Goal: Information Seeking & Learning: Learn about a topic

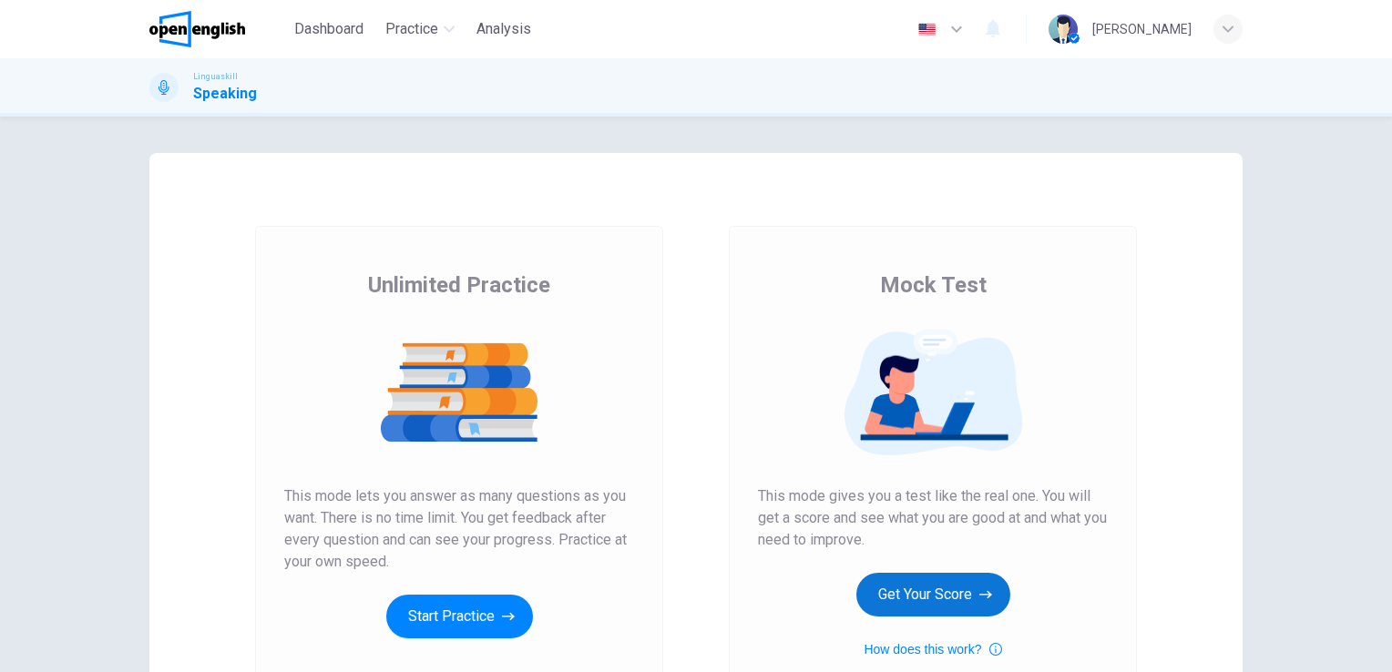
click at [960, 600] on button "Get Your Score" at bounding box center [934, 595] width 154 height 44
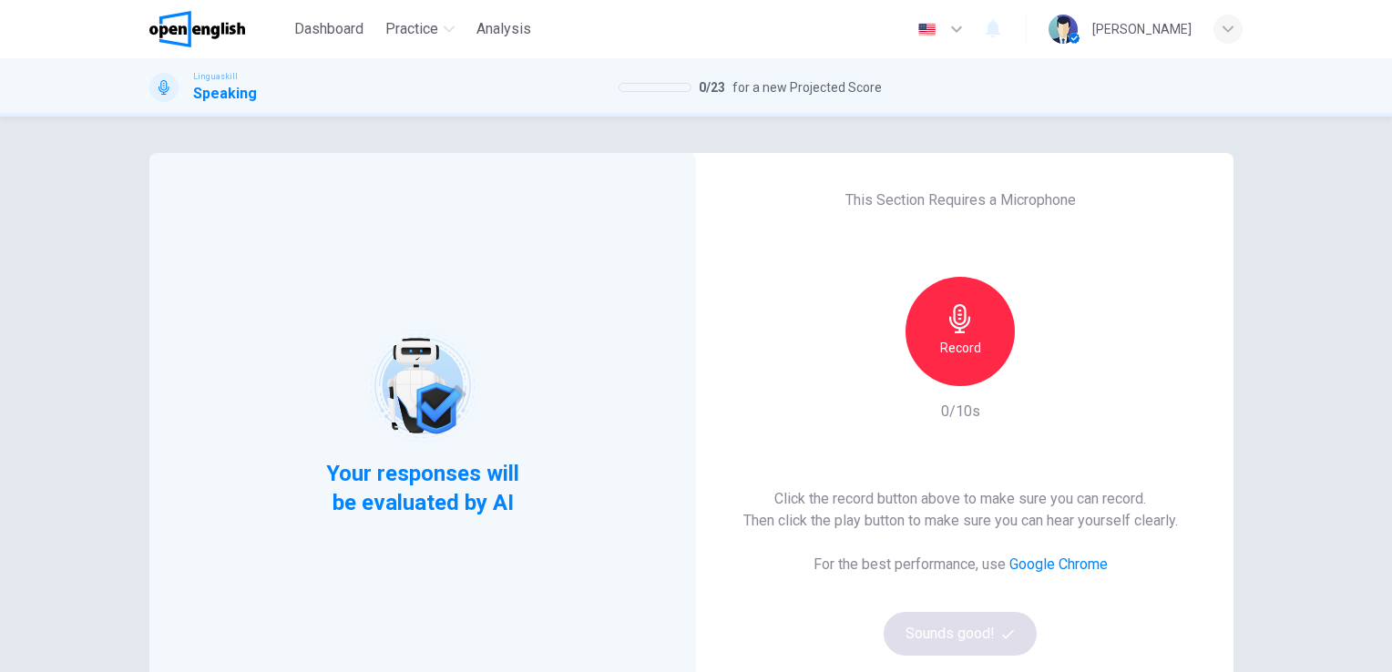
click at [942, 648] on div "Click the record button above to make sure you can record. Then click the play …" at bounding box center [961, 572] width 435 height 168
click at [969, 341] on h6 "Record" at bounding box center [960, 348] width 41 height 22
click at [960, 319] on icon "button" at bounding box center [959, 318] width 21 height 29
click at [959, 636] on button "Sounds good!" at bounding box center [960, 634] width 153 height 44
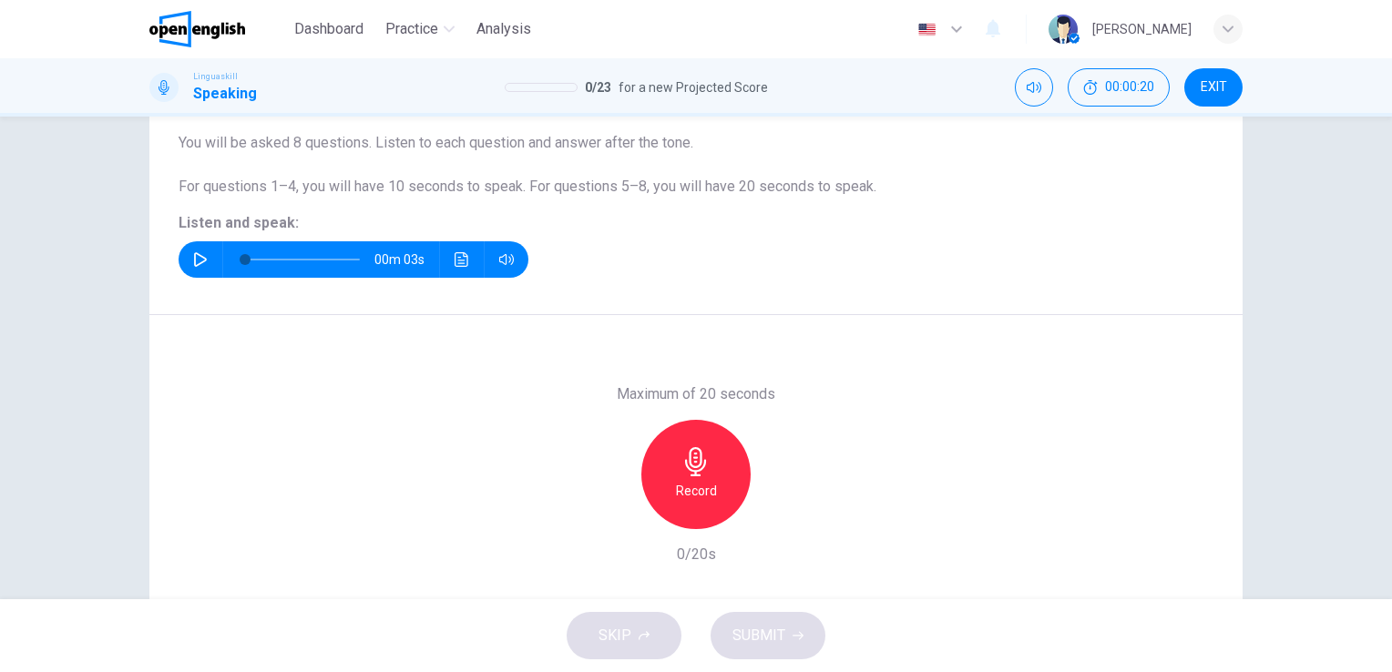
scroll to position [124, 0]
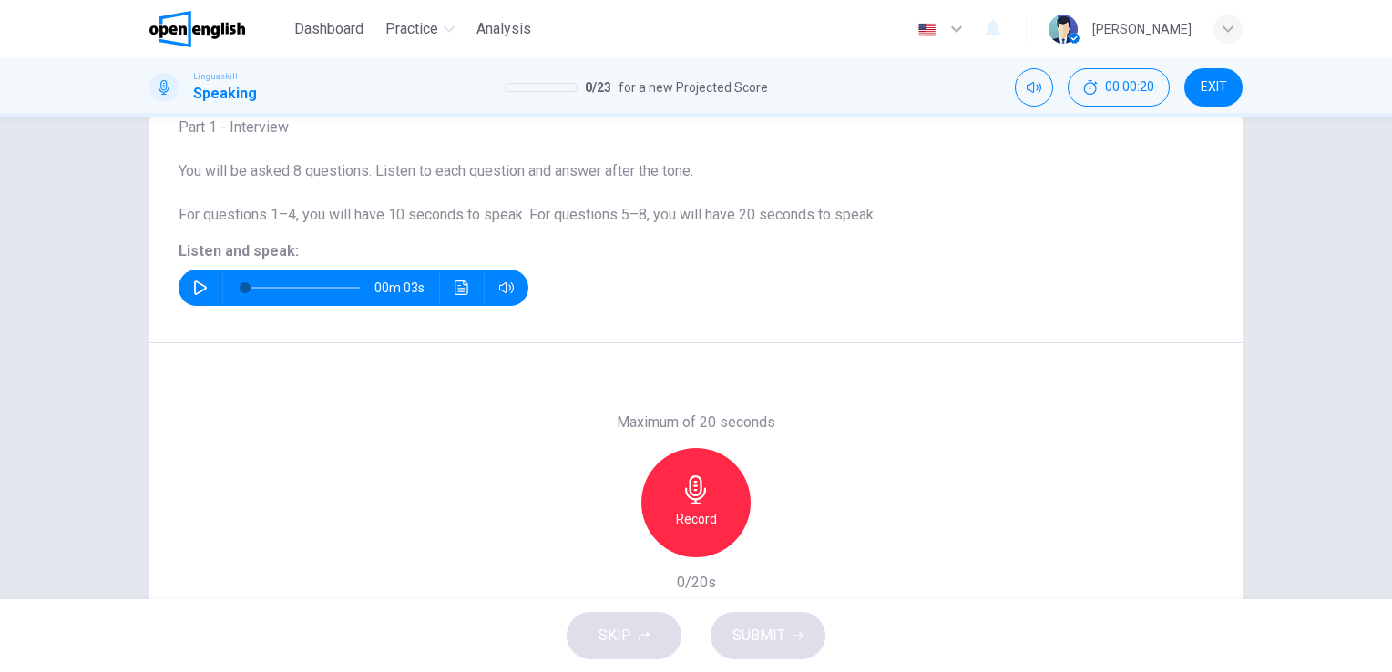
click at [1314, 403] on div "Question 1 Part 1 - Interview You will be asked 8 questions. Listen to each que…" at bounding box center [696, 358] width 1392 height 483
click at [197, 283] on icon "button" at bounding box center [200, 288] width 15 height 15
click at [195, 282] on icon "button" at bounding box center [200, 288] width 13 height 15
click at [195, 282] on icon "button" at bounding box center [200, 288] width 15 height 15
click at [195, 282] on icon "button" at bounding box center [200, 288] width 13 height 15
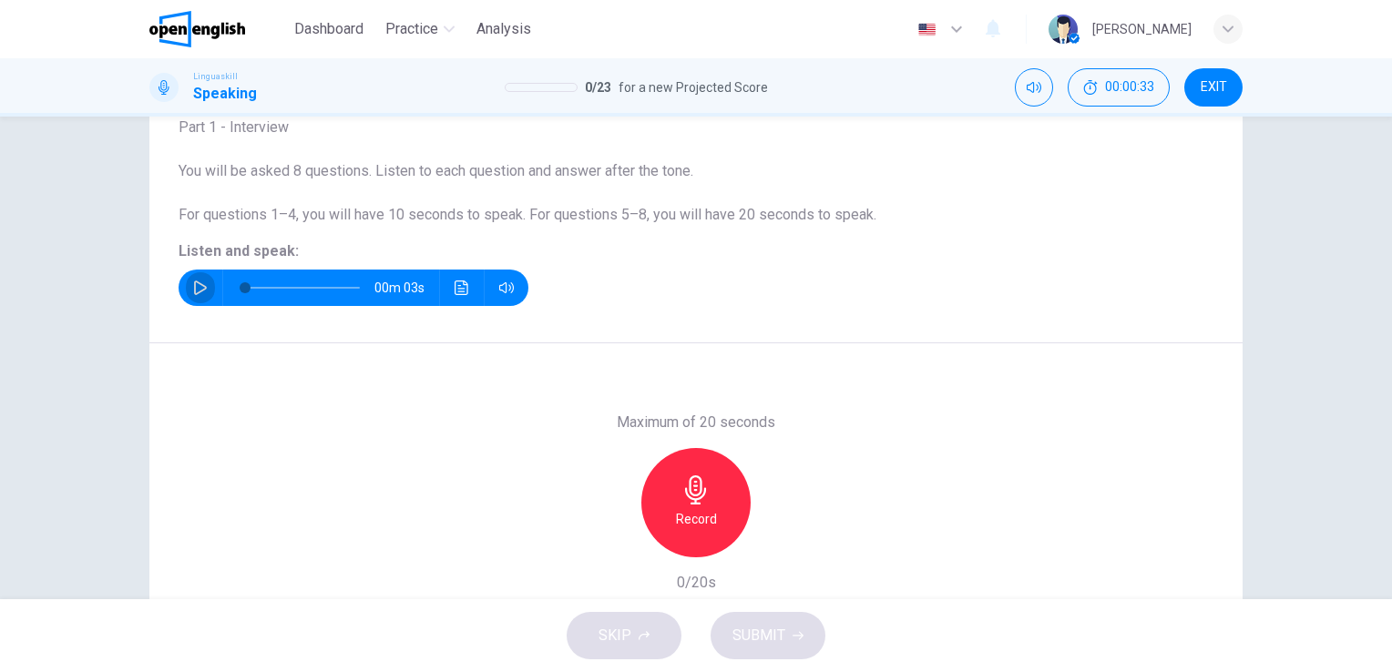
click at [195, 288] on icon "button" at bounding box center [200, 288] width 15 height 15
click at [682, 490] on icon "button" at bounding box center [696, 490] width 29 height 29
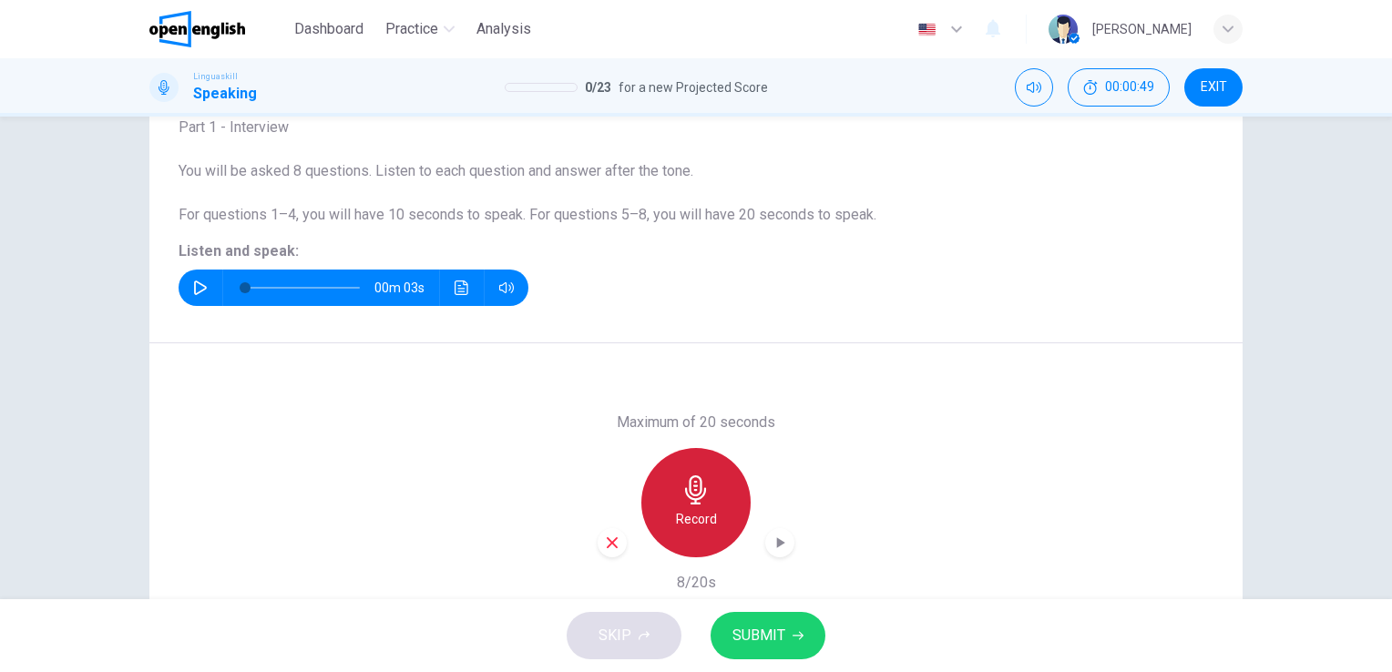
click at [682, 485] on icon "button" at bounding box center [696, 490] width 29 height 29
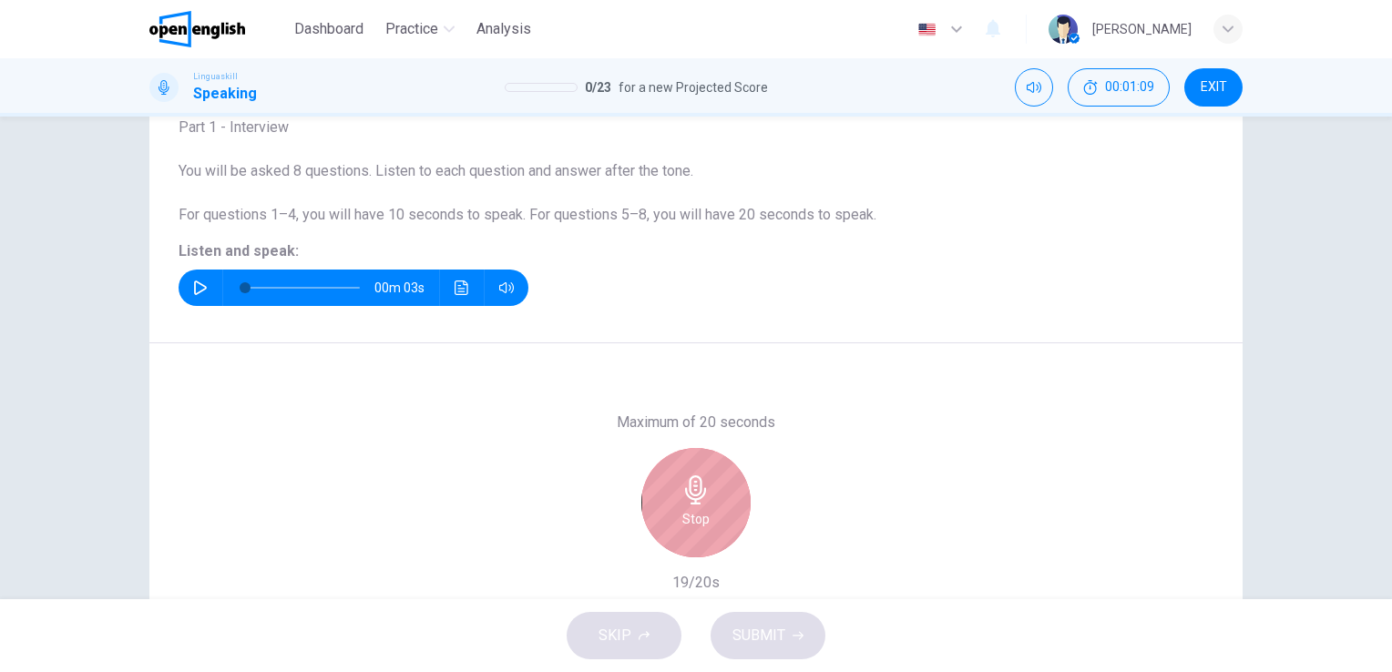
click at [682, 485] on icon "button" at bounding box center [696, 490] width 29 height 29
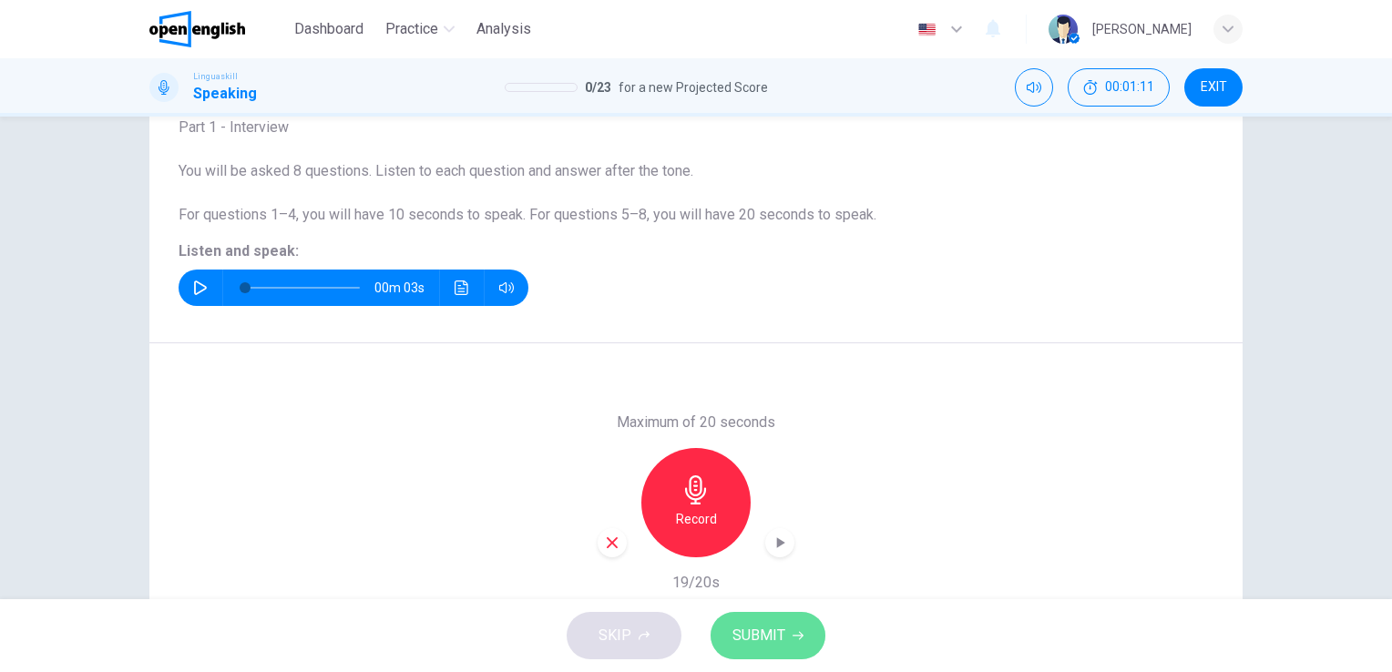
click at [765, 637] on span "SUBMIT" at bounding box center [759, 636] width 53 height 26
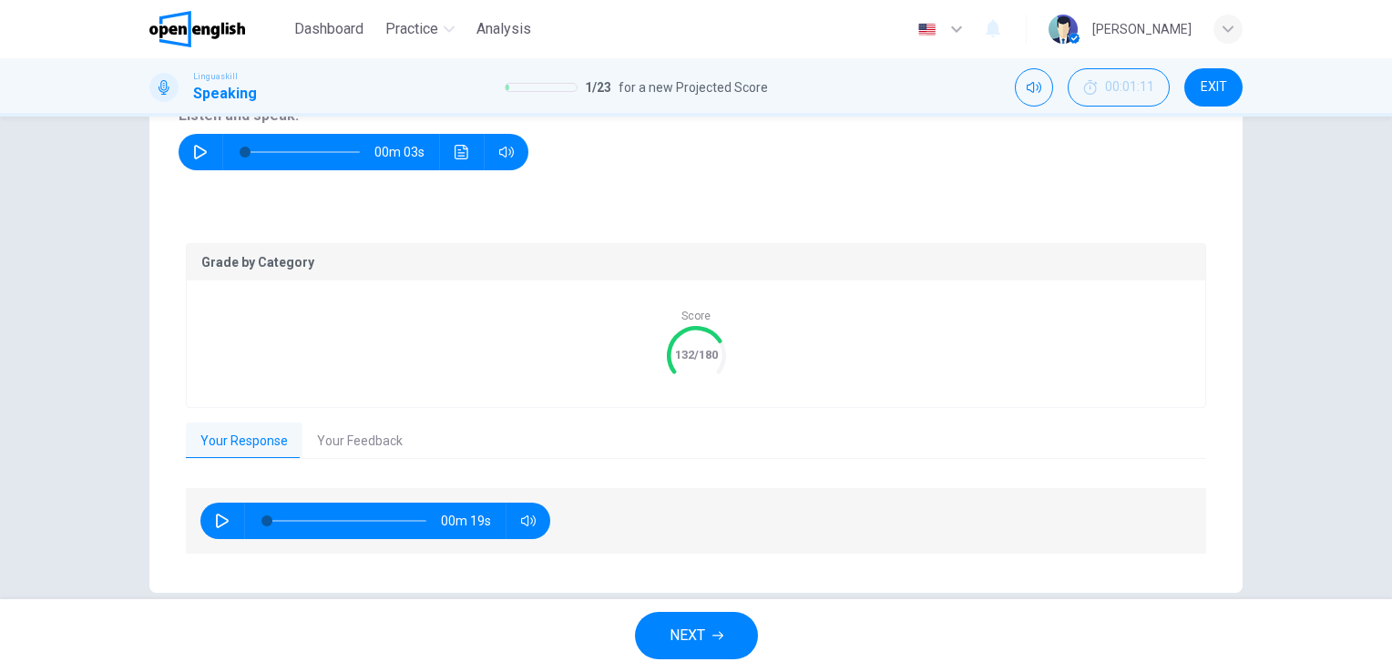
scroll to position [288, 0]
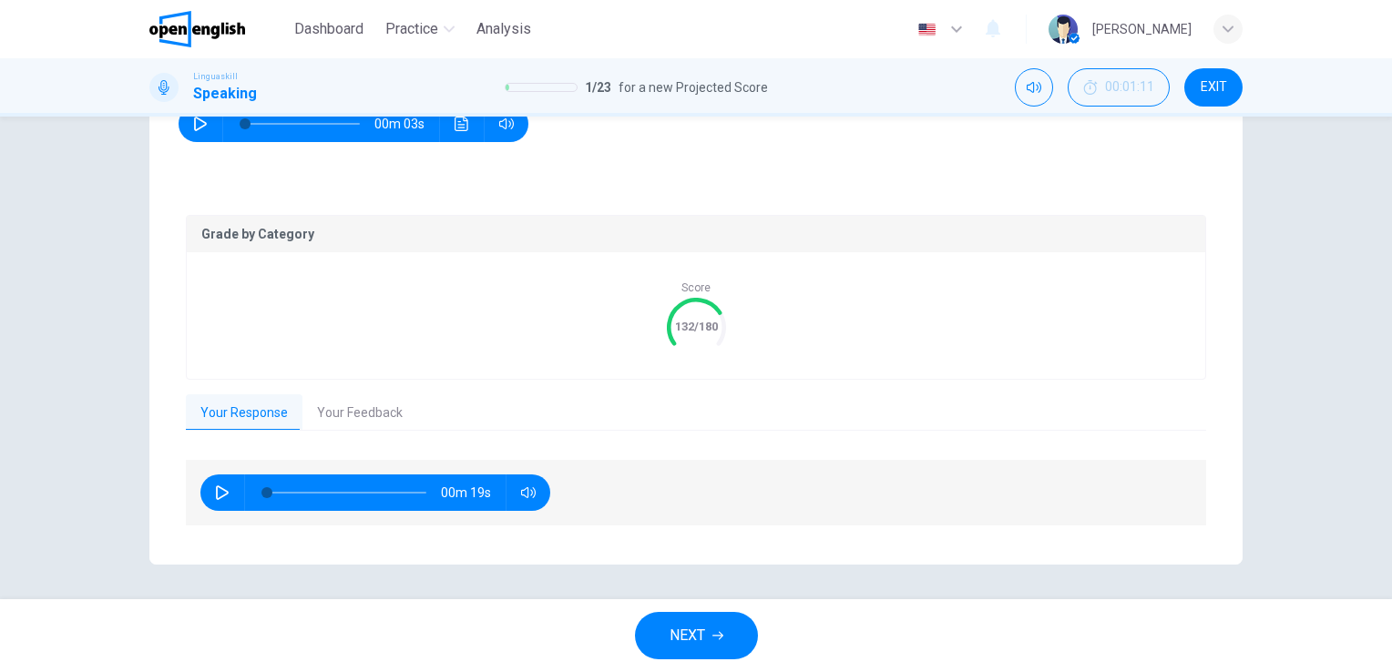
click at [1379, 354] on div "Question 1 Part 1 - Interview You will be asked 8 questions. Listen to each que…" at bounding box center [696, 358] width 1392 height 483
click at [371, 414] on button "Your Feedback" at bounding box center [360, 414] width 115 height 38
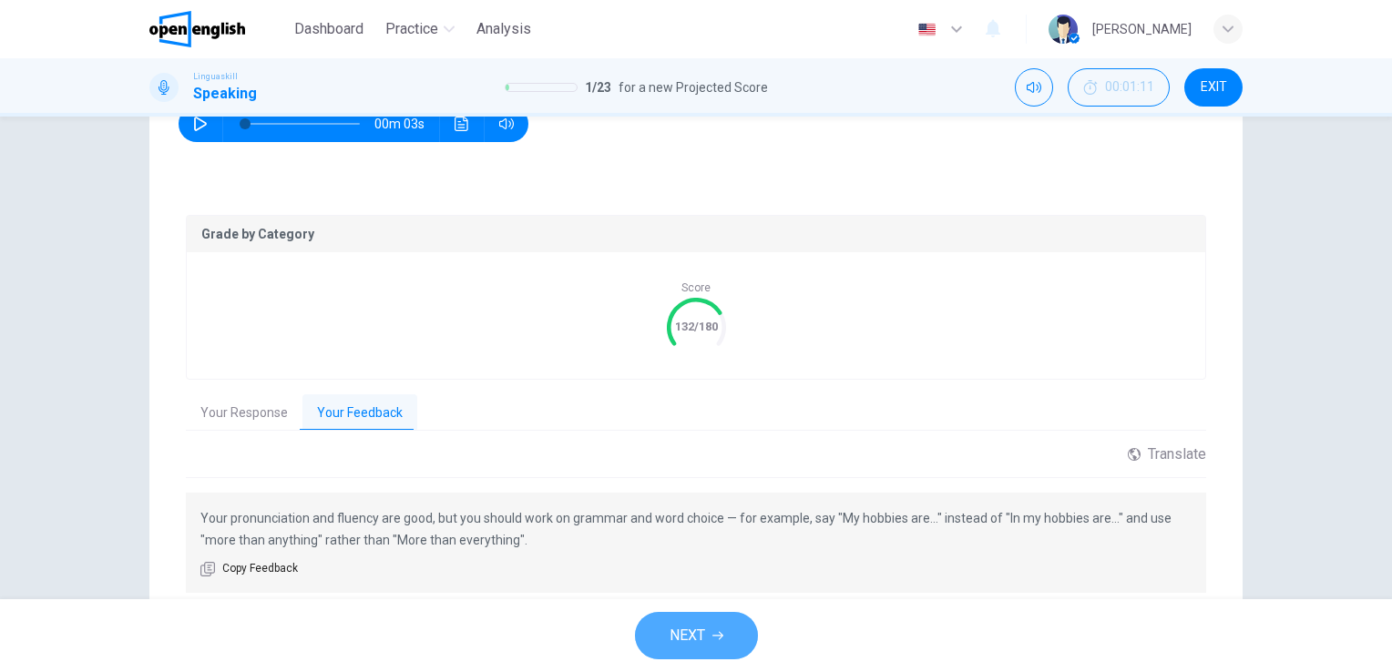
click at [707, 643] on button "NEXT" at bounding box center [696, 635] width 123 height 47
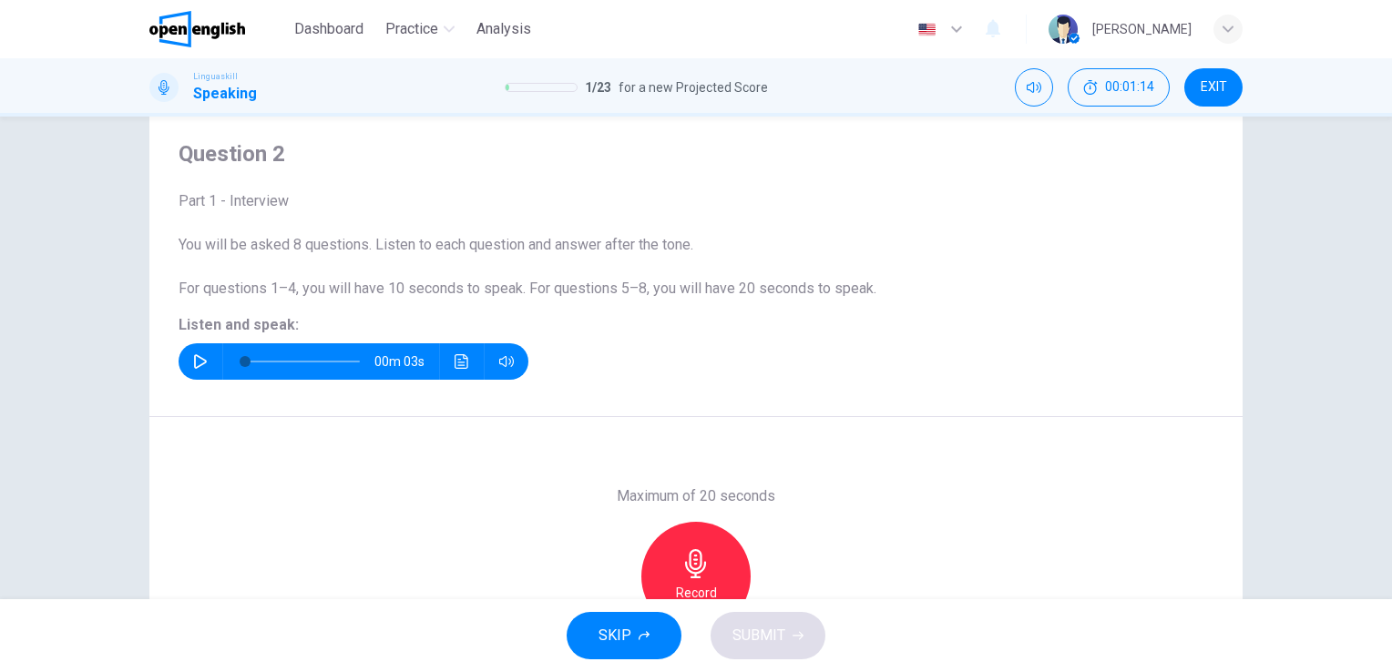
scroll to position [40, 0]
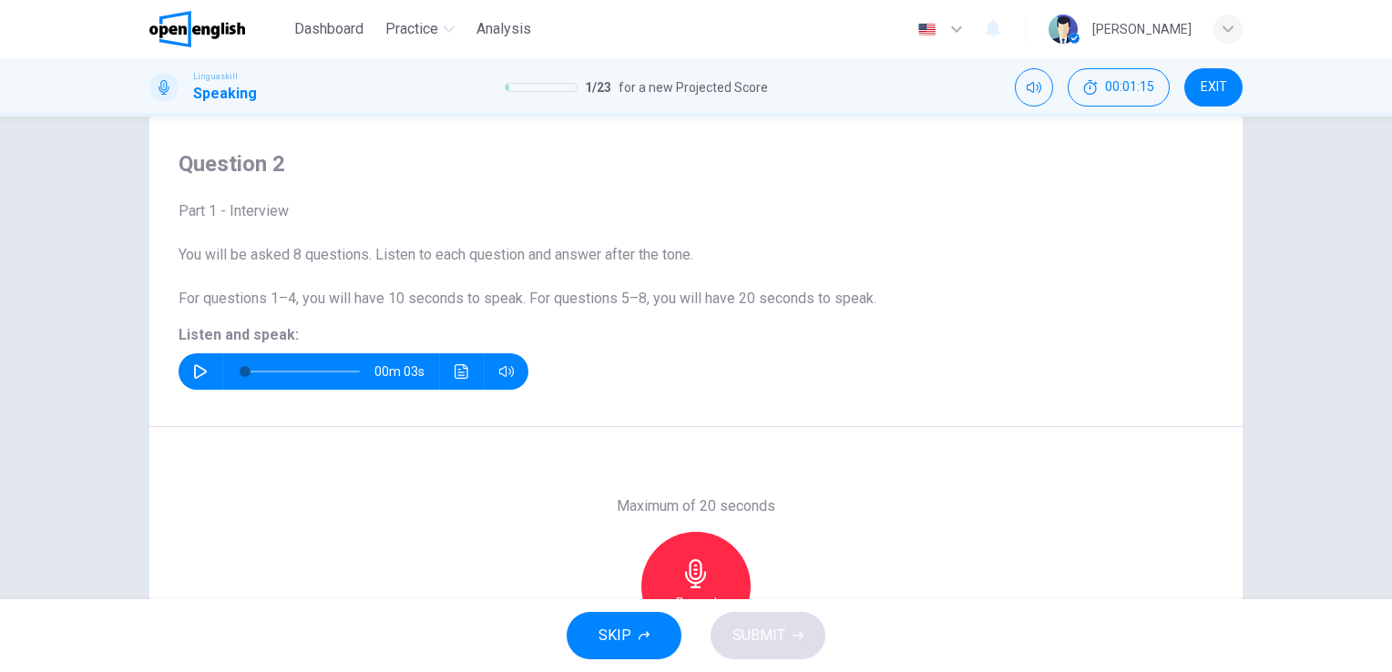
click at [197, 370] on icon "button" at bounding box center [200, 371] width 15 height 15
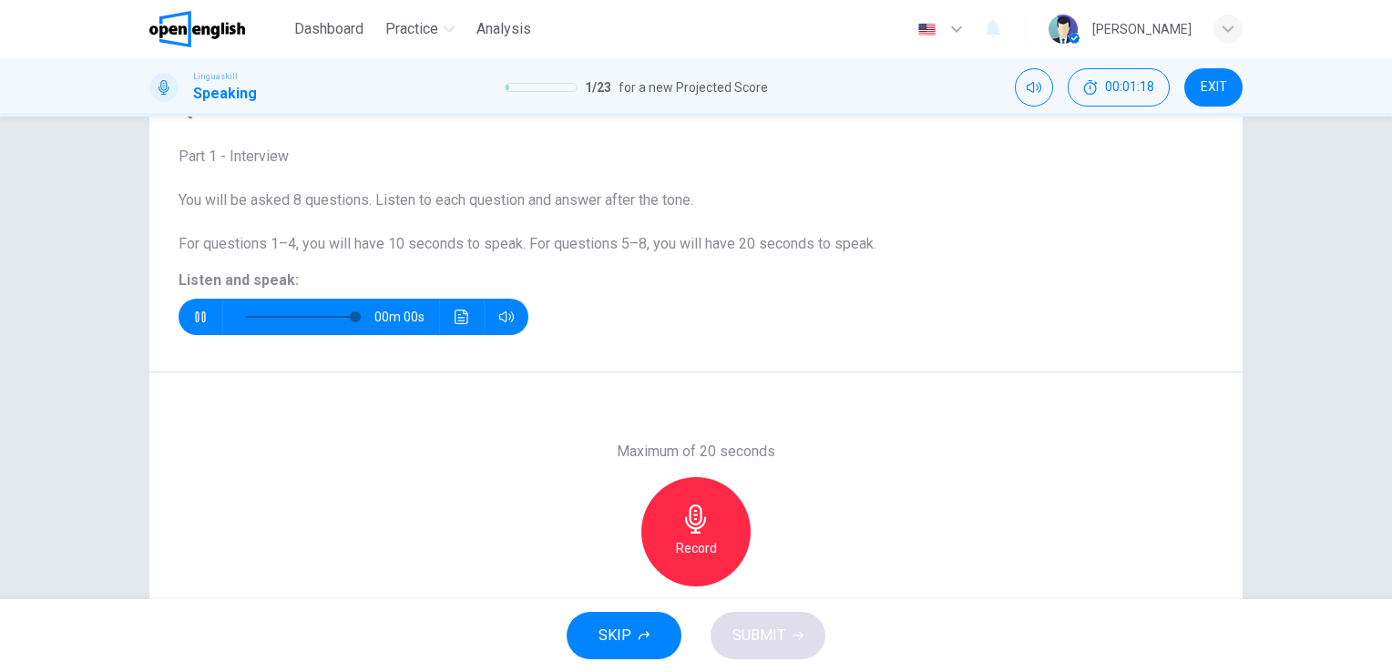
type input "*"
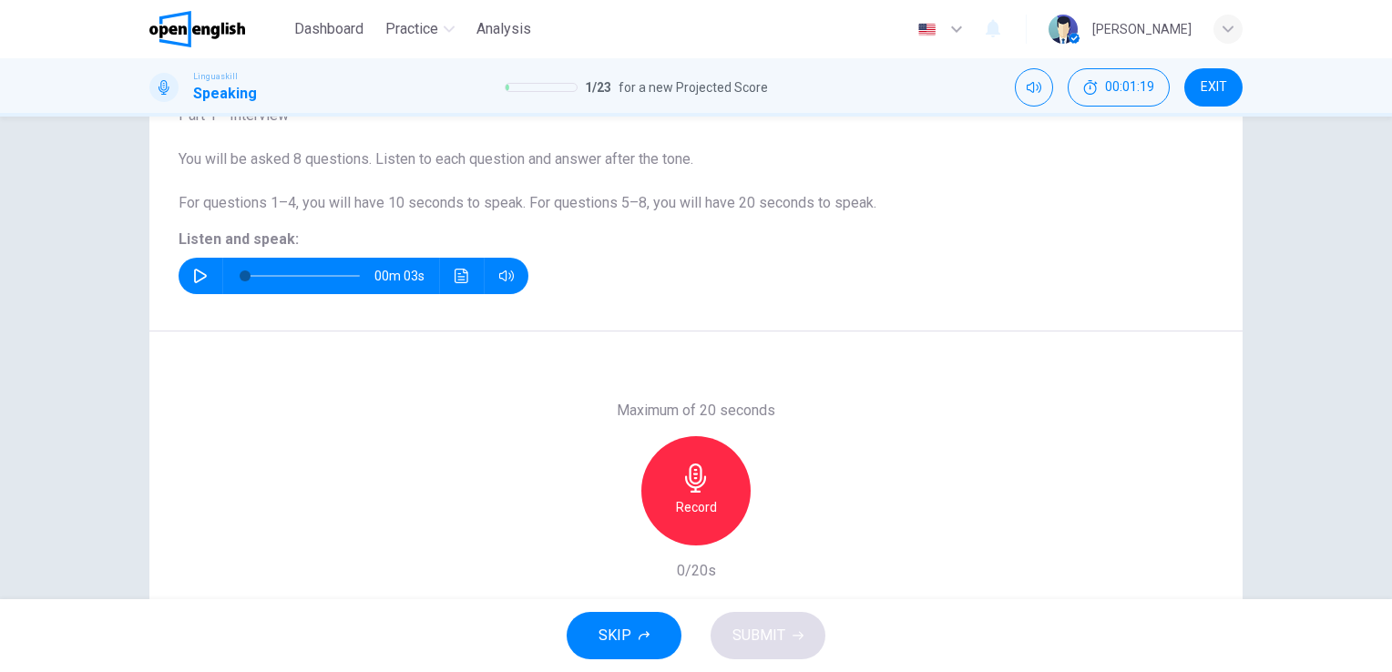
scroll to position [222, 0]
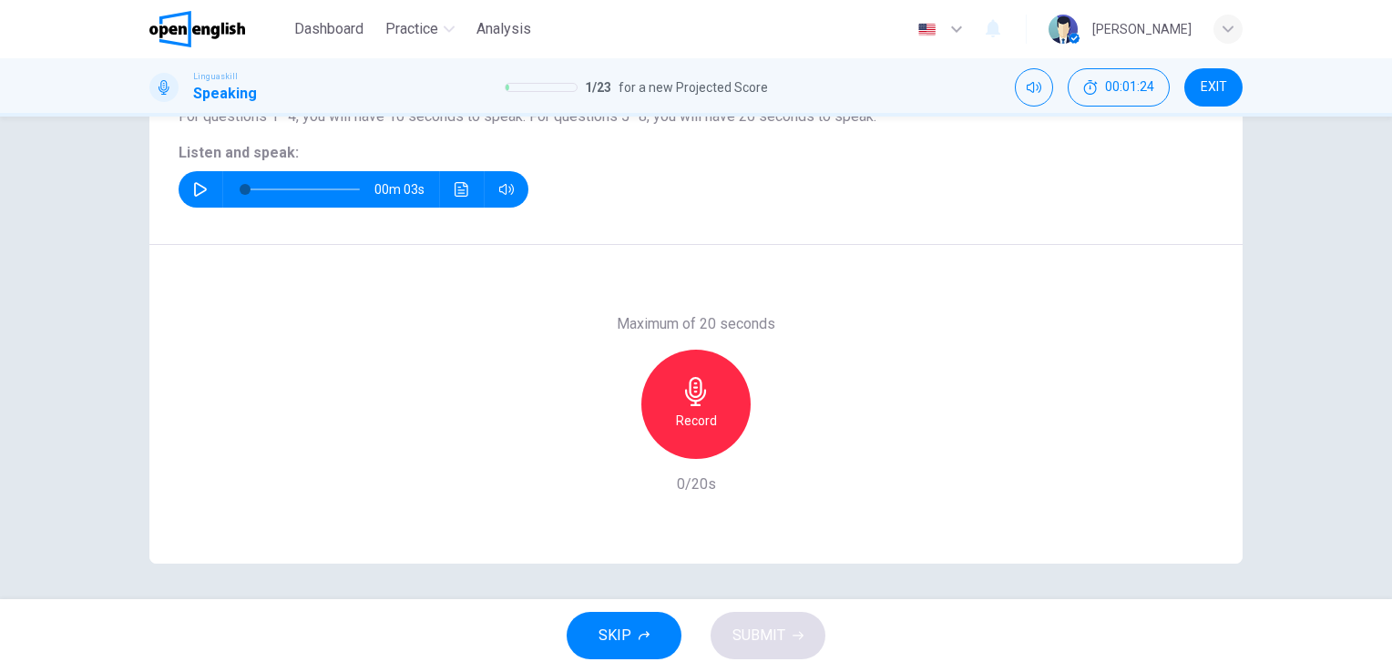
click at [694, 381] on icon "button" at bounding box center [696, 391] width 29 height 29
click at [746, 625] on span "SUBMIT" at bounding box center [759, 636] width 53 height 26
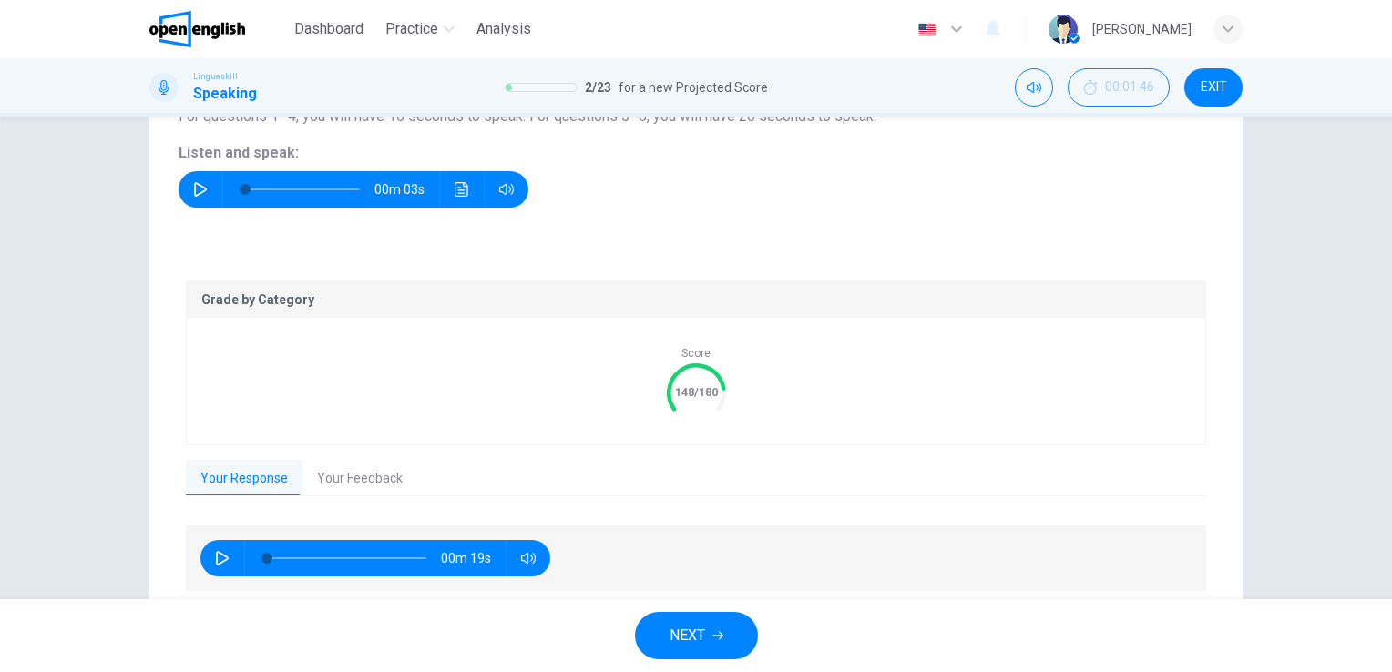
click at [351, 477] on button "Your Feedback" at bounding box center [360, 479] width 115 height 38
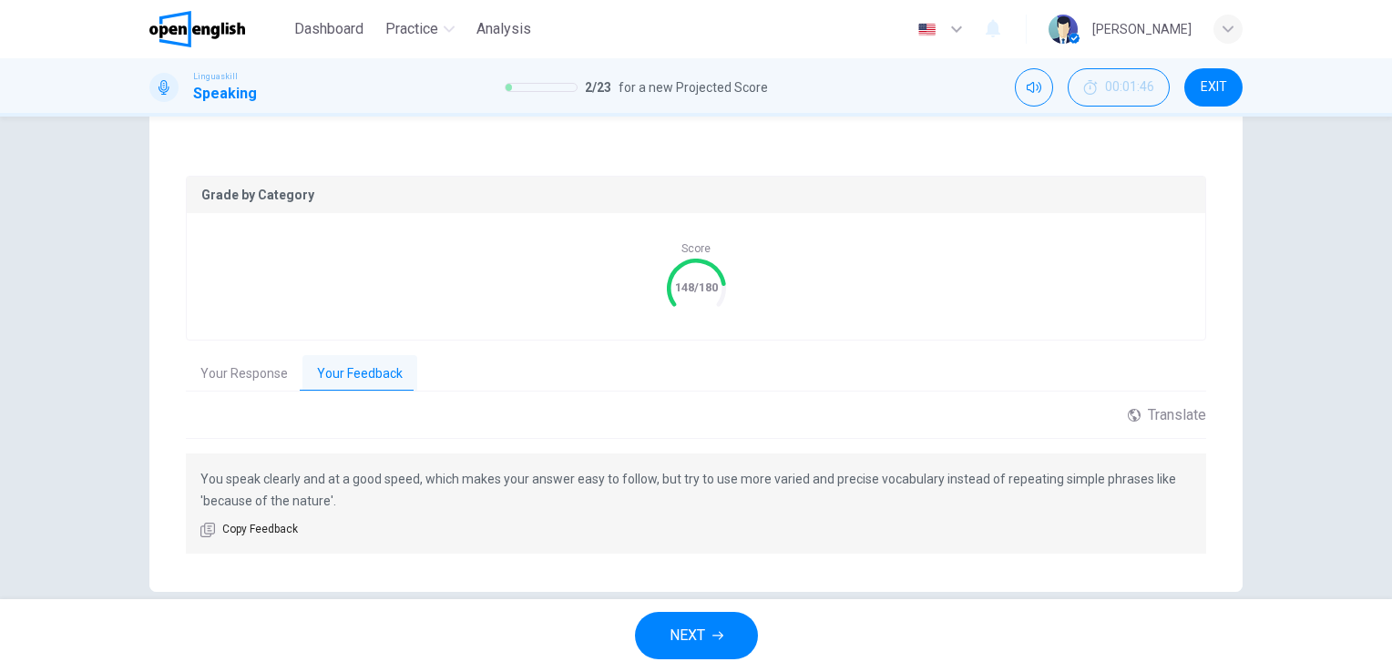
scroll to position [355, 0]
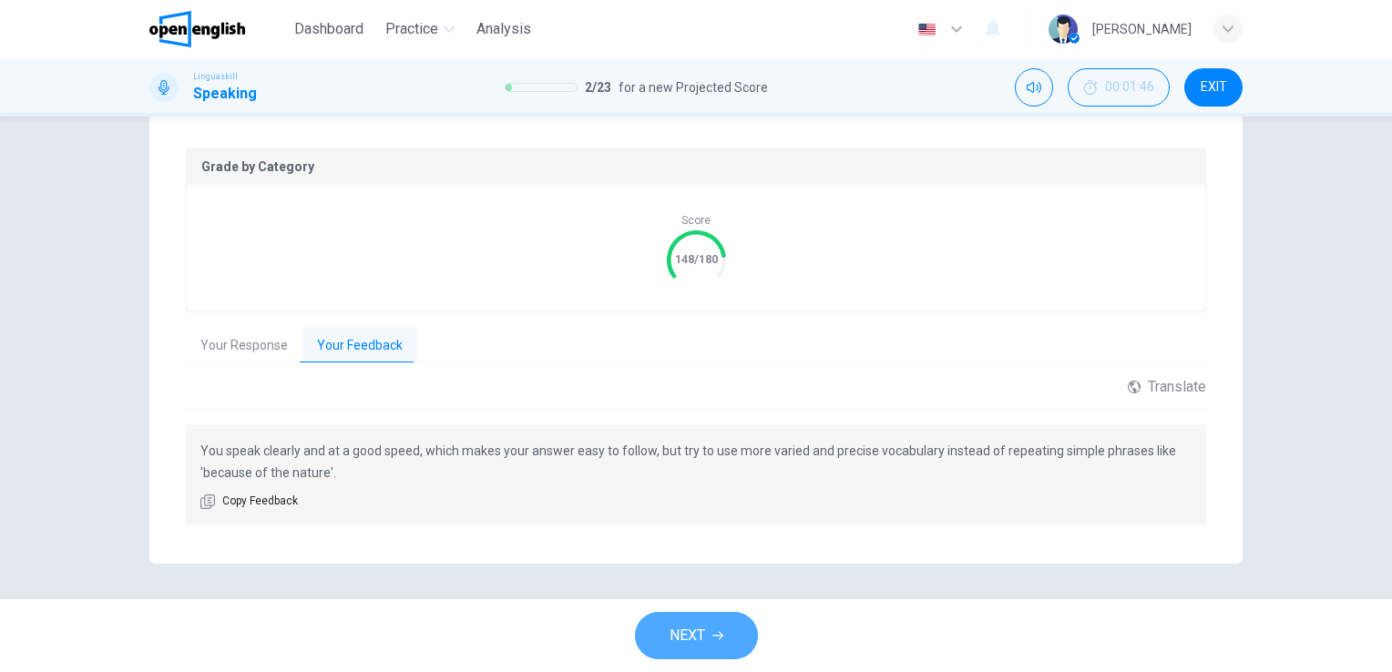
click at [710, 632] on button "NEXT" at bounding box center [696, 635] width 123 height 47
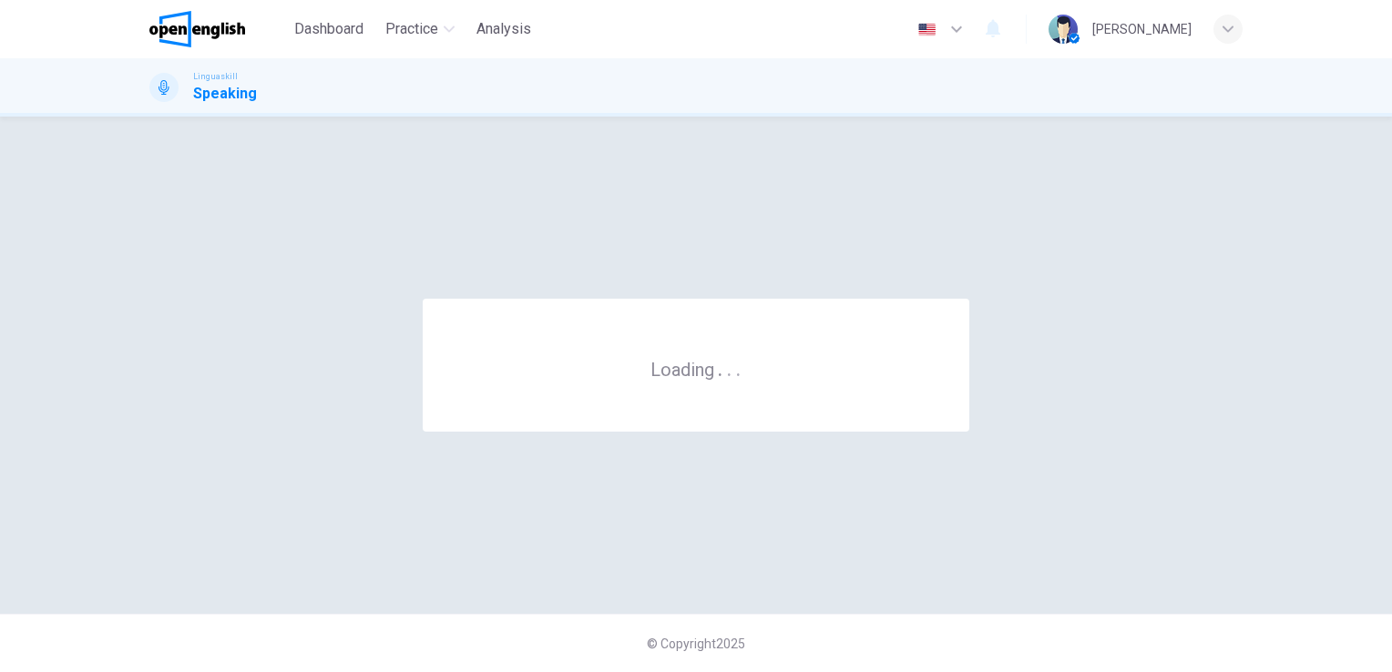
scroll to position [0, 0]
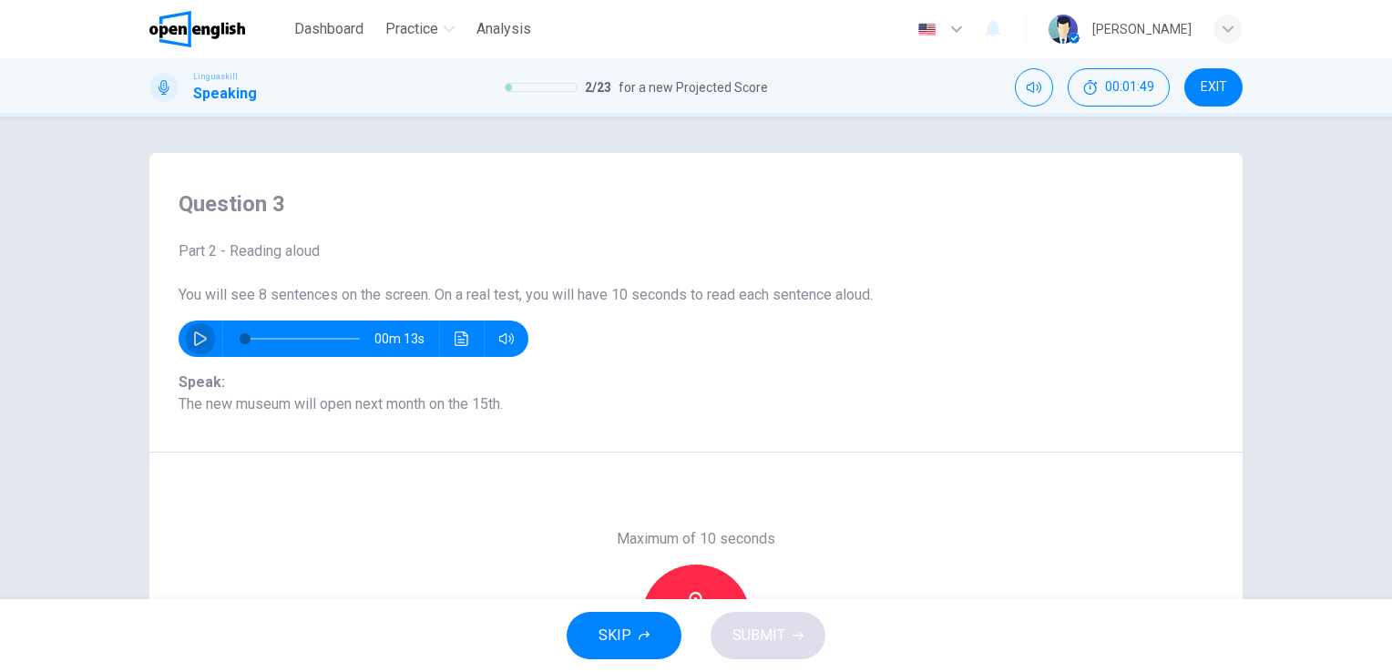
click at [193, 349] on button "button" at bounding box center [200, 339] width 29 height 36
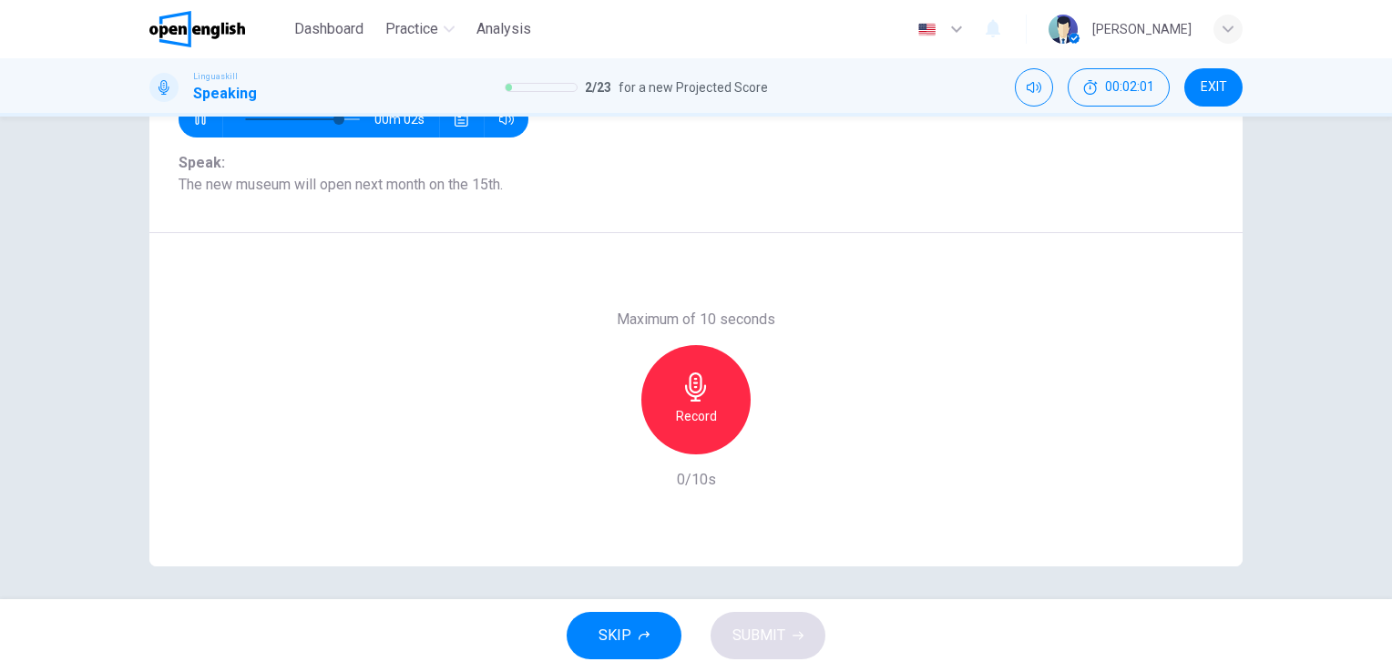
scroll to position [222, 0]
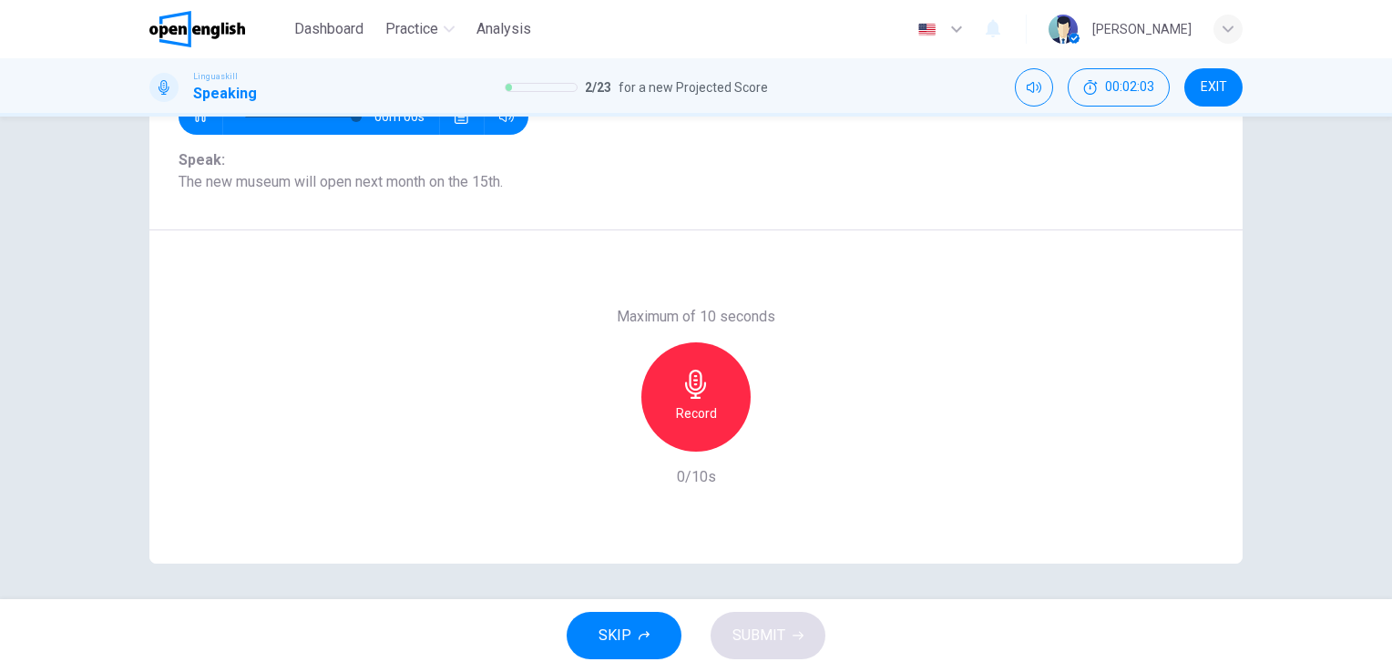
type input "*"
click at [688, 388] on icon "button" at bounding box center [695, 384] width 21 height 29
click at [768, 643] on span "SUBMIT" at bounding box center [759, 636] width 53 height 26
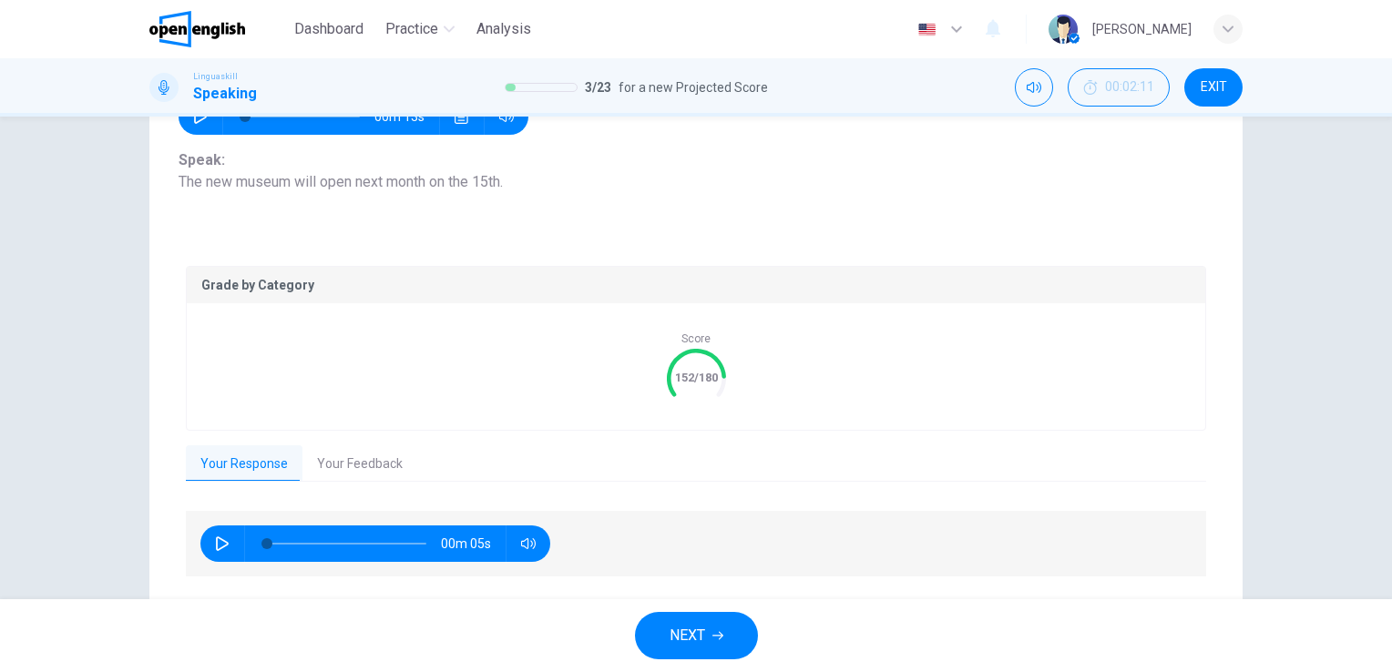
click at [361, 463] on button "Your Feedback" at bounding box center [360, 465] width 115 height 38
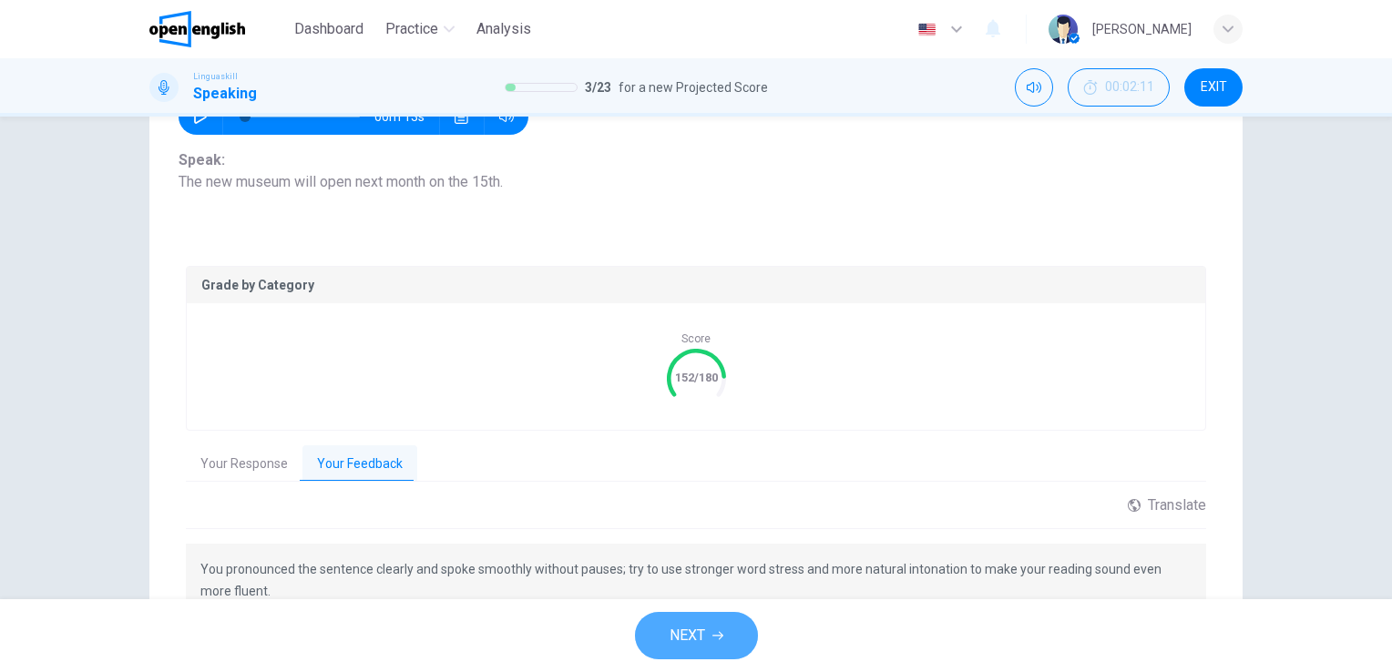
click at [722, 637] on icon "button" at bounding box center [718, 636] width 11 height 8
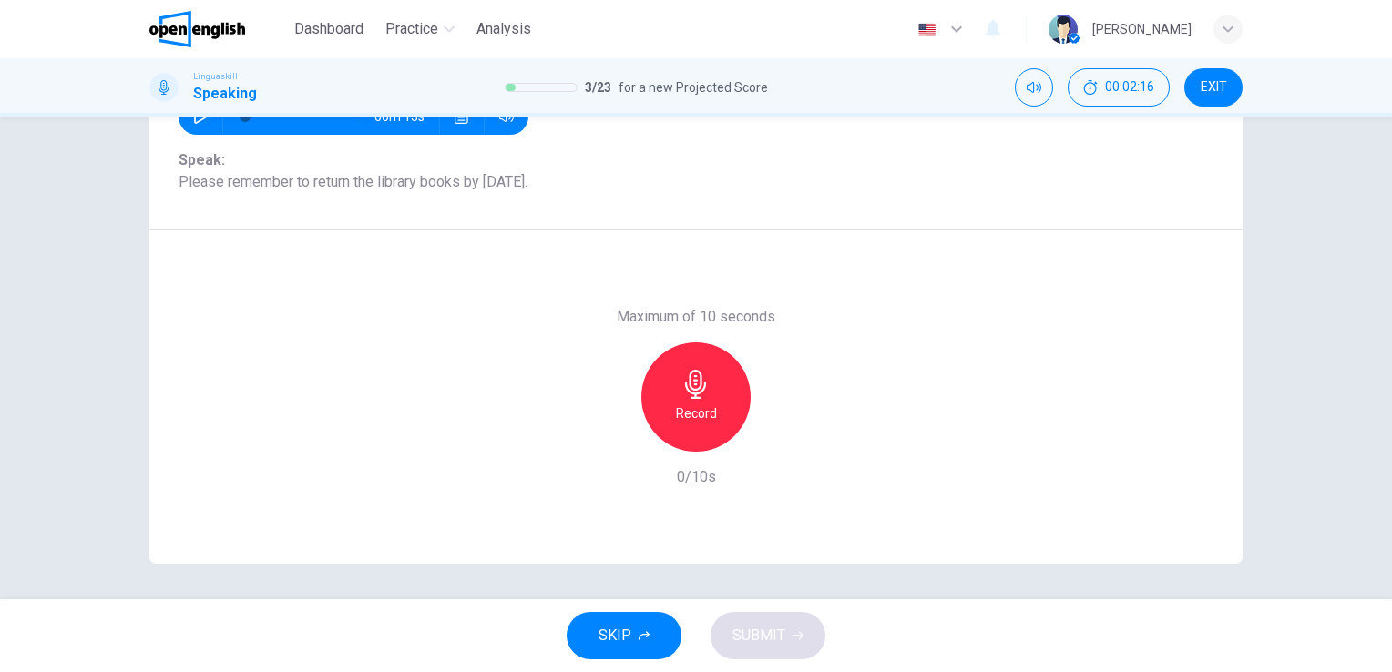
click at [677, 398] on div "Record" at bounding box center [696, 397] width 109 height 109
click at [677, 398] on div "Stop" at bounding box center [696, 397] width 109 height 109
click at [787, 632] on button "SUBMIT" at bounding box center [768, 635] width 115 height 47
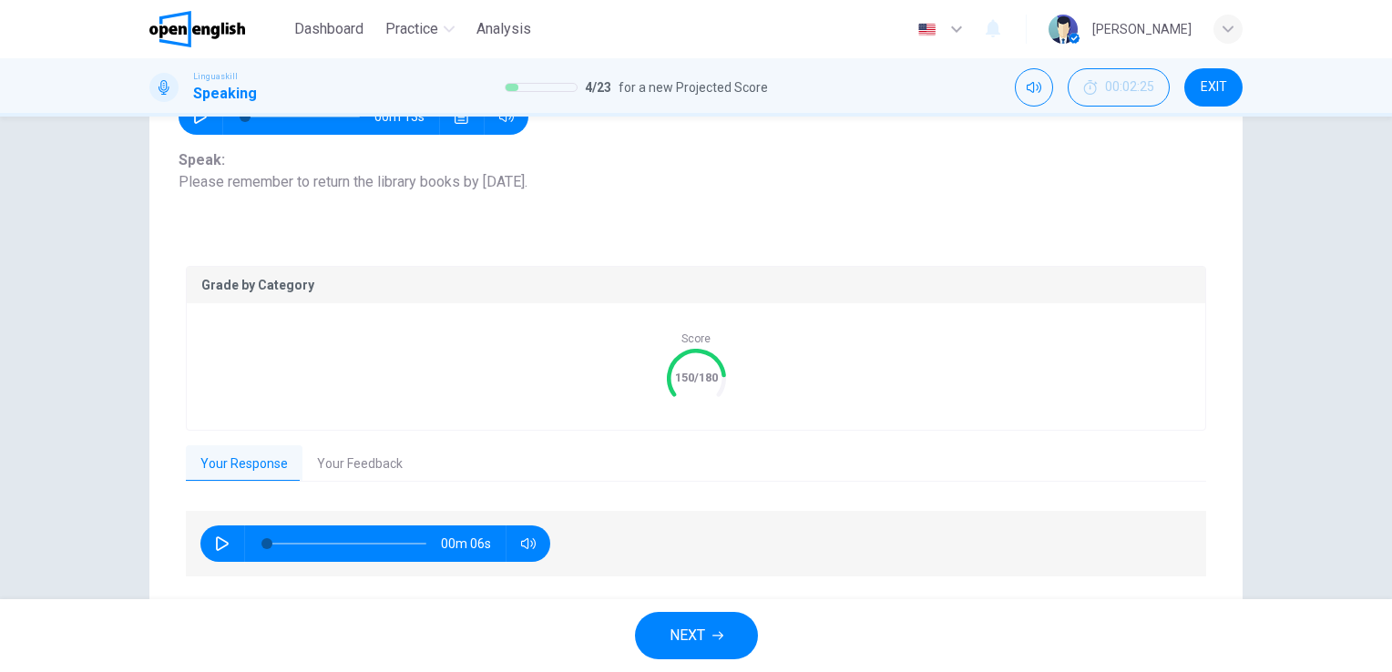
click at [366, 455] on button "Your Feedback" at bounding box center [360, 465] width 115 height 38
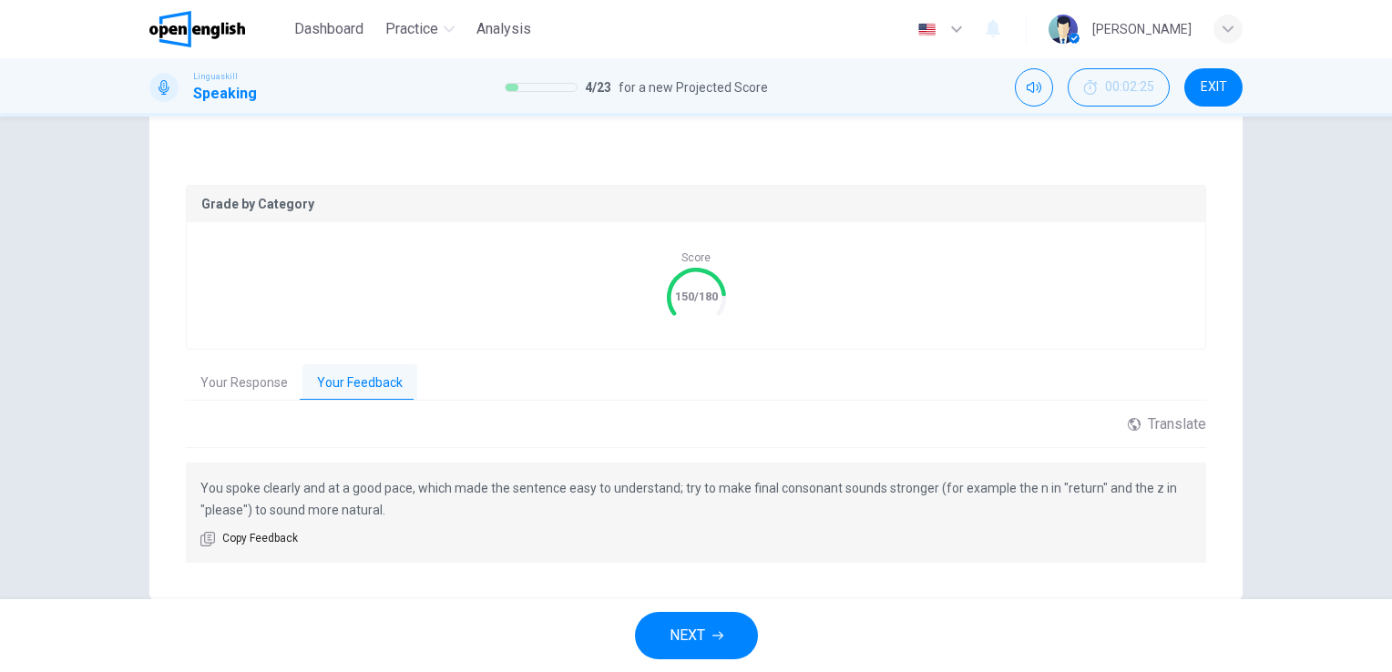
scroll to position [306, 0]
click at [703, 634] on span "NEXT" at bounding box center [688, 636] width 36 height 26
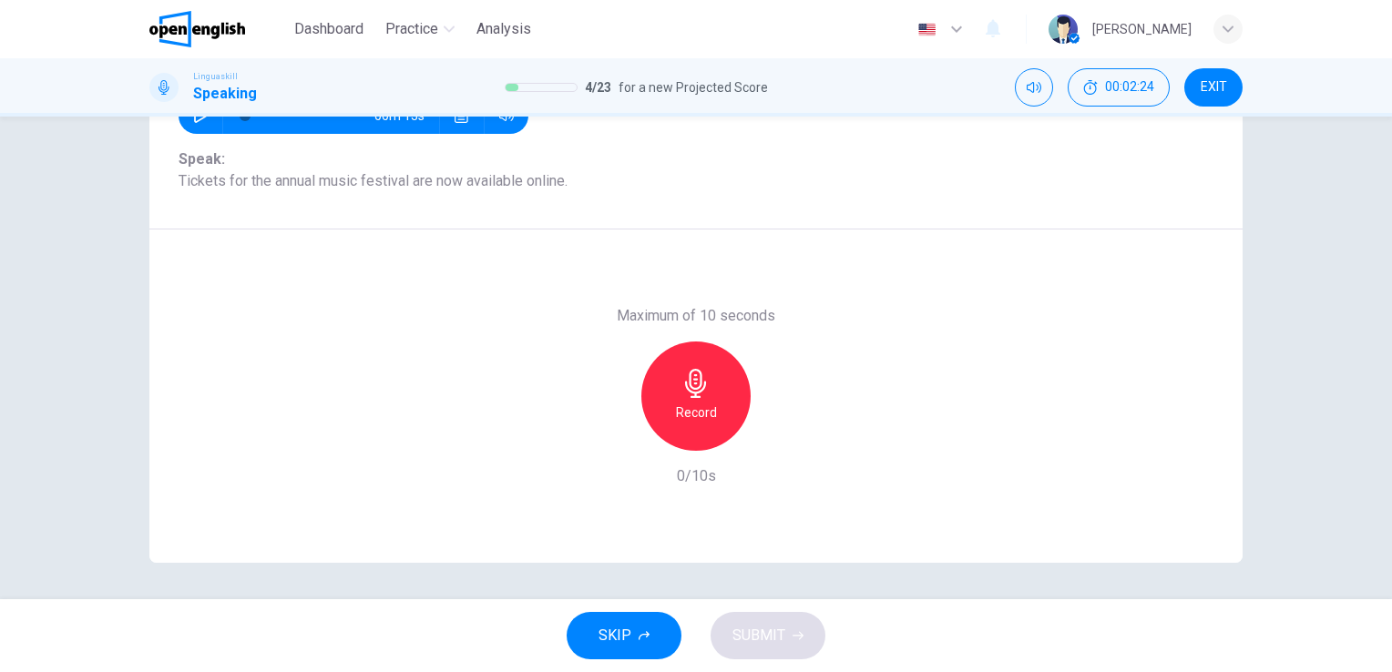
scroll to position [222, 0]
click at [691, 400] on div "Record" at bounding box center [696, 397] width 109 height 109
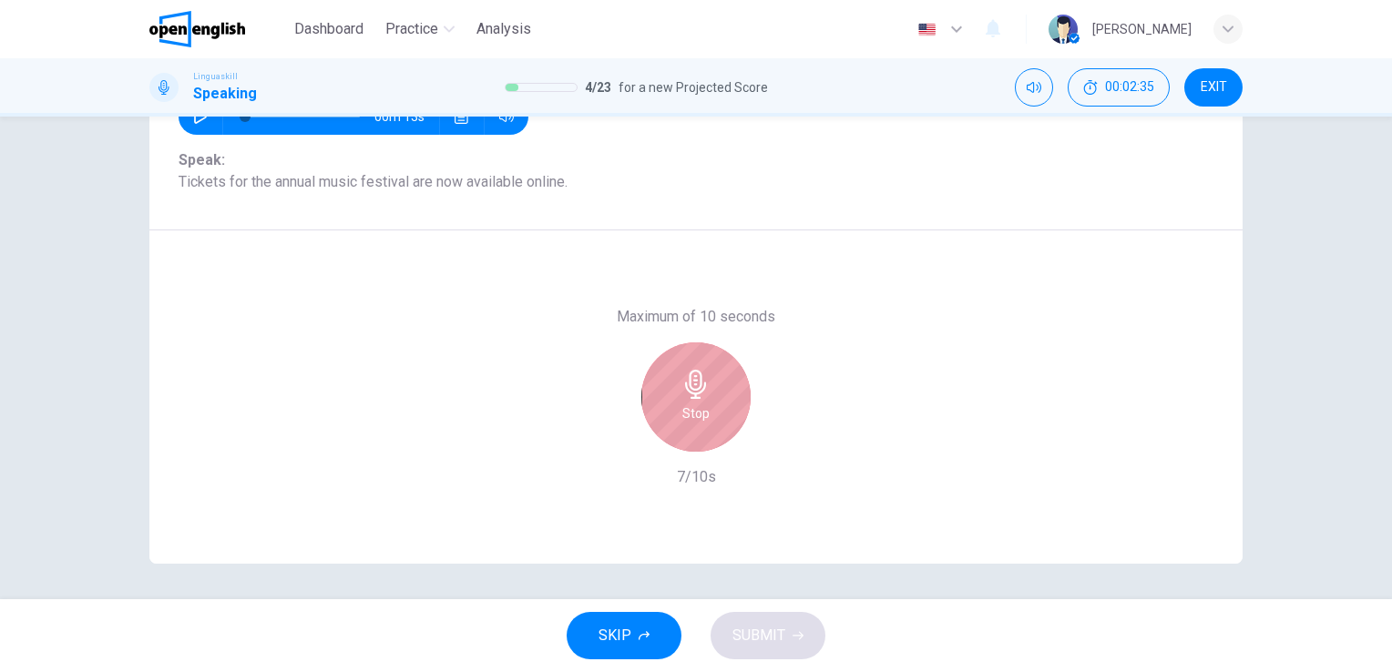
click at [691, 400] on div "Stop" at bounding box center [696, 397] width 109 height 109
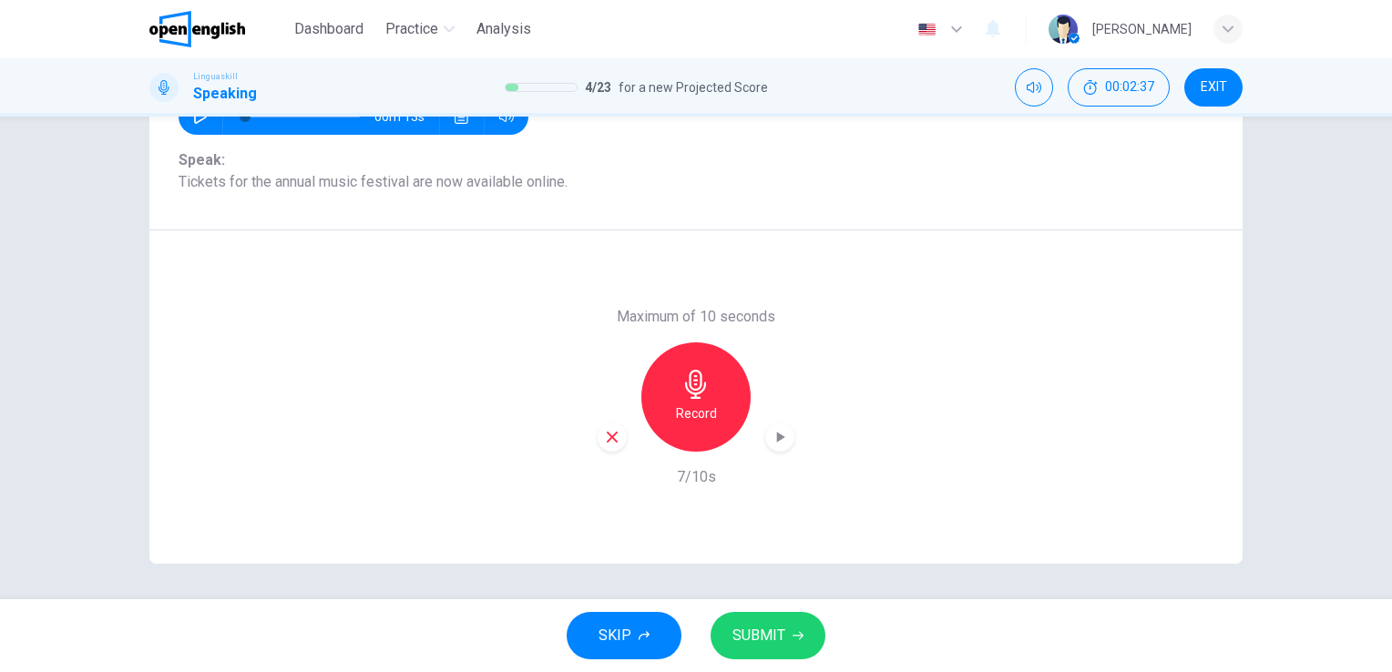
click at [793, 632] on icon "button" at bounding box center [798, 636] width 11 height 11
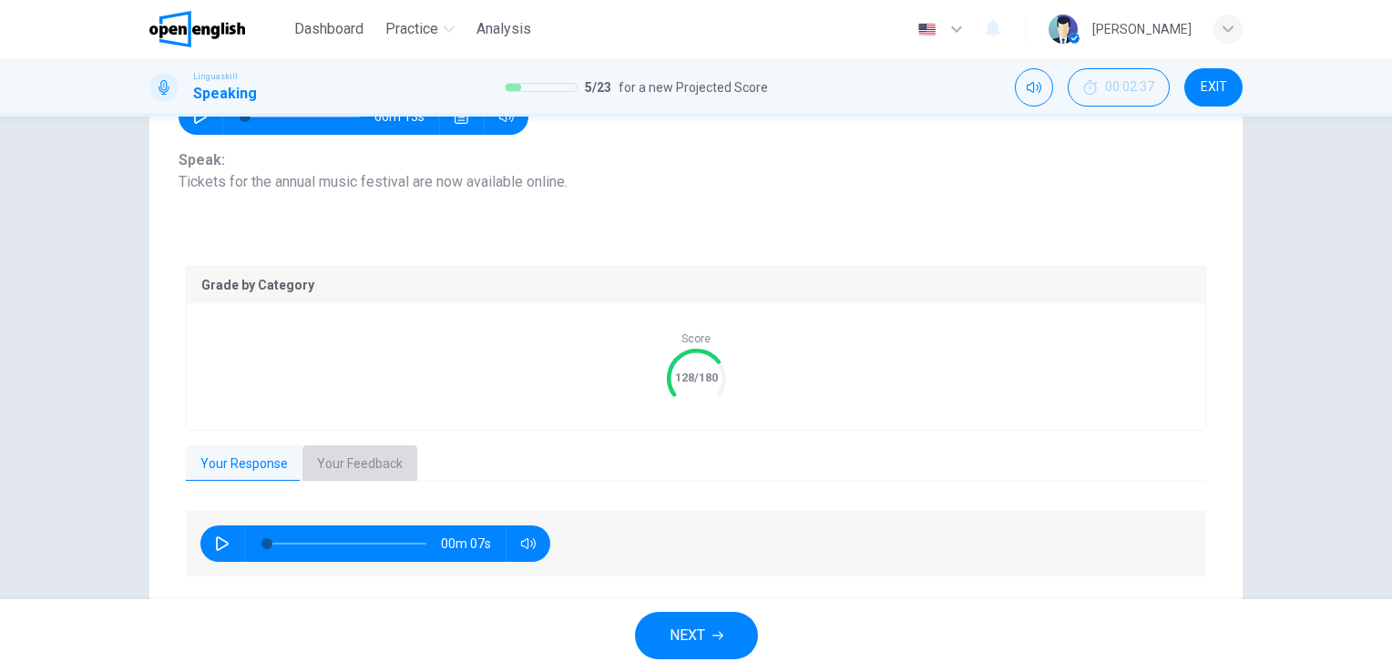
click at [346, 446] on button "Your Feedback" at bounding box center [360, 465] width 115 height 38
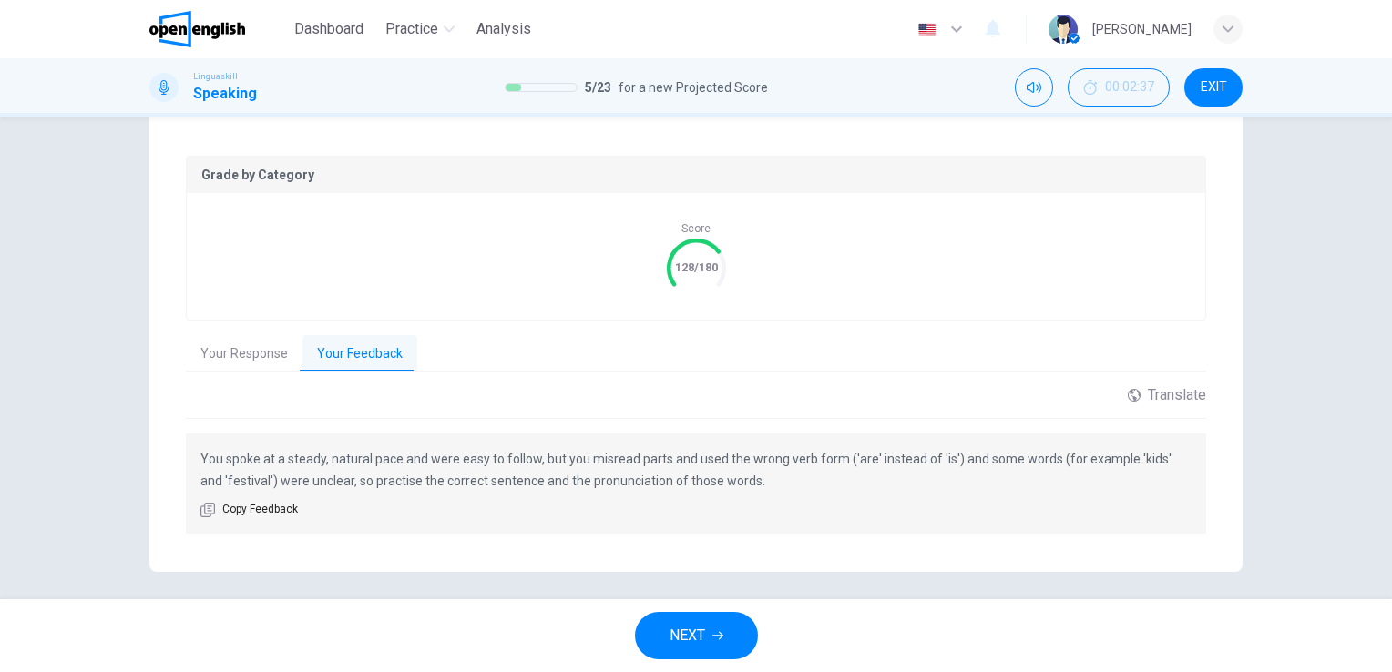
scroll to position [341, 0]
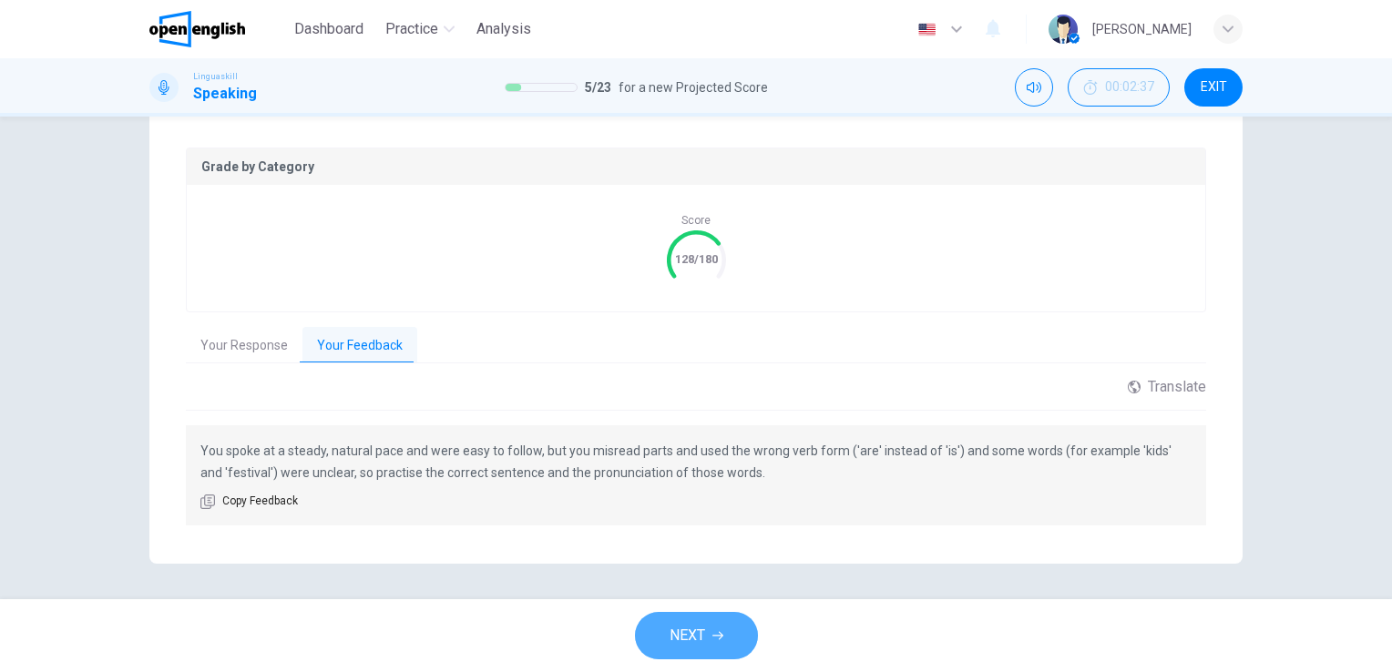
click at [707, 637] on button "NEXT" at bounding box center [696, 635] width 123 height 47
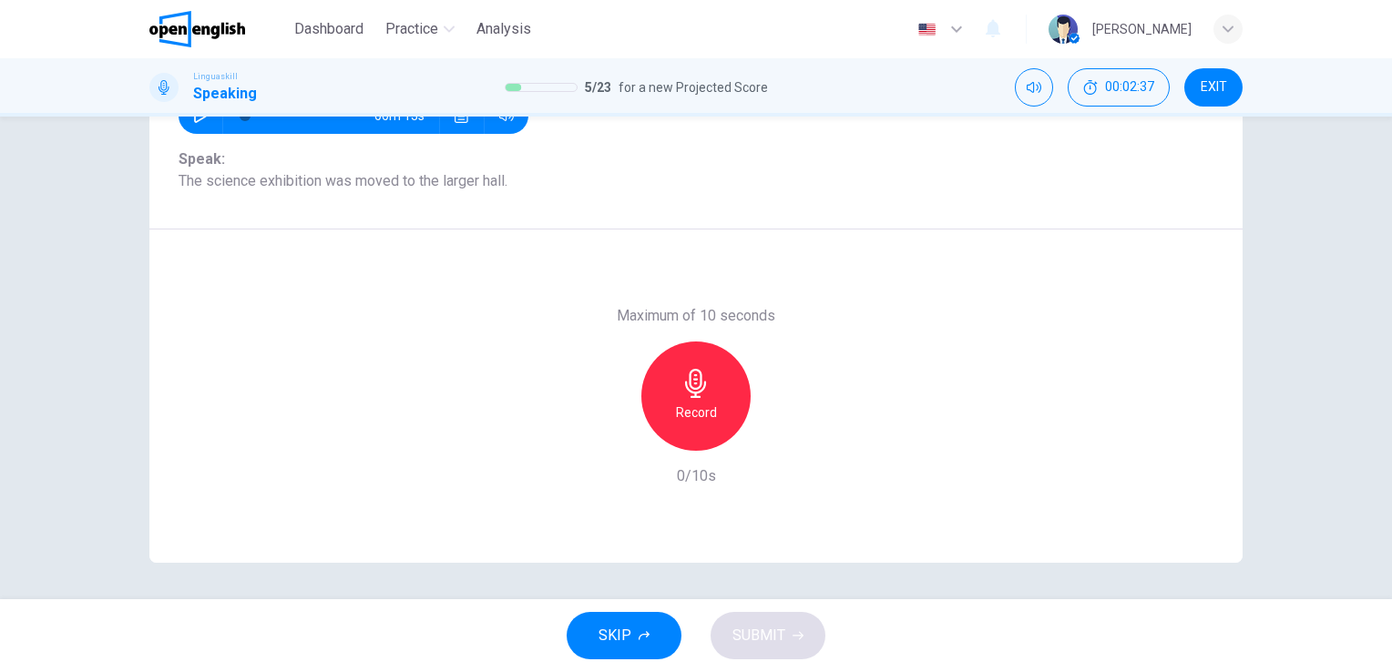
scroll to position [222, 0]
click at [674, 392] on div "Record" at bounding box center [696, 397] width 109 height 109
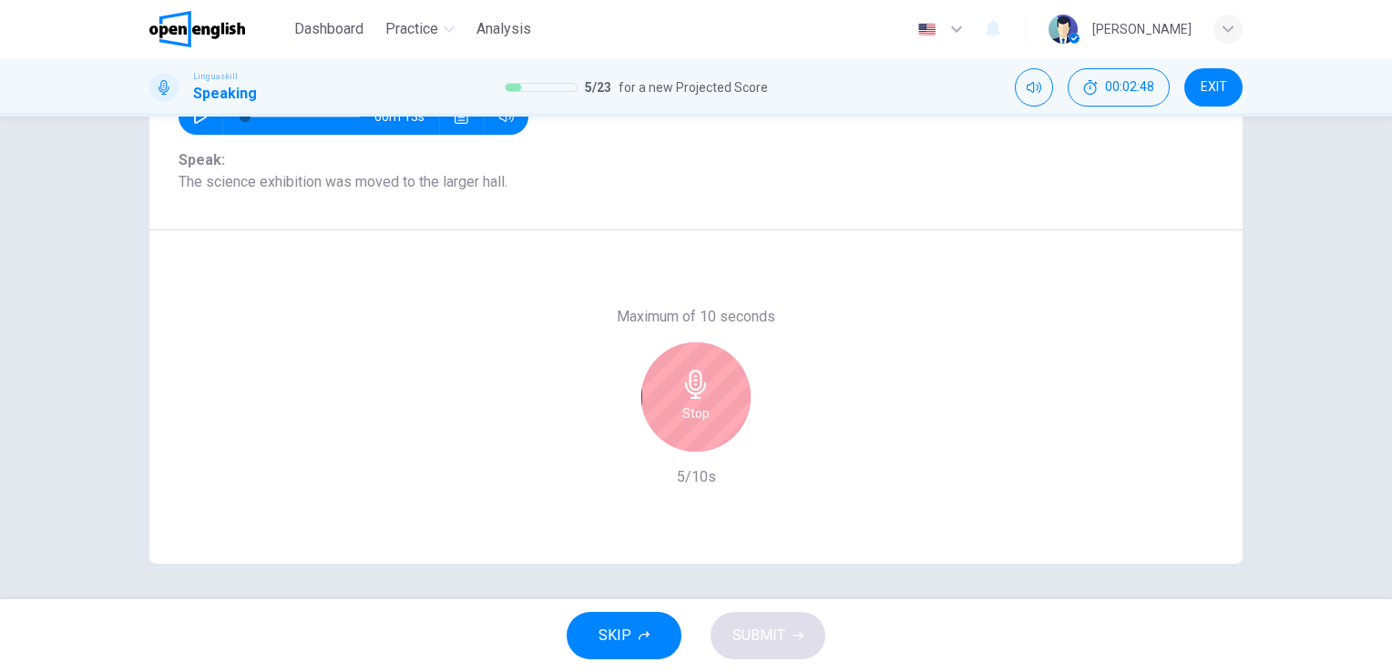
click at [674, 392] on div "Stop" at bounding box center [696, 397] width 109 height 109
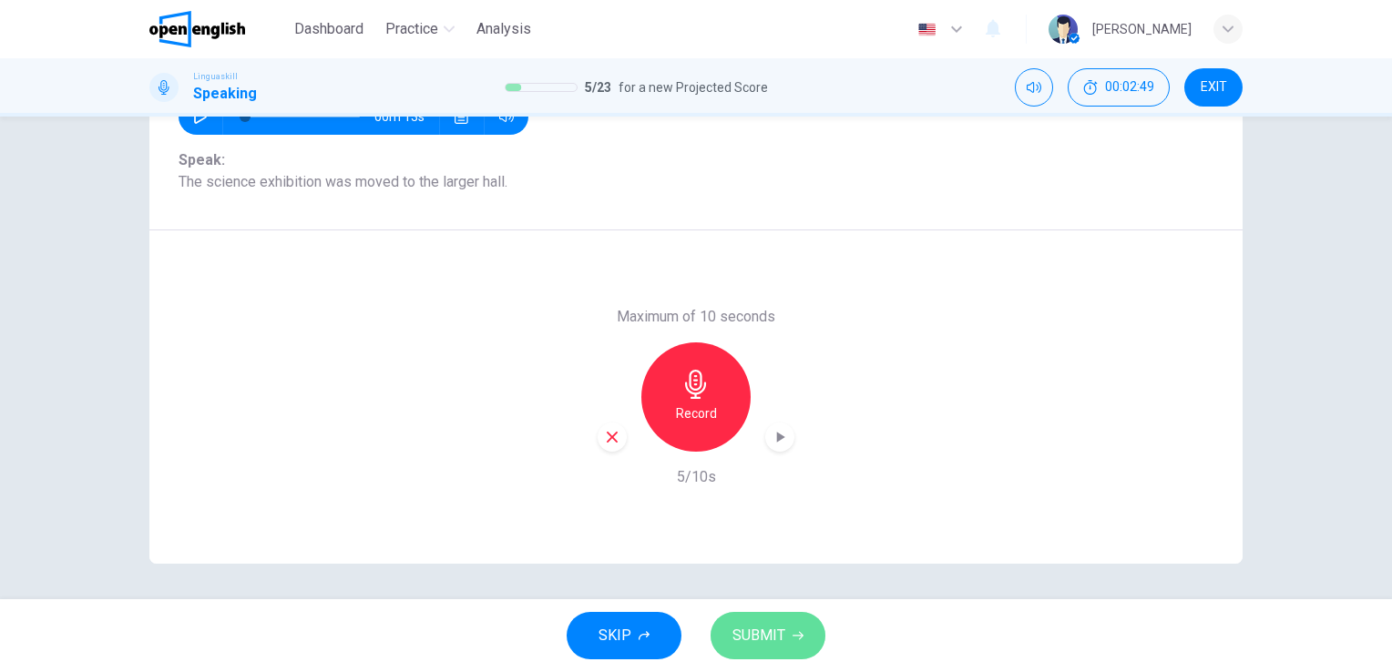
click at [769, 655] on button "SUBMIT" at bounding box center [768, 635] width 115 height 47
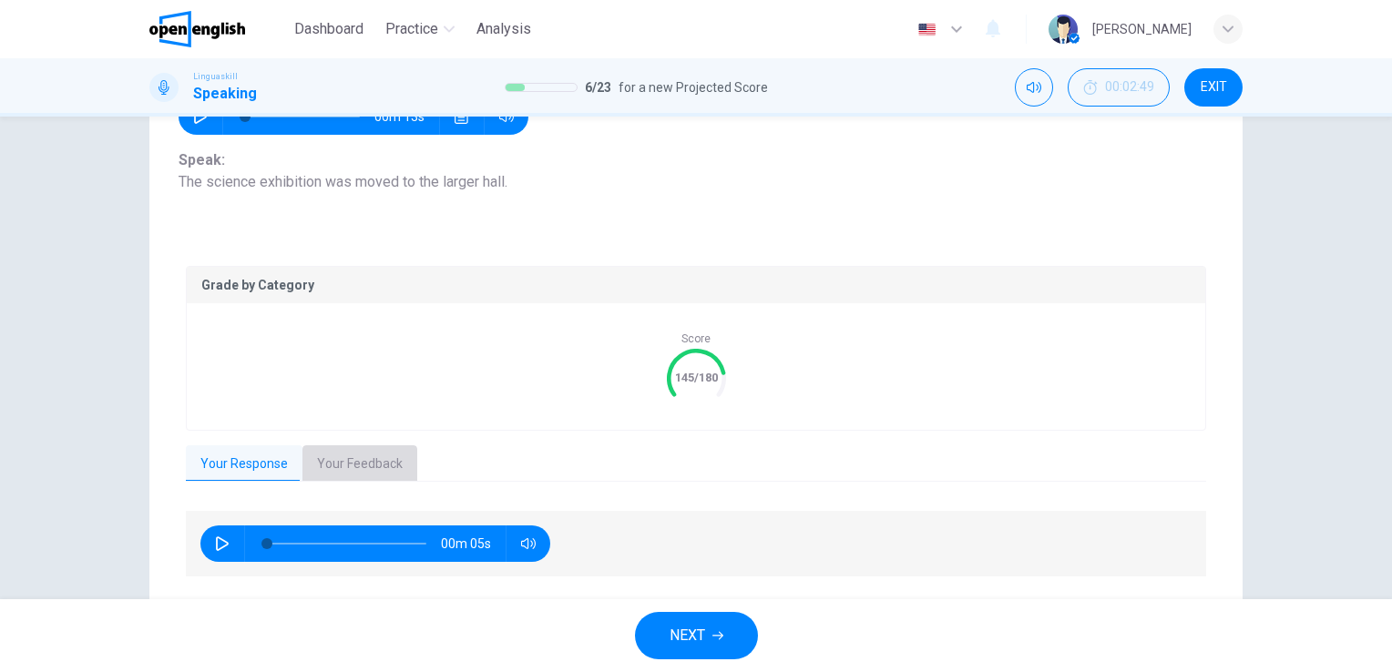
click at [354, 477] on button "Your Feedback" at bounding box center [360, 465] width 115 height 38
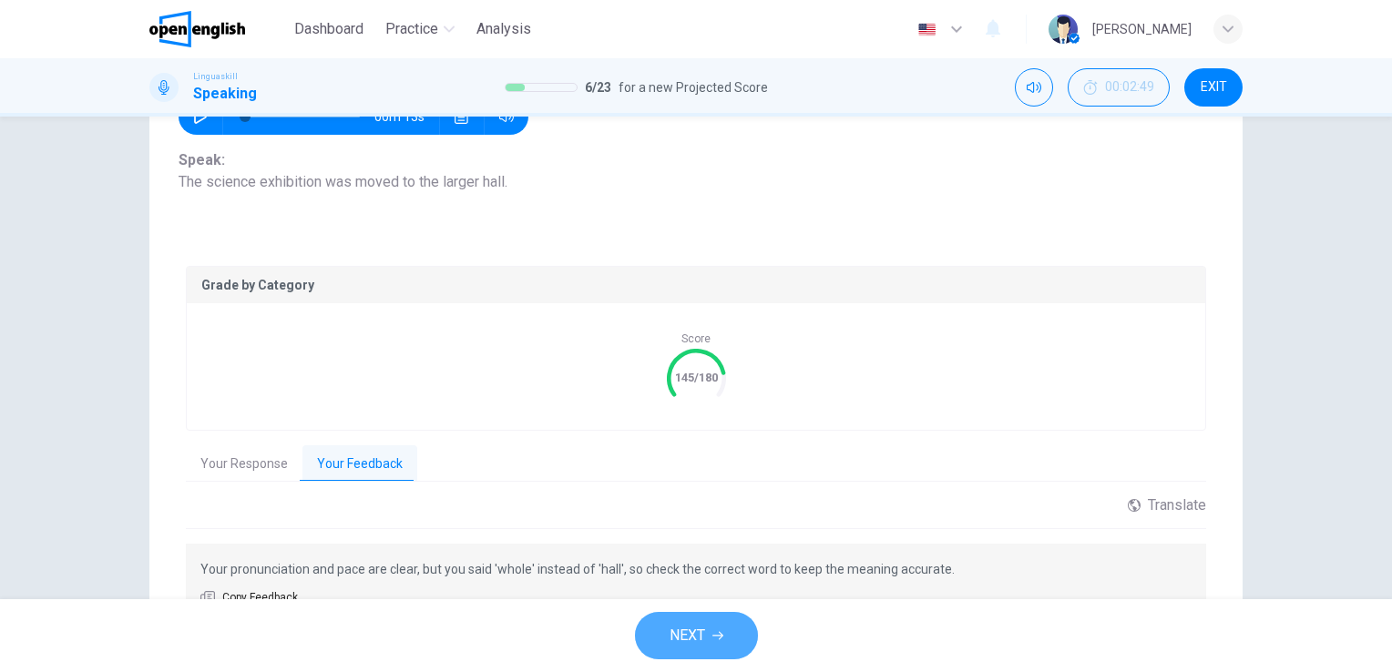
click at [676, 632] on span "NEXT" at bounding box center [688, 636] width 36 height 26
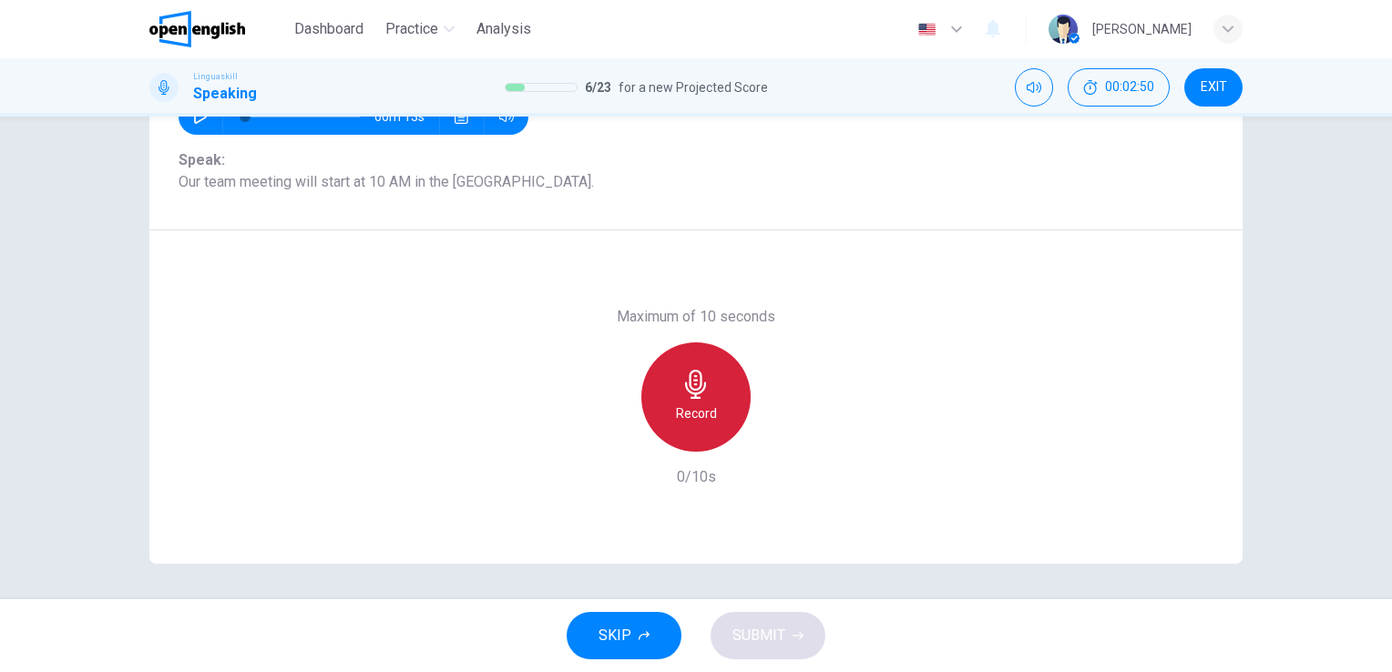
click at [685, 382] on icon "button" at bounding box center [695, 384] width 21 height 29
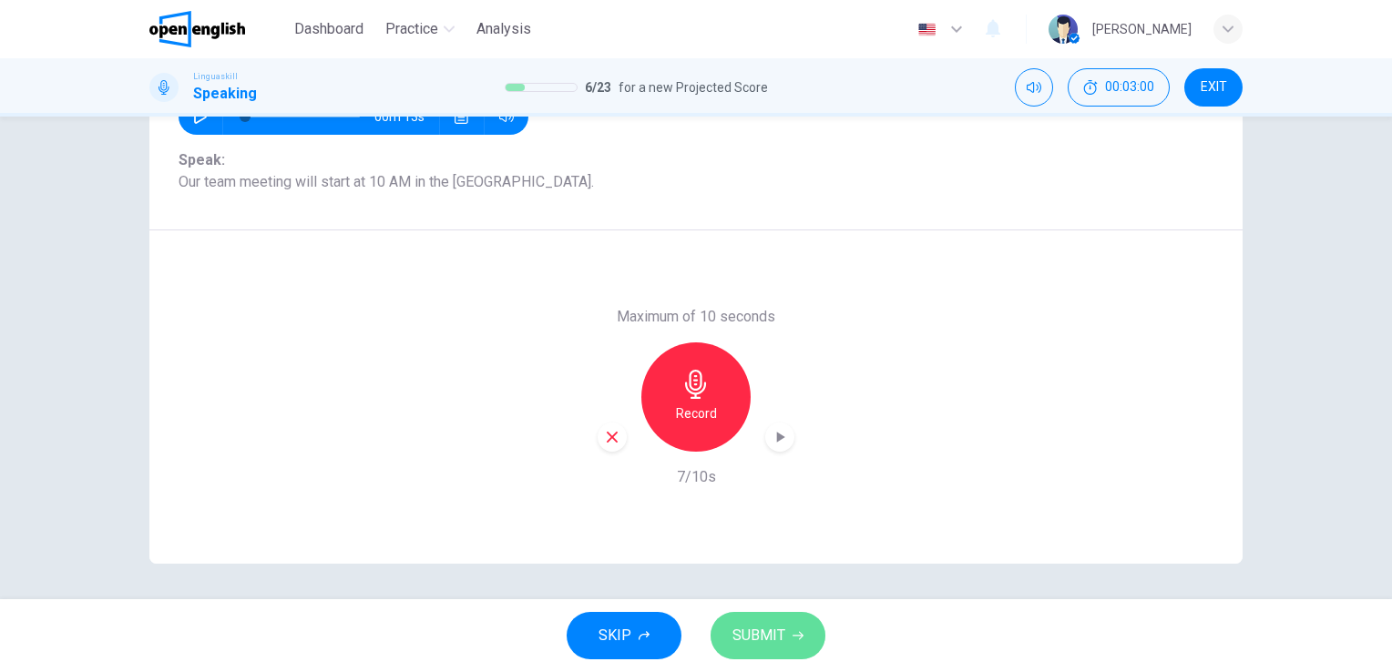
click at [785, 621] on button "SUBMIT" at bounding box center [768, 635] width 115 height 47
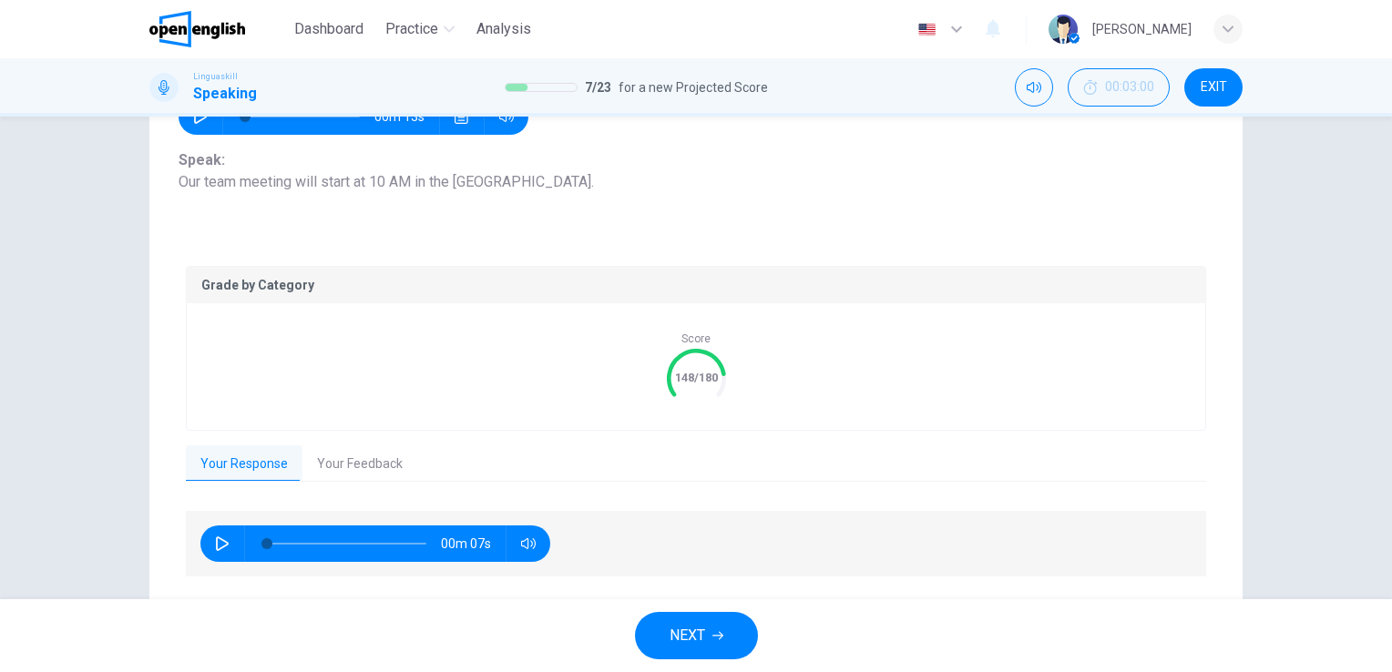
click at [354, 452] on button "Your Feedback" at bounding box center [360, 465] width 115 height 38
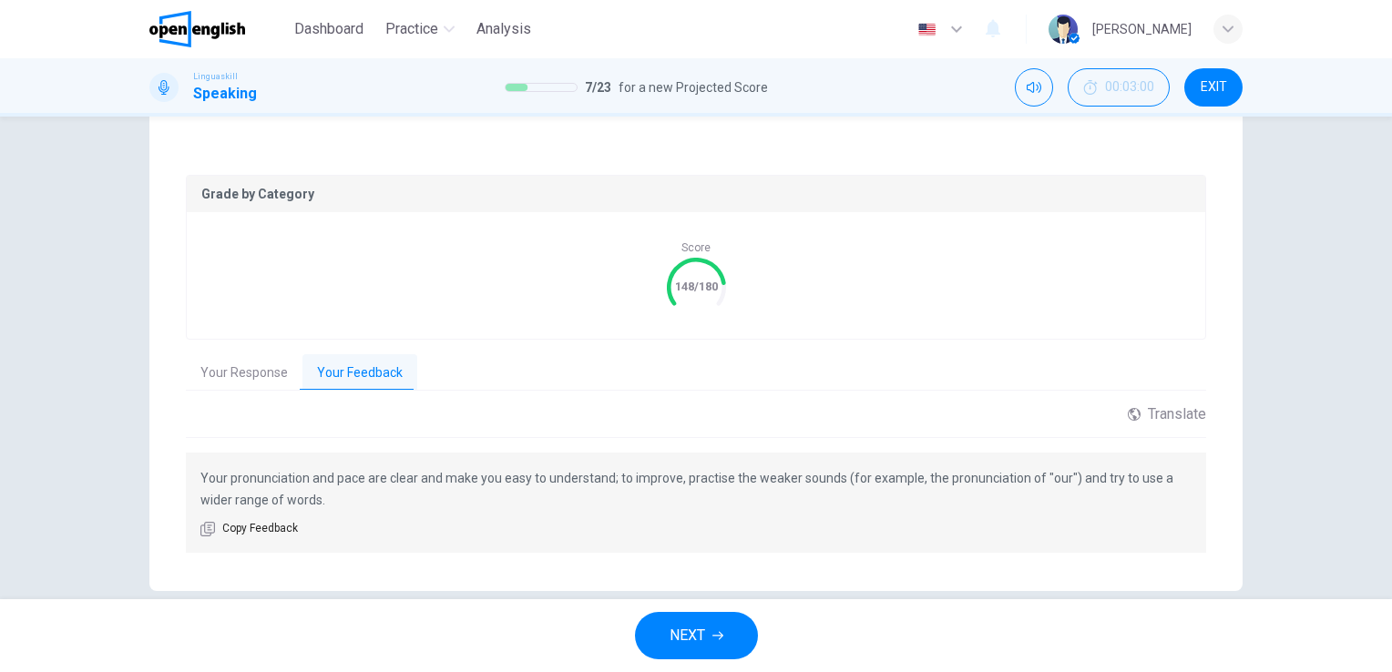
scroll to position [341, 0]
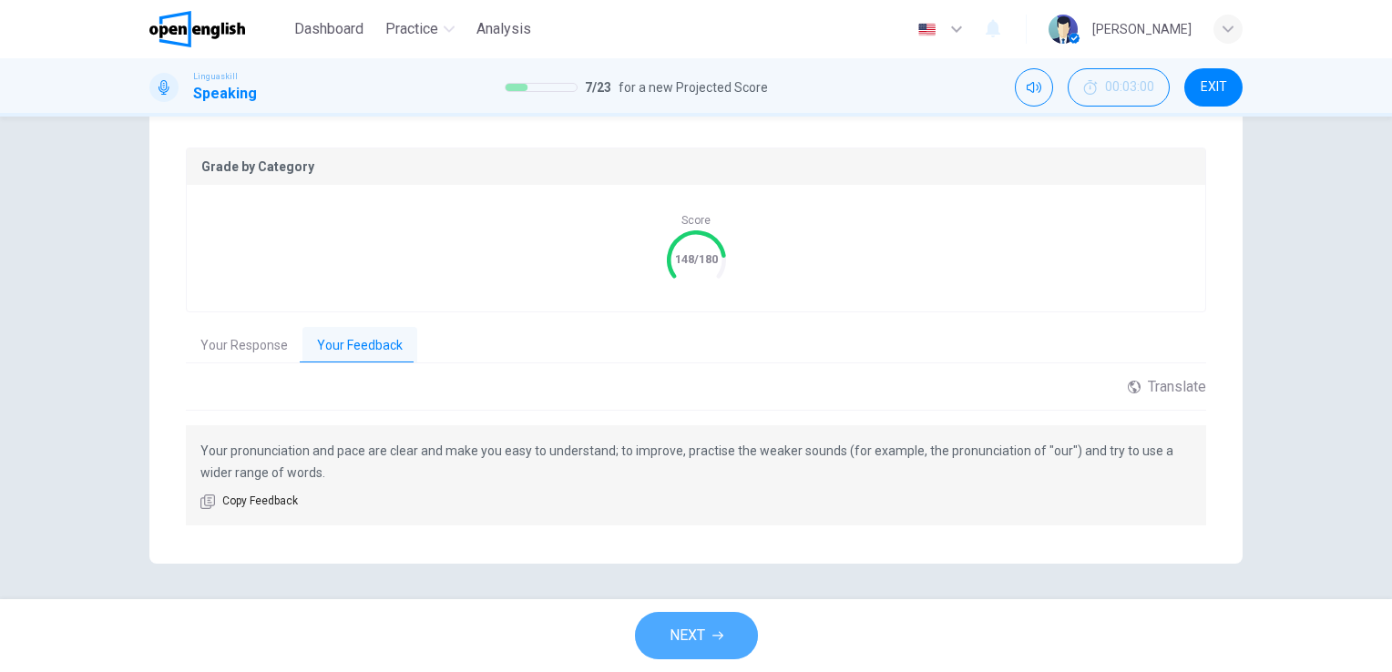
click at [695, 629] on span "NEXT" at bounding box center [688, 636] width 36 height 26
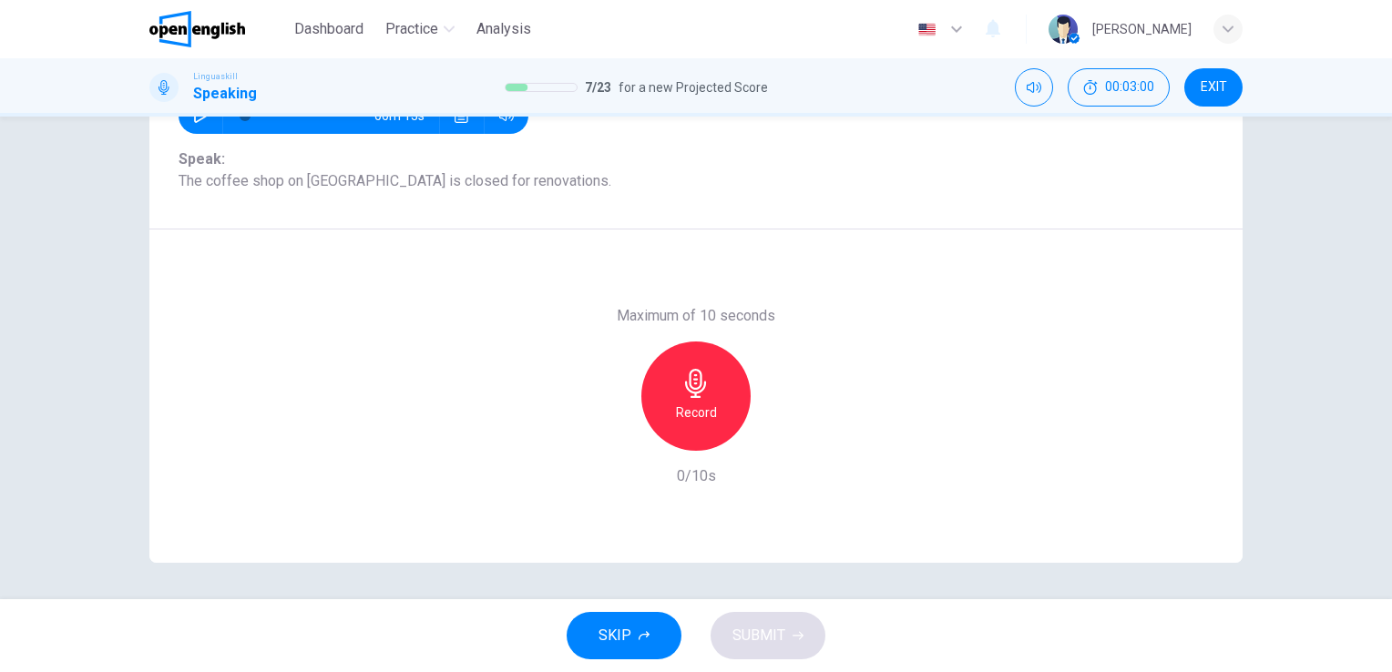
scroll to position [222, 0]
click at [706, 395] on div "Record" at bounding box center [696, 397] width 109 height 109
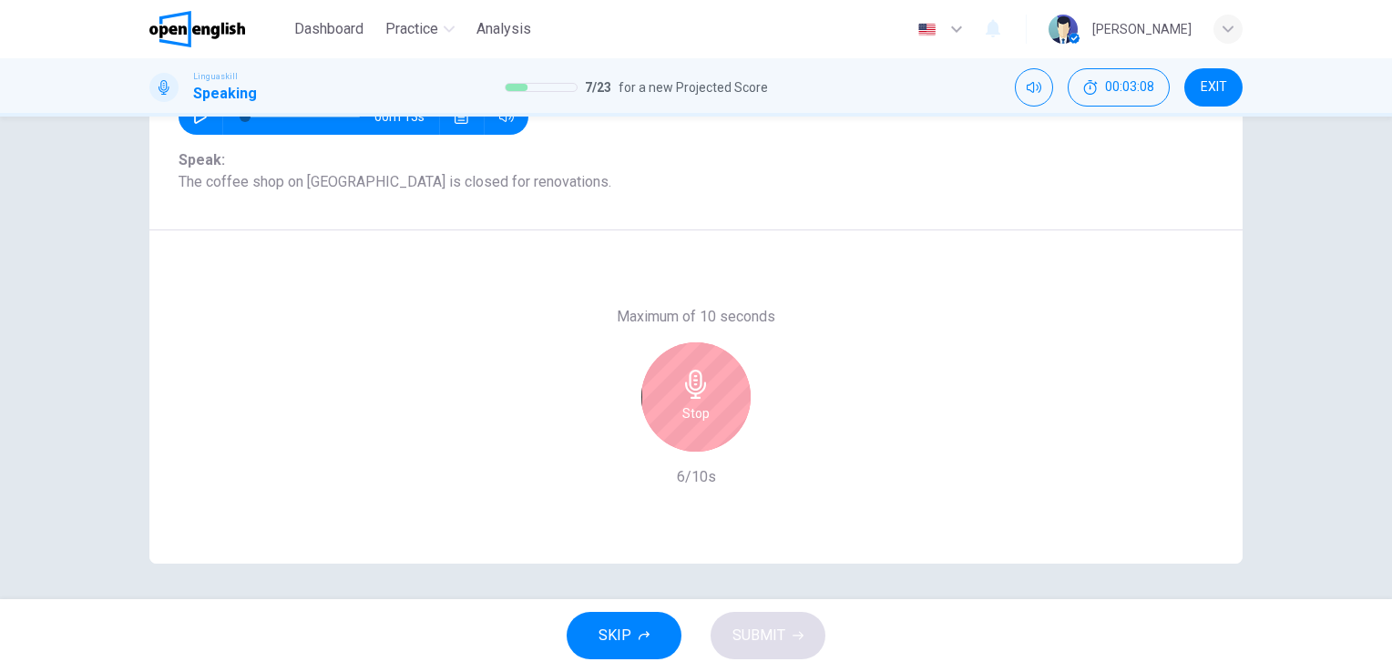
click at [706, 395] on div "Stop" at bounding box center [696, 397] width 109 height 109
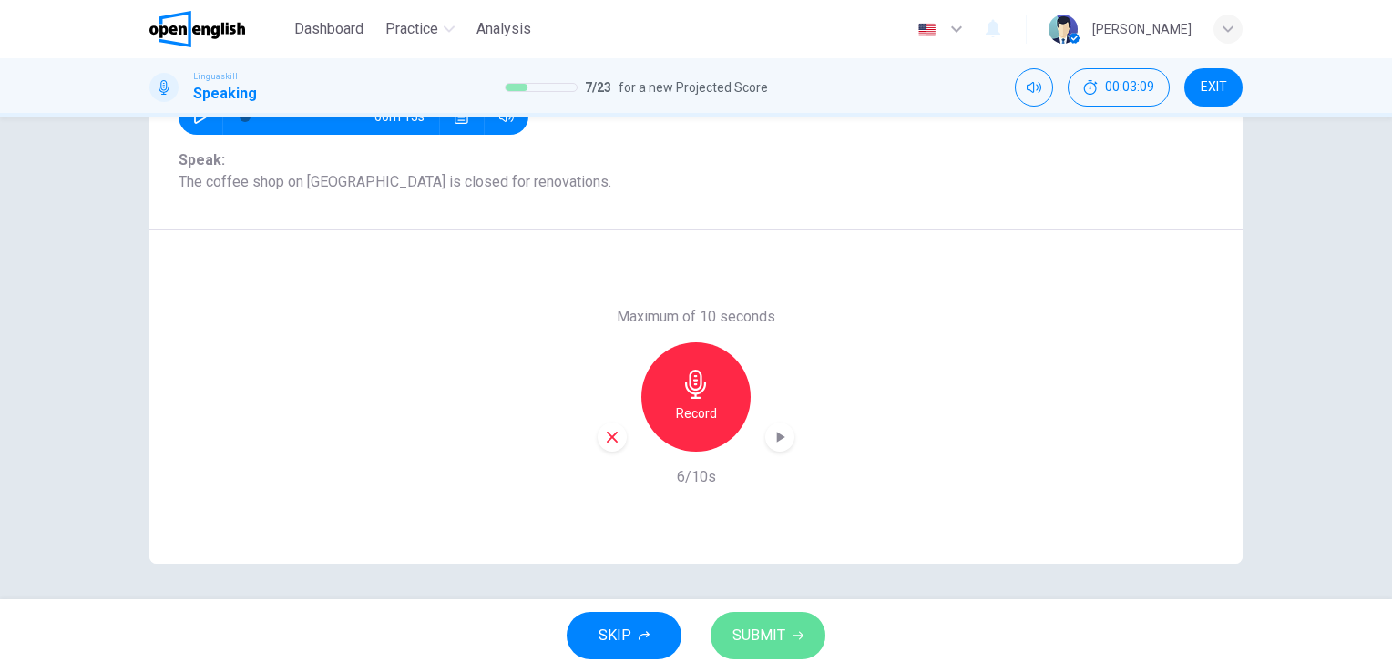
click at [765, 629] on span "SUBMIT" at bounding box center [759, 636] width 53 height 26
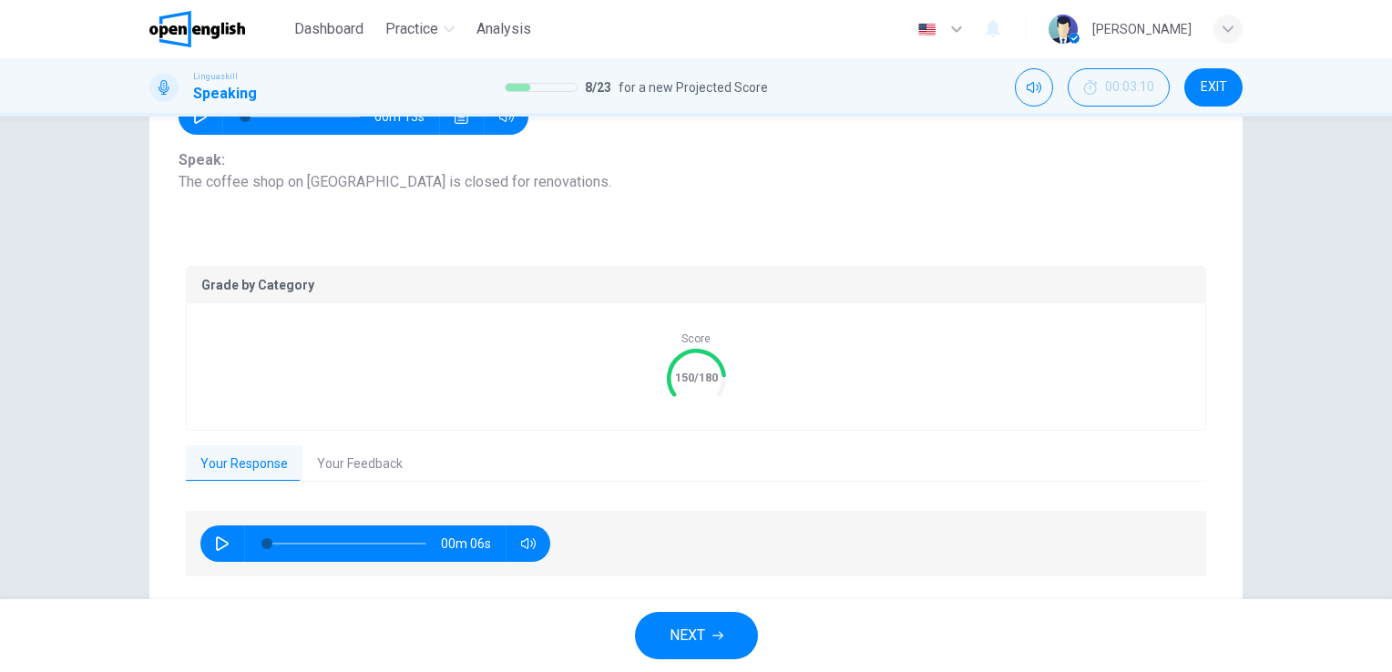
click at [343, 476] on button "Your Feedback" at bounding box center [360, 465] width 115 height 38
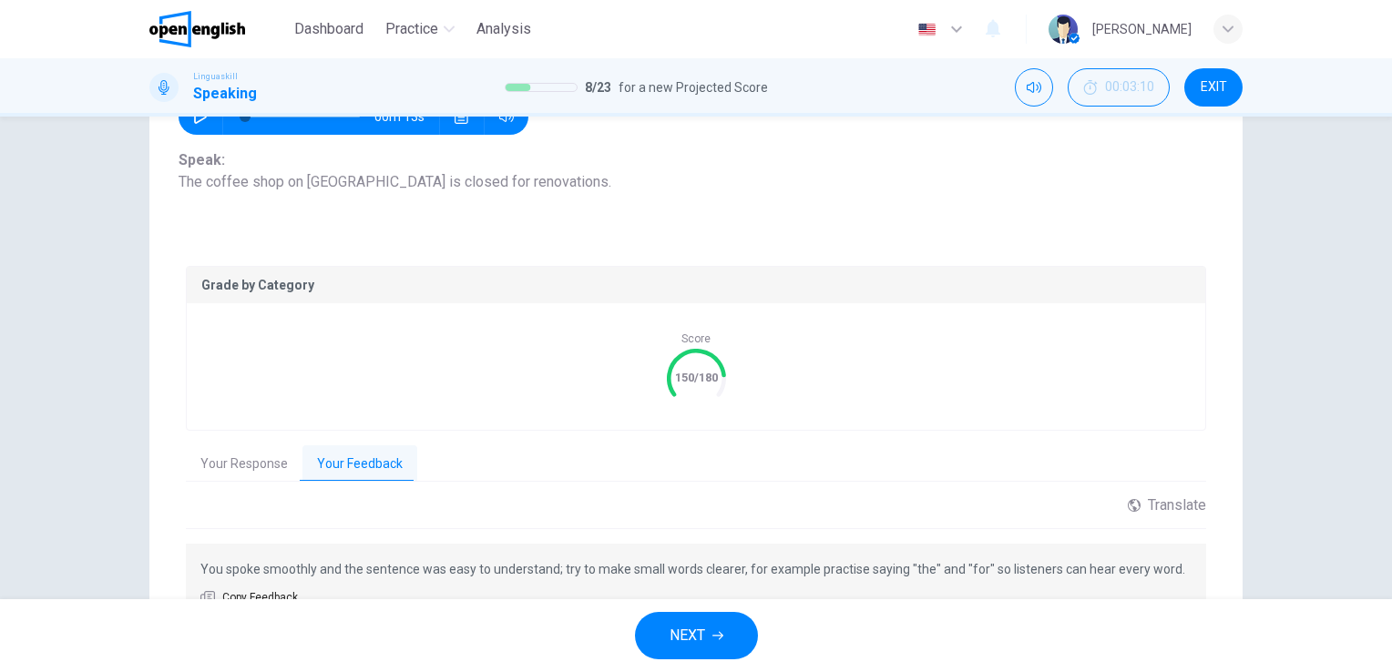
scroll to position [319, 0]
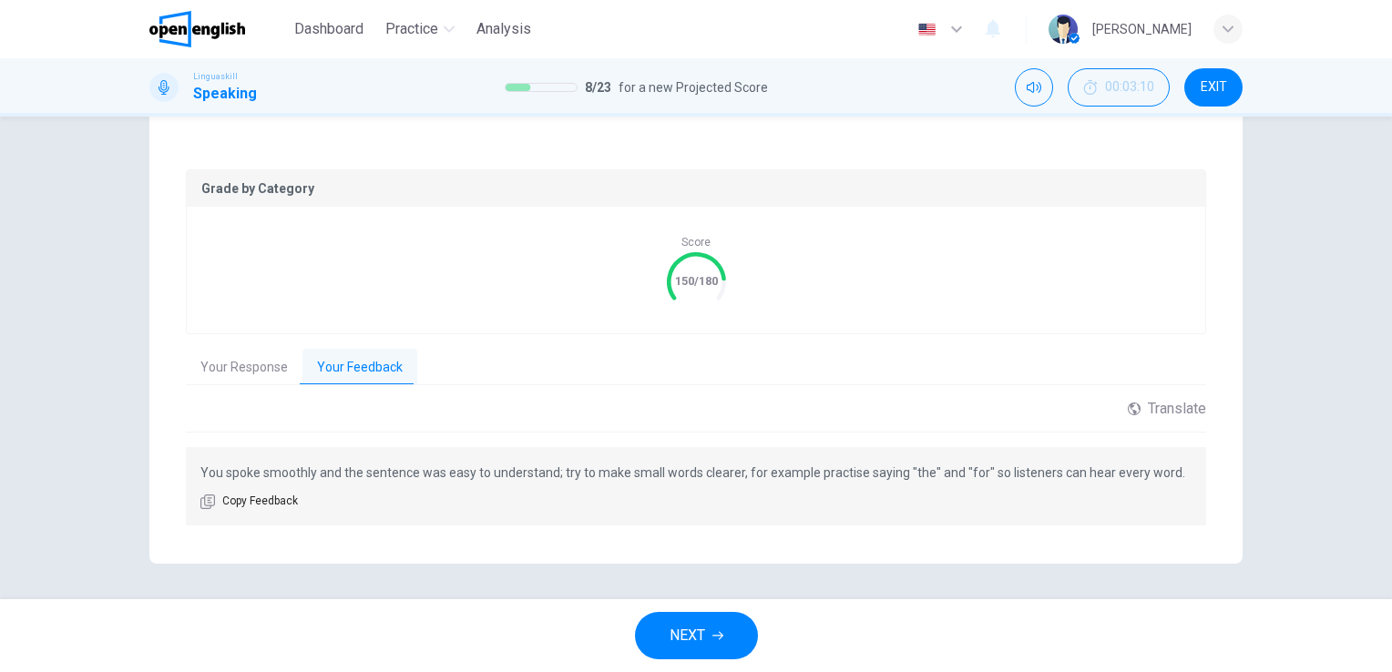
click at [684, 641] on span "NEXT" at bounding box center [688, 636] width 36 height 26
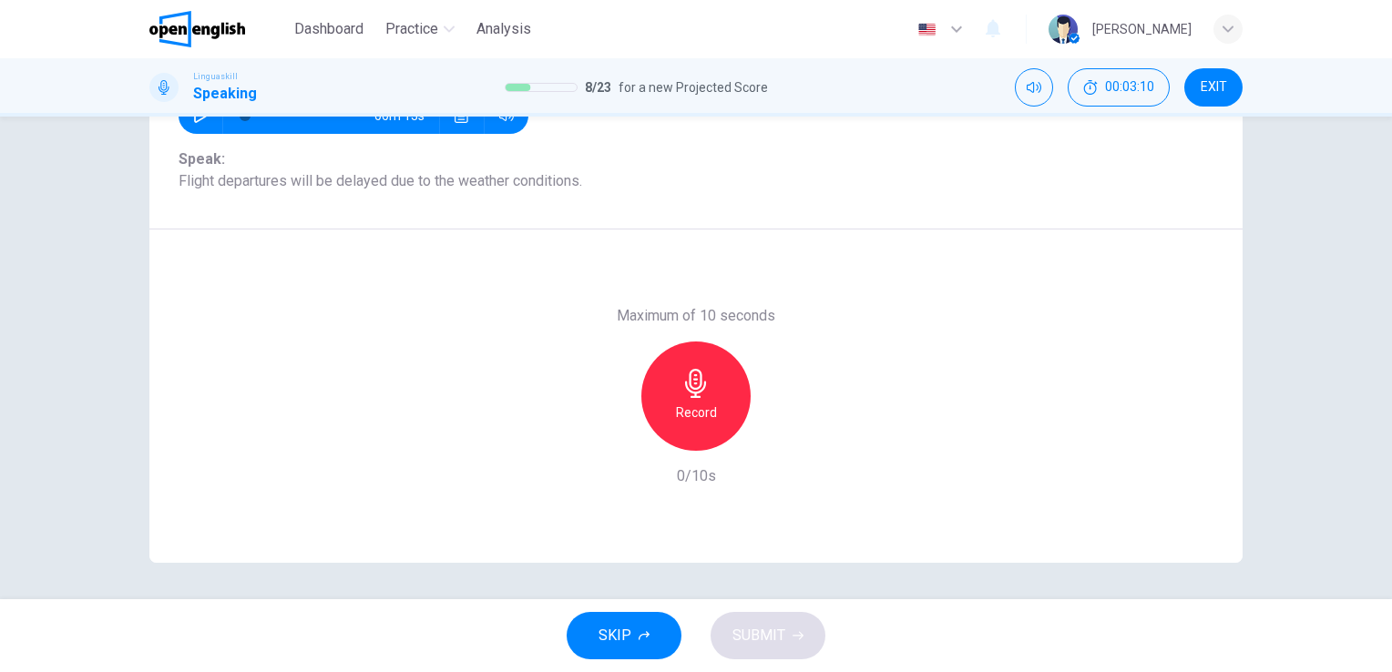
scroll to position [222, 0]
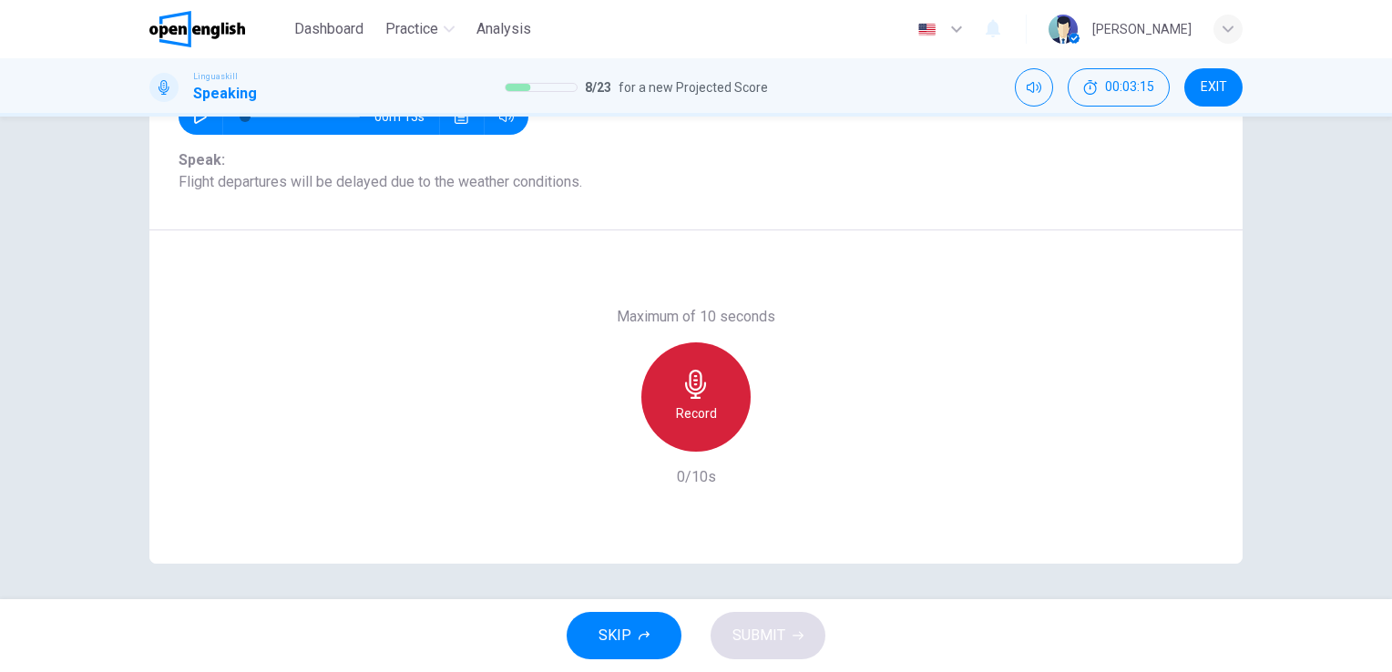
click at [683, 386] on icon "button" at bounding box center [696, 384] width 29 height 29
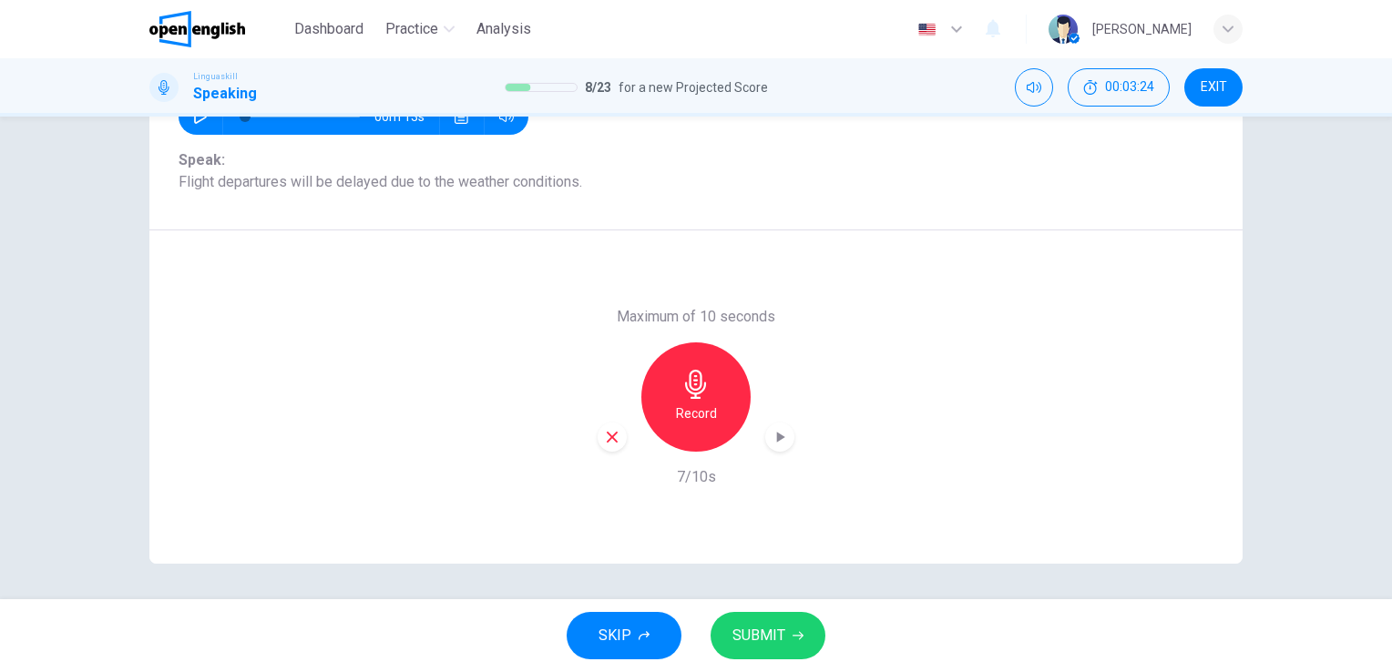
click at [745, 611] on div "SKIP SUBMIT" at bounding box center [696, 636] width 1392 height 73
click at [761, 645] on span "SUBMIT" at bounding box center [759, 636] width 53 height 26
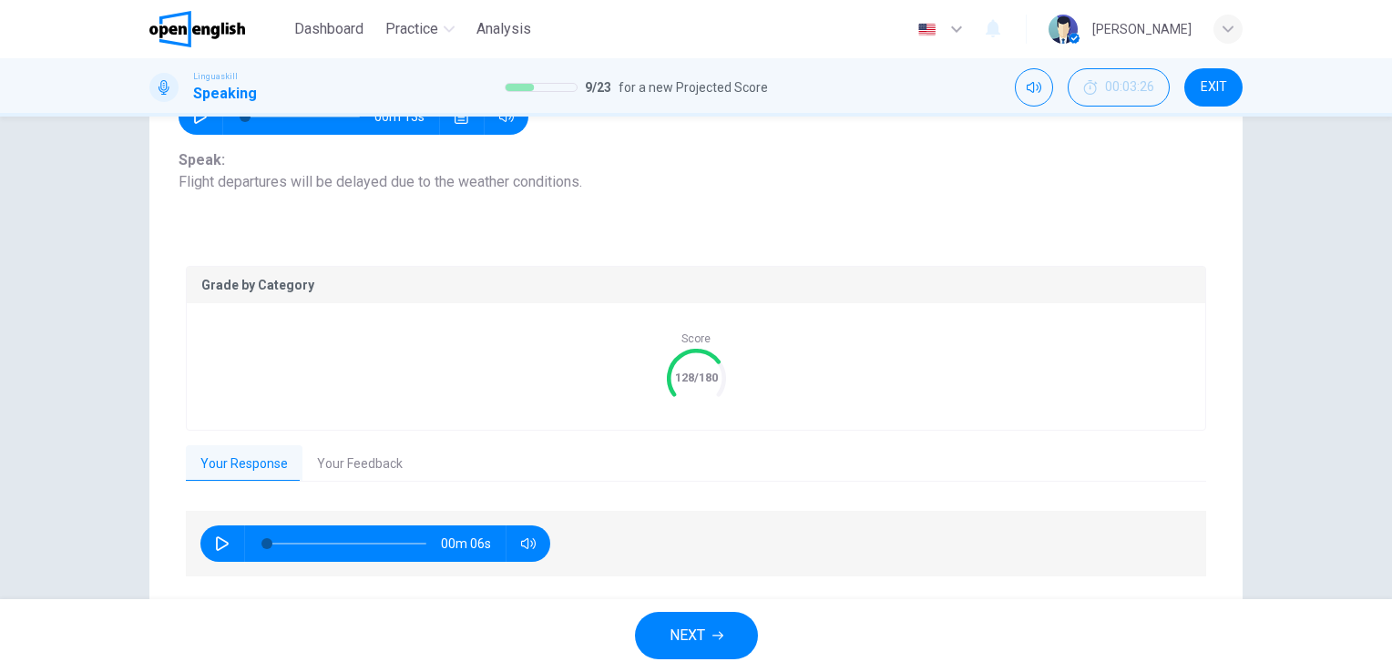
click at [361, 457] on button "Your Feedback" at bounding box center [360, 465] width 115 height 38
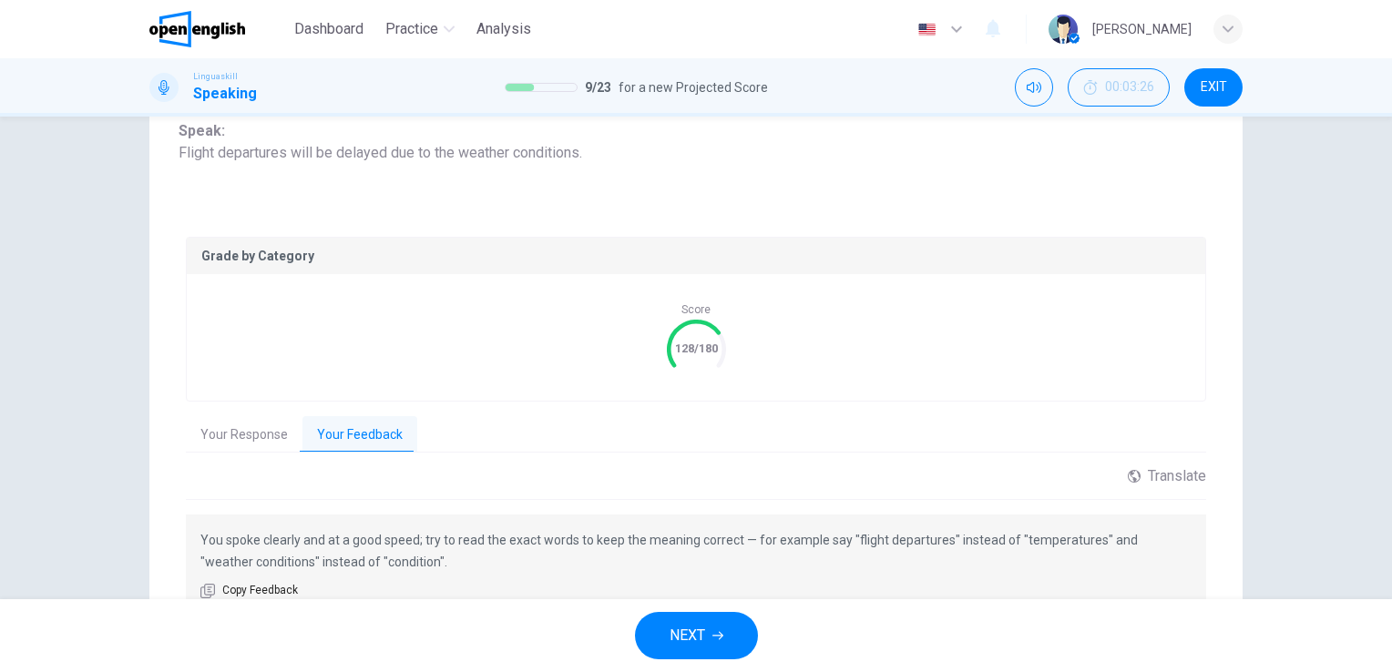
scroll to position [341, 0]
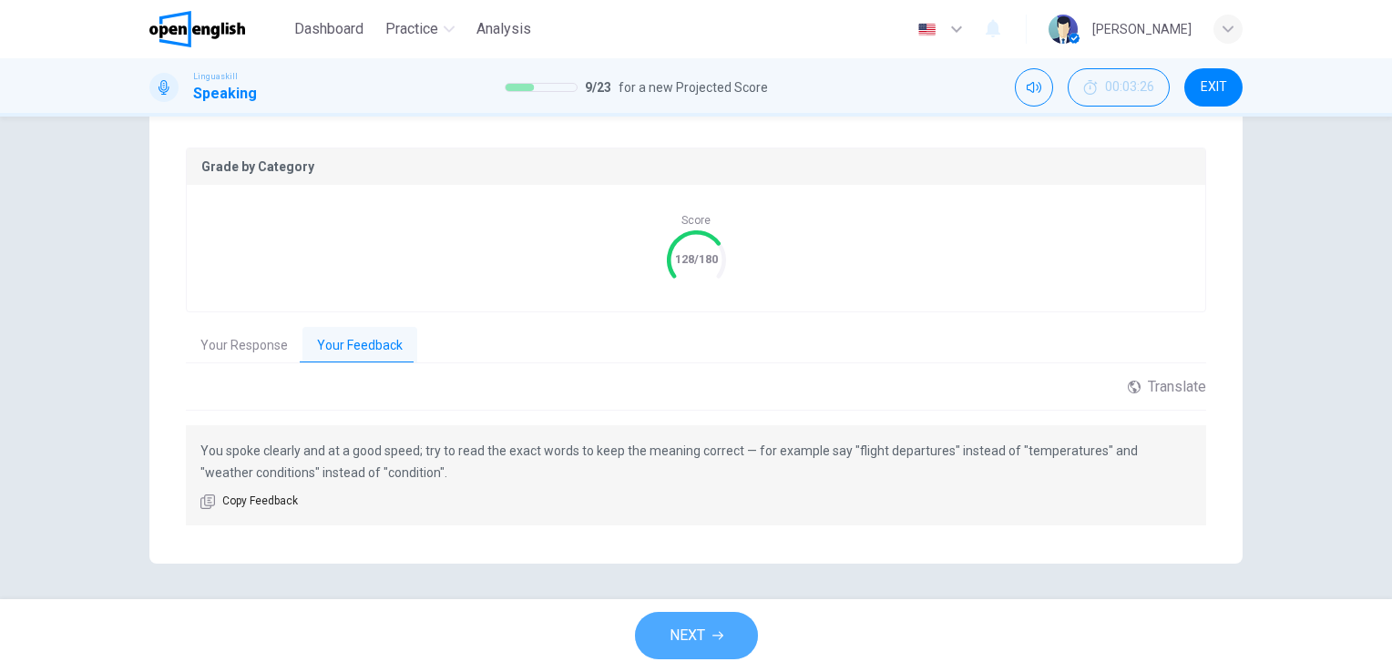
click at [683, 621] on button "NEXT" at bounding box center [696, 635] width 123 height 47
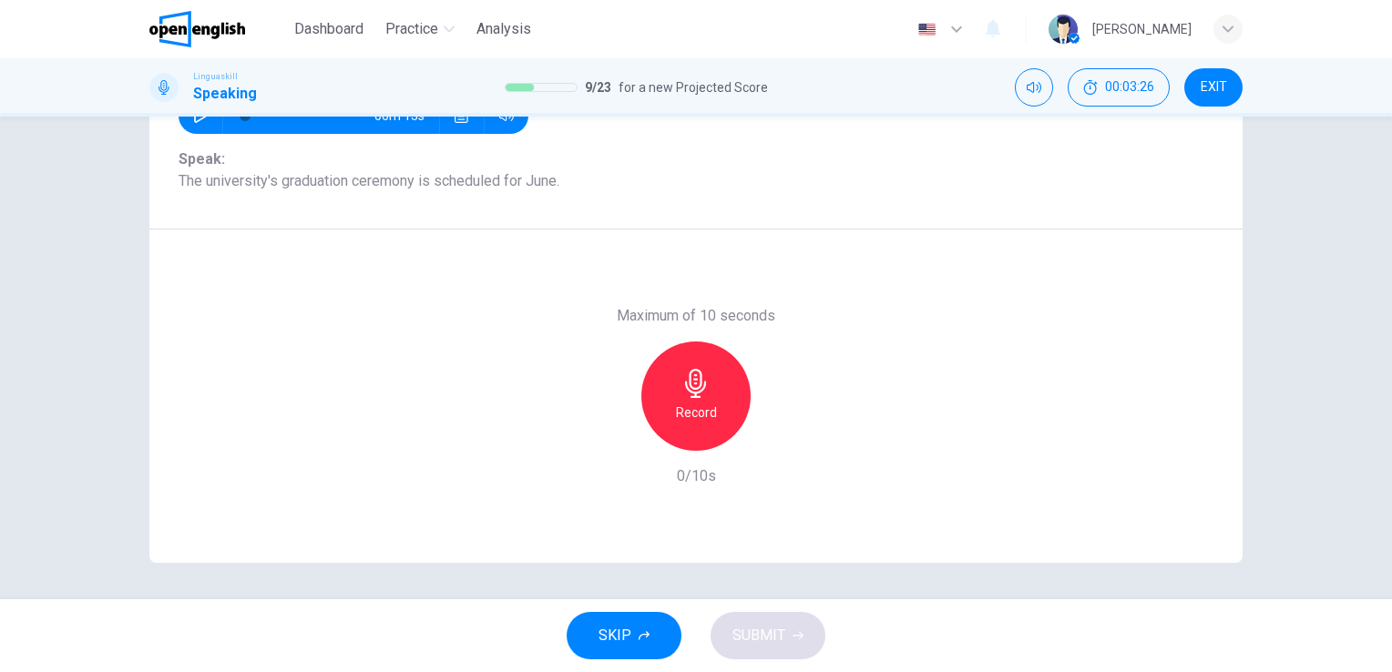
scroll to position [222, 0]
drag, startPoint x: 683, startPoint y: 621, endPoint x: 676, endPoint y: 417, distance: 204.2
click at [676, 417] on div "Dashboard Practice Analysis English ** ​ [PERSON_NAME] Linguaskill Speaking 9 /…" at bounding box center [696, 336] width 1392 height 672
click at [701, 388] on icon "button" at bounding box center [696, 384] width 29 height 29
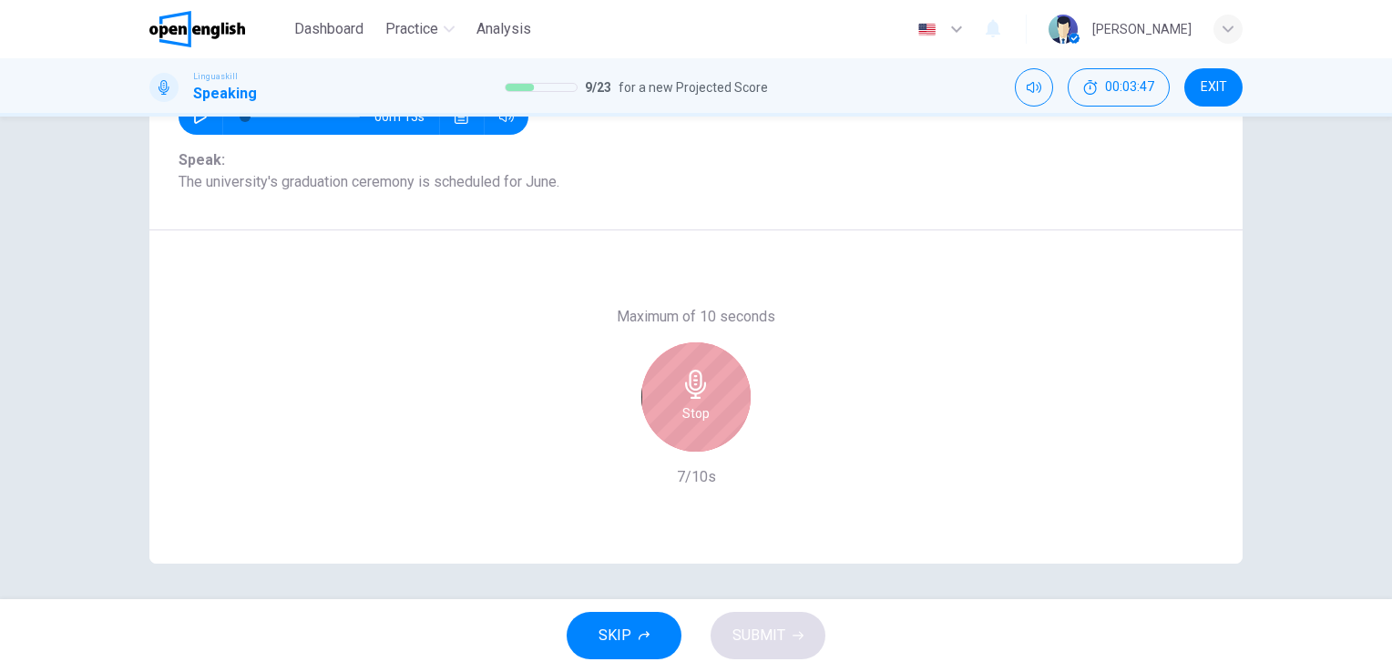
click at [701, 388] on icon "button" at bounding box center [696, 384] width 29 height 29
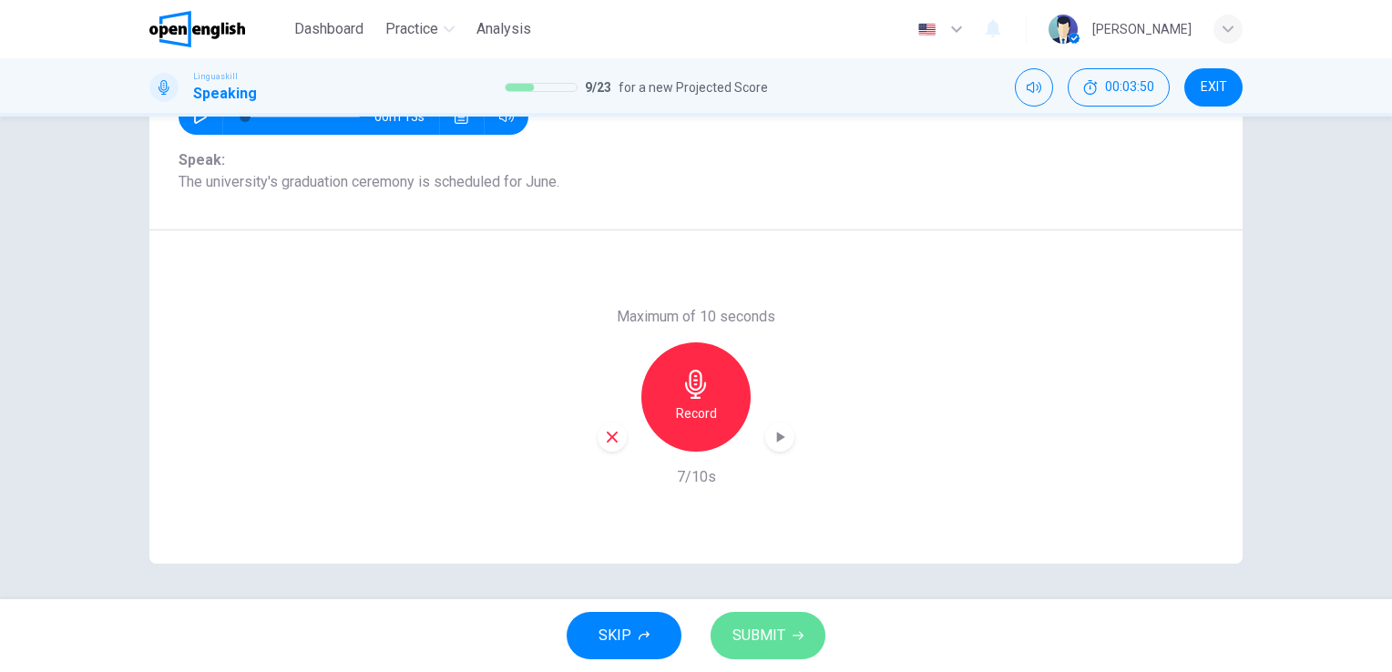
click at [762, 629] on span "SUBMIT" at bounding box center [759, 636] width 53 height 26
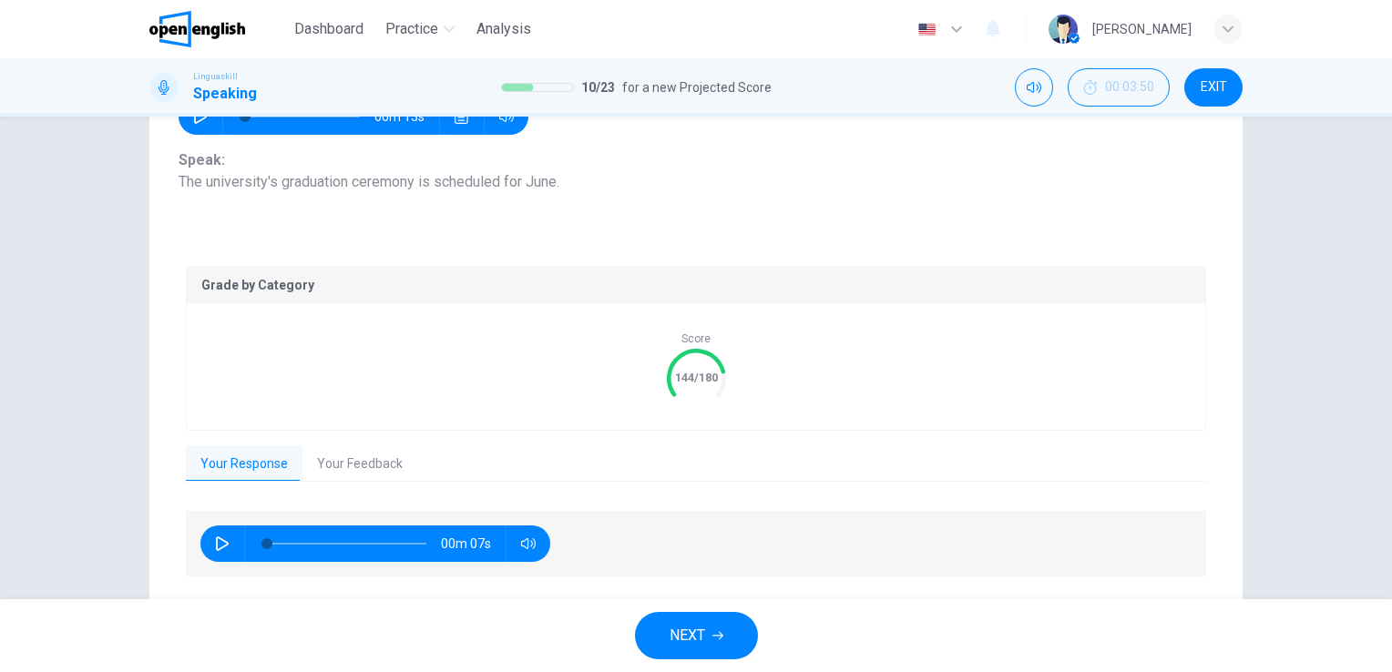
click at [346, 461] on button "Your Feedback" at bounding box center [360, 465] width 115 height 38
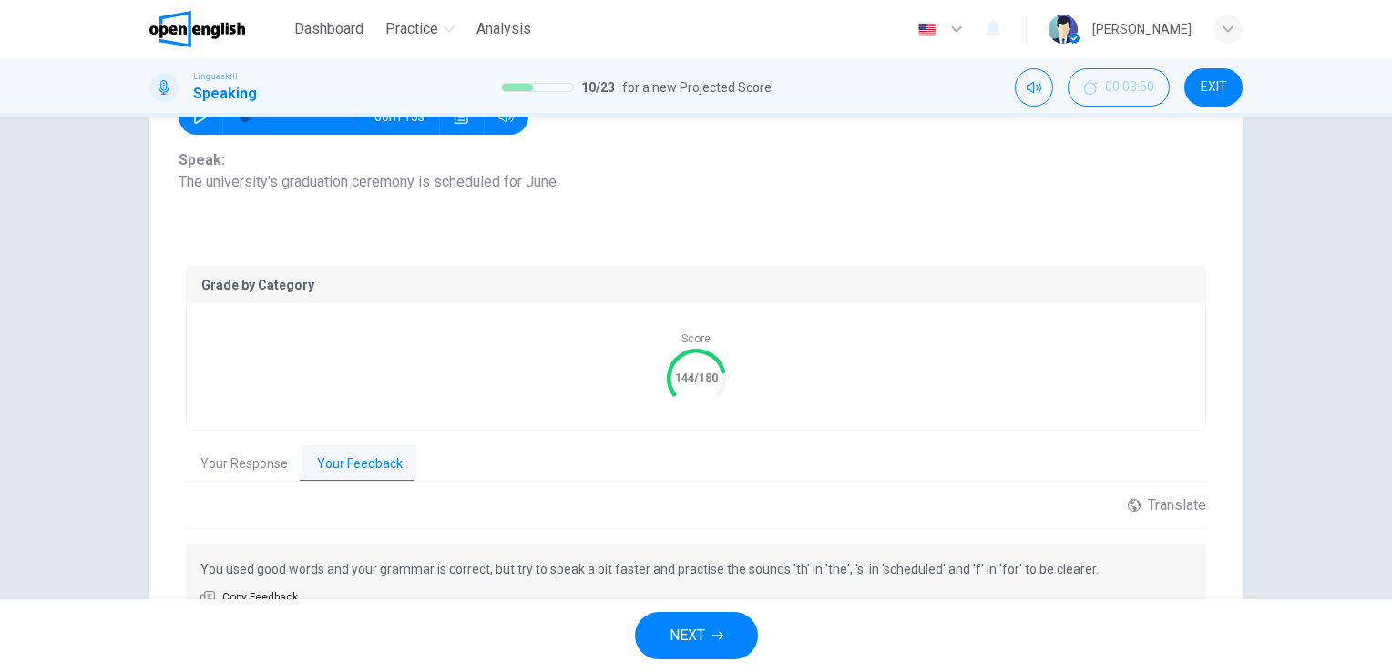
scroll to position [319, 0]
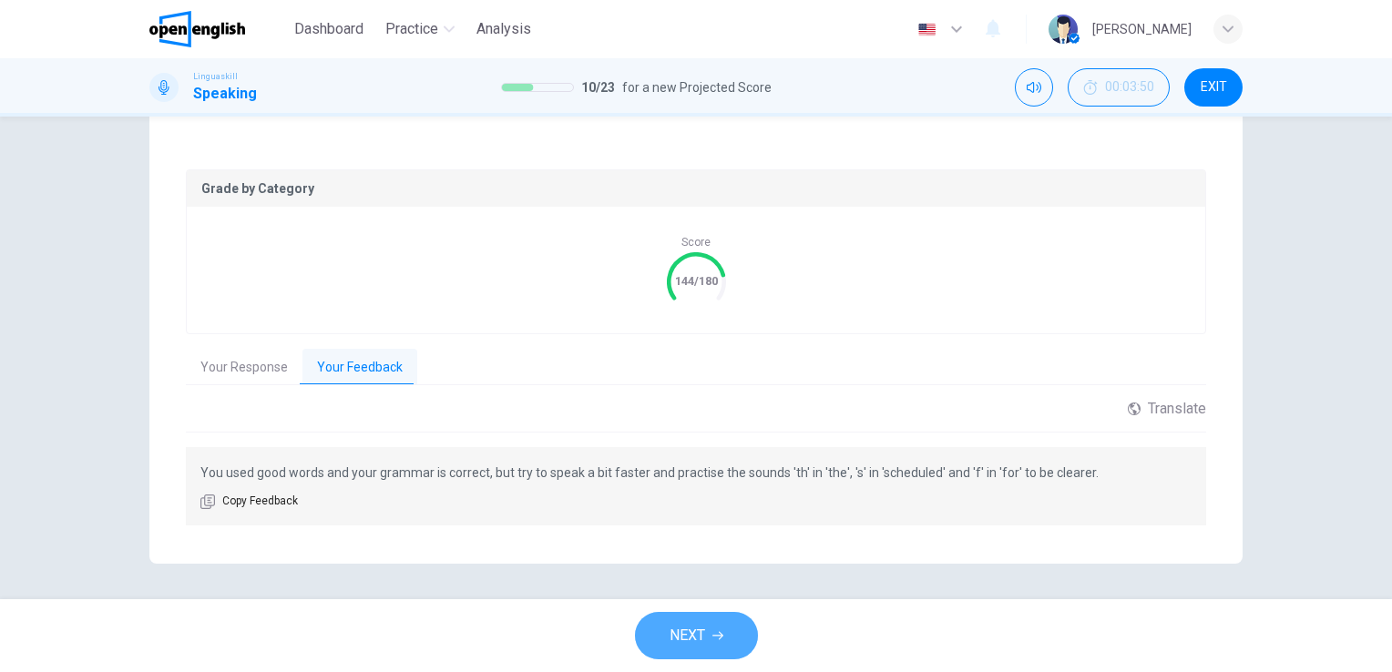
click at [676, 626] on span "NEXT" at bounding box center [688, 636] width 36 height 26
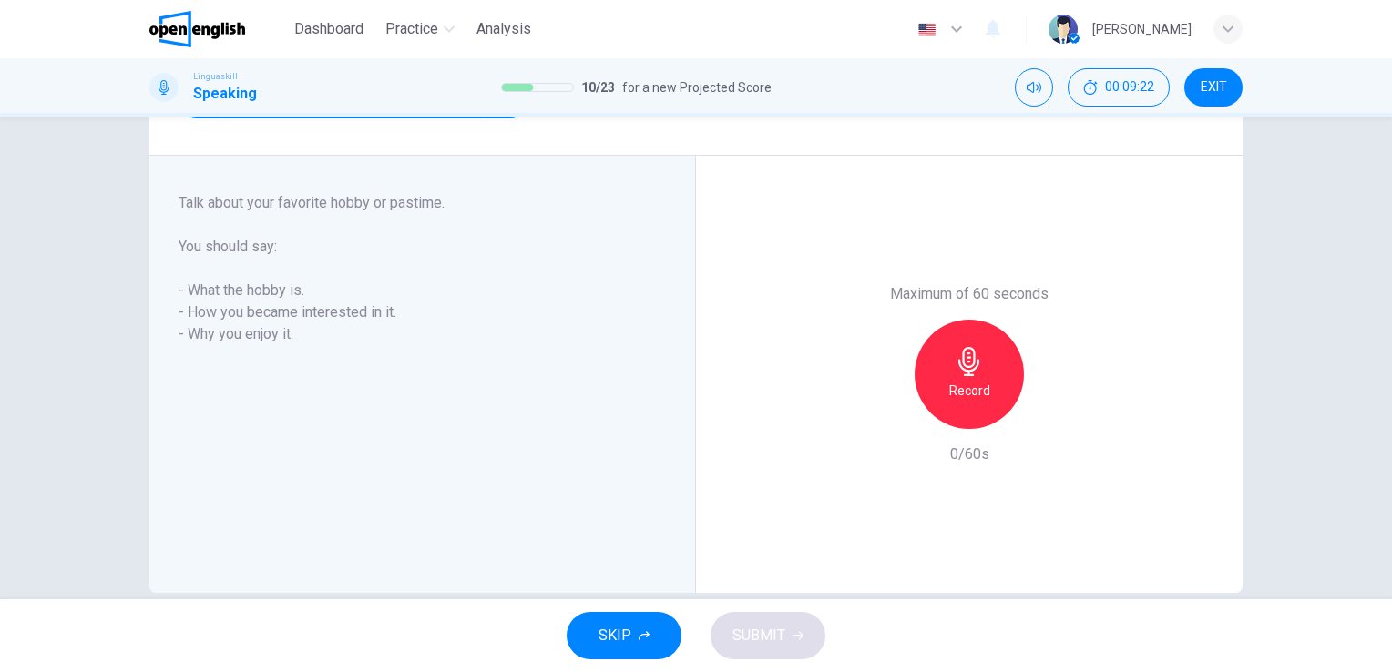
scroll to position [268, 0]
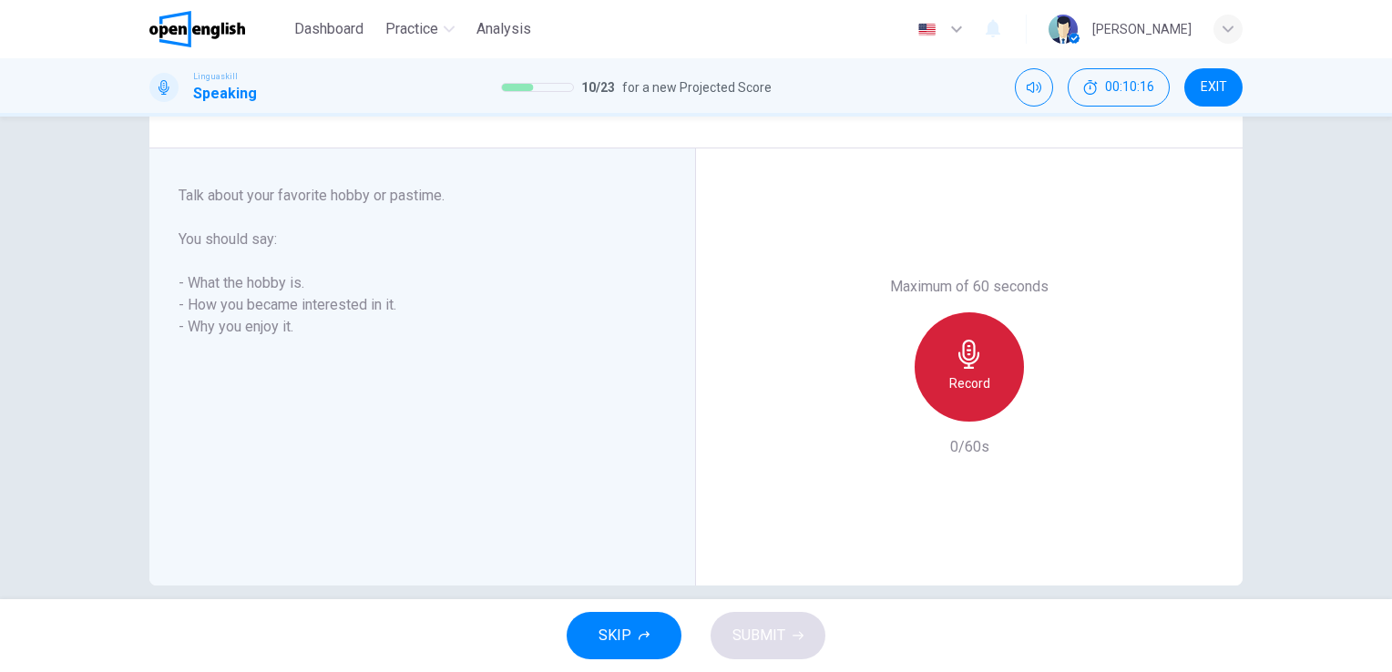
click at [966, 366] on icon "button" at bounding box center [969, 354] width 29 height 29
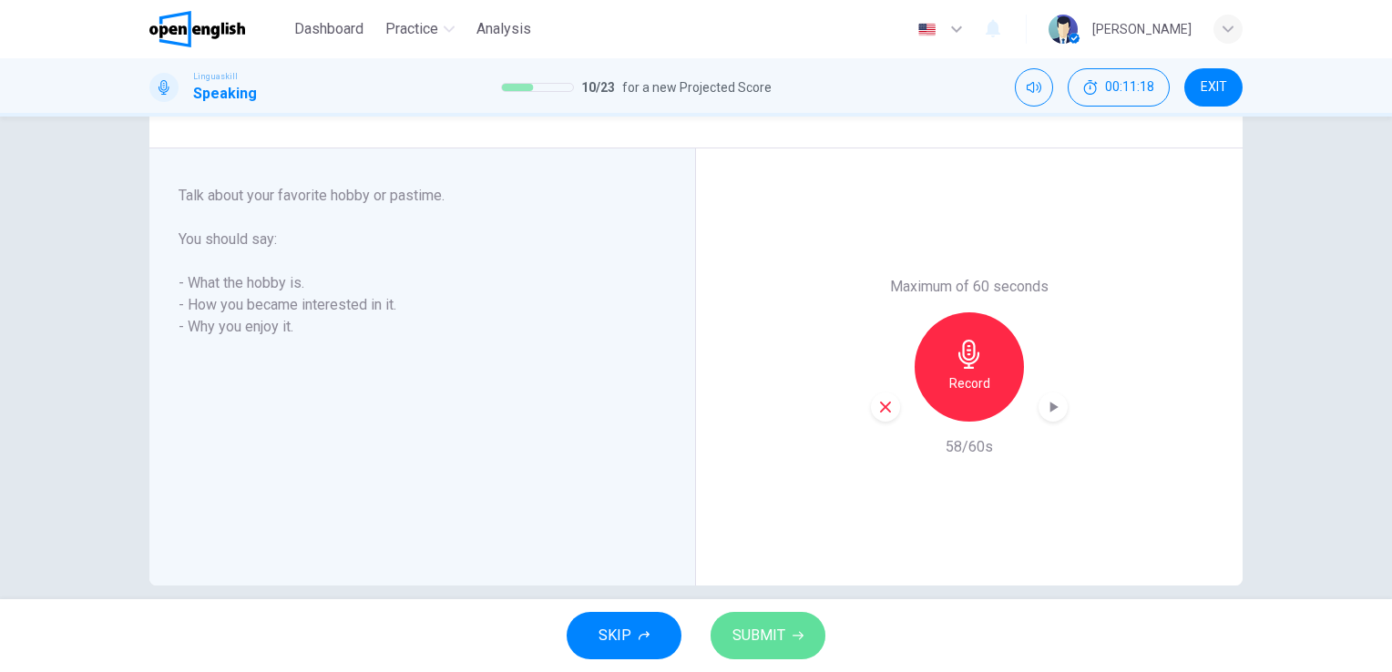
click at [780, 628] on span "SUBMIT" at bounding box center [759, 636] width 53 height 26
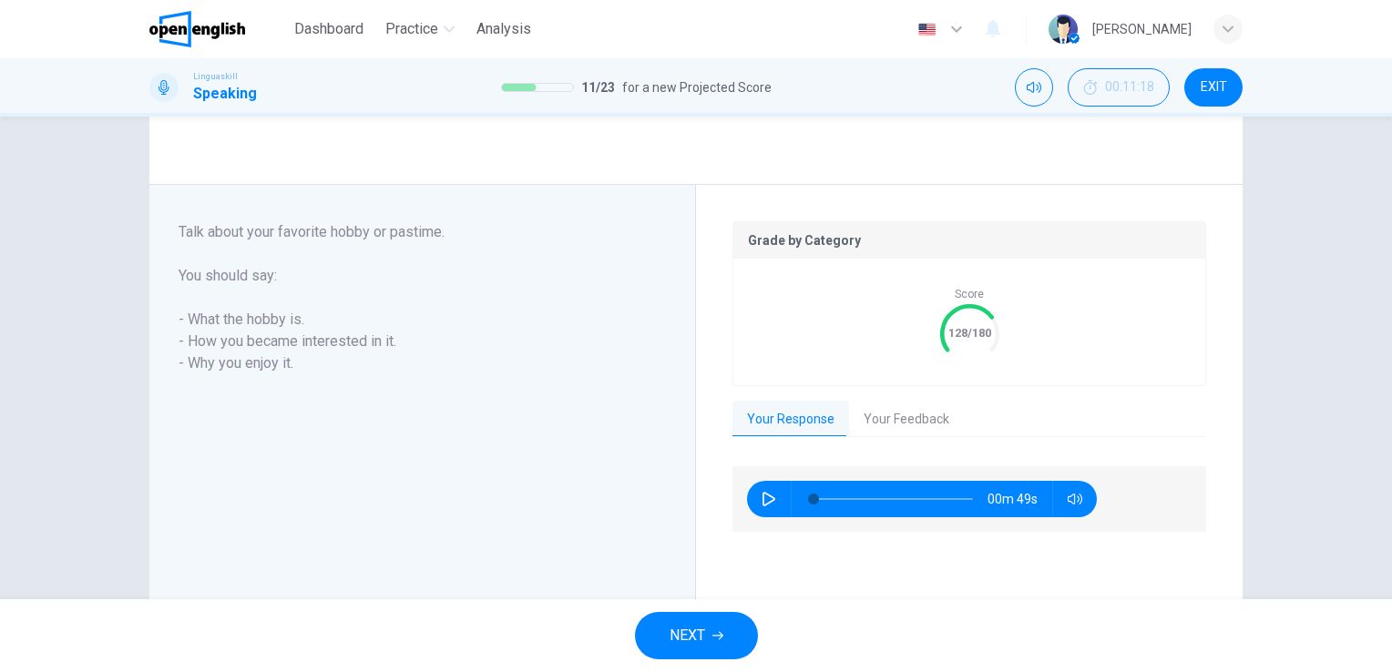
click at [896, 421] on button "Your Feedback" at bounding box center [906, 420] width 115 height 38
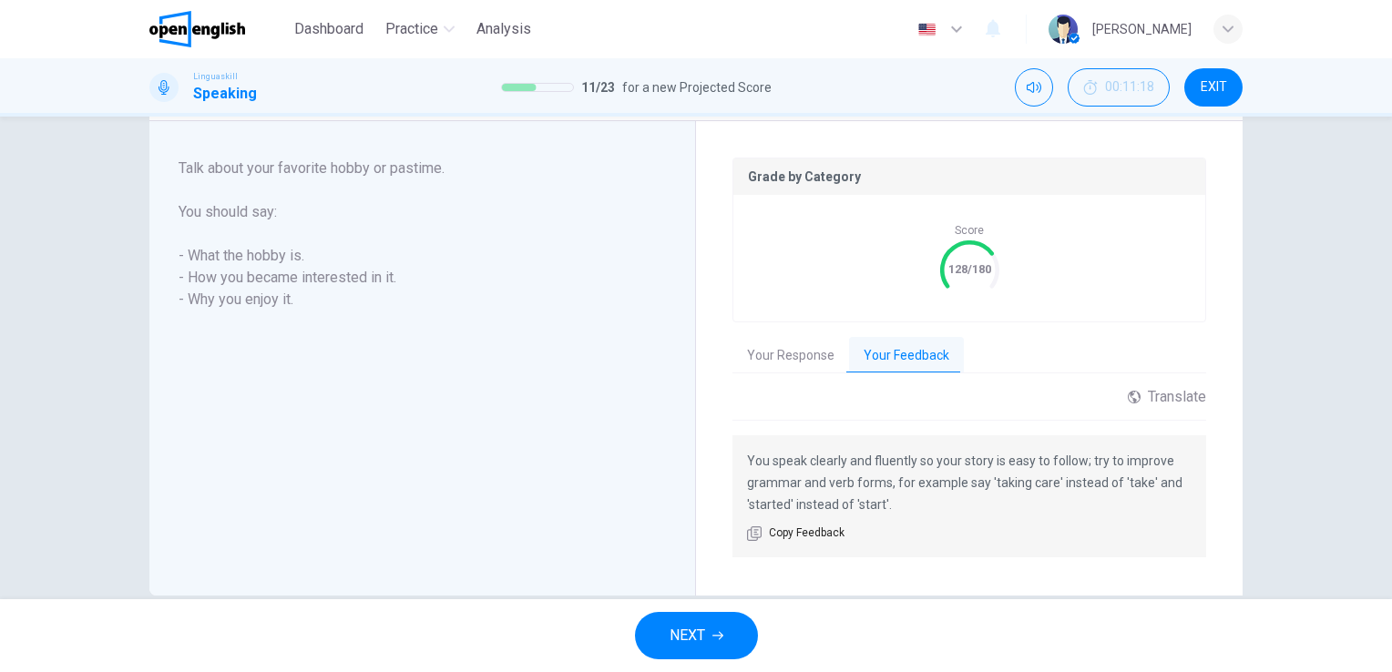
scroll to position [364, 0]
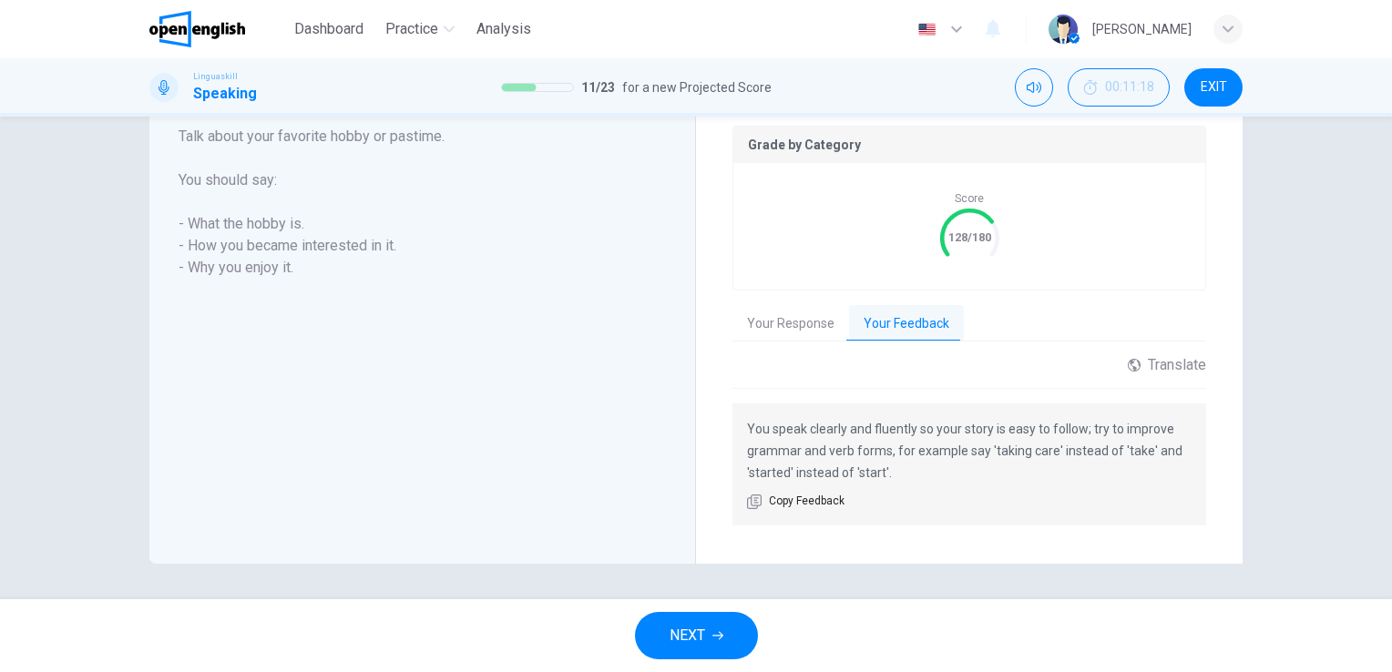
click at [702, 621] on button "NEXT" at bounding box center [696, 635] width 123 height 47
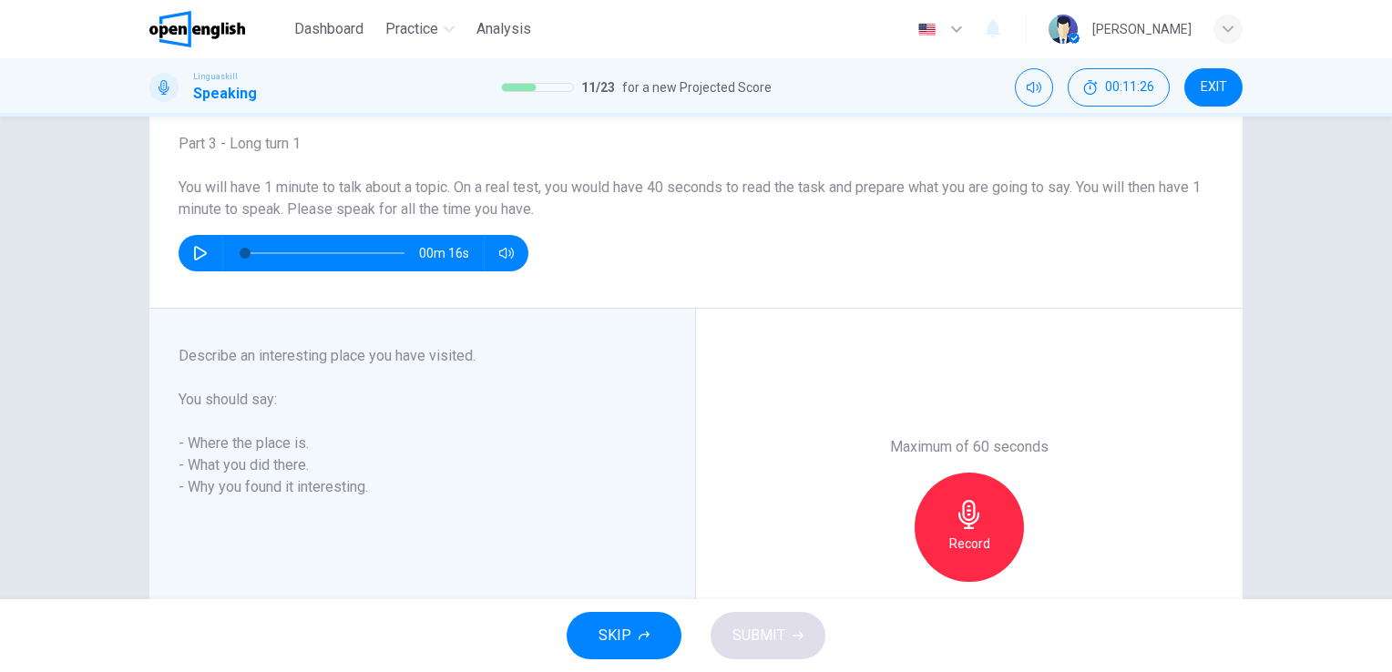
scroll to position [290, 0]
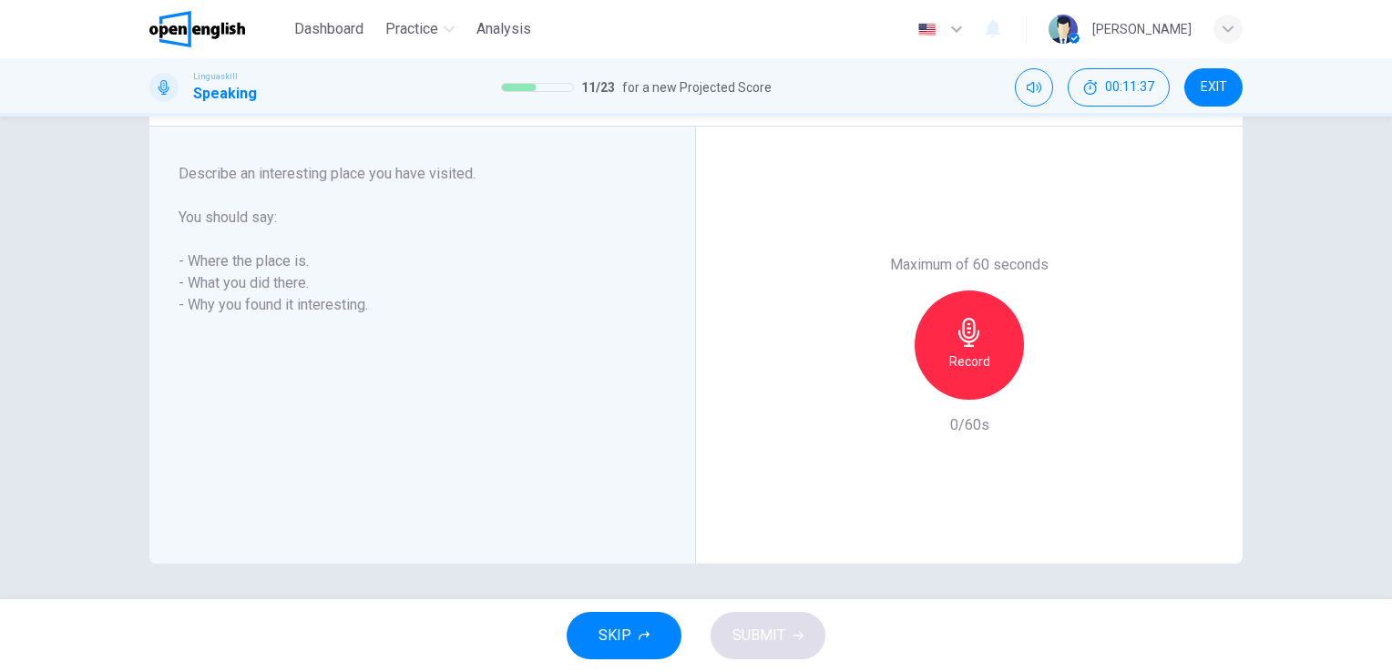
click at [955, 335] on icon "button" at bounding box center [969, 332] width 29 height 29
click at [764, 636] on span "SUBMIT" at bounding box center [759, 636] width 53 height 26
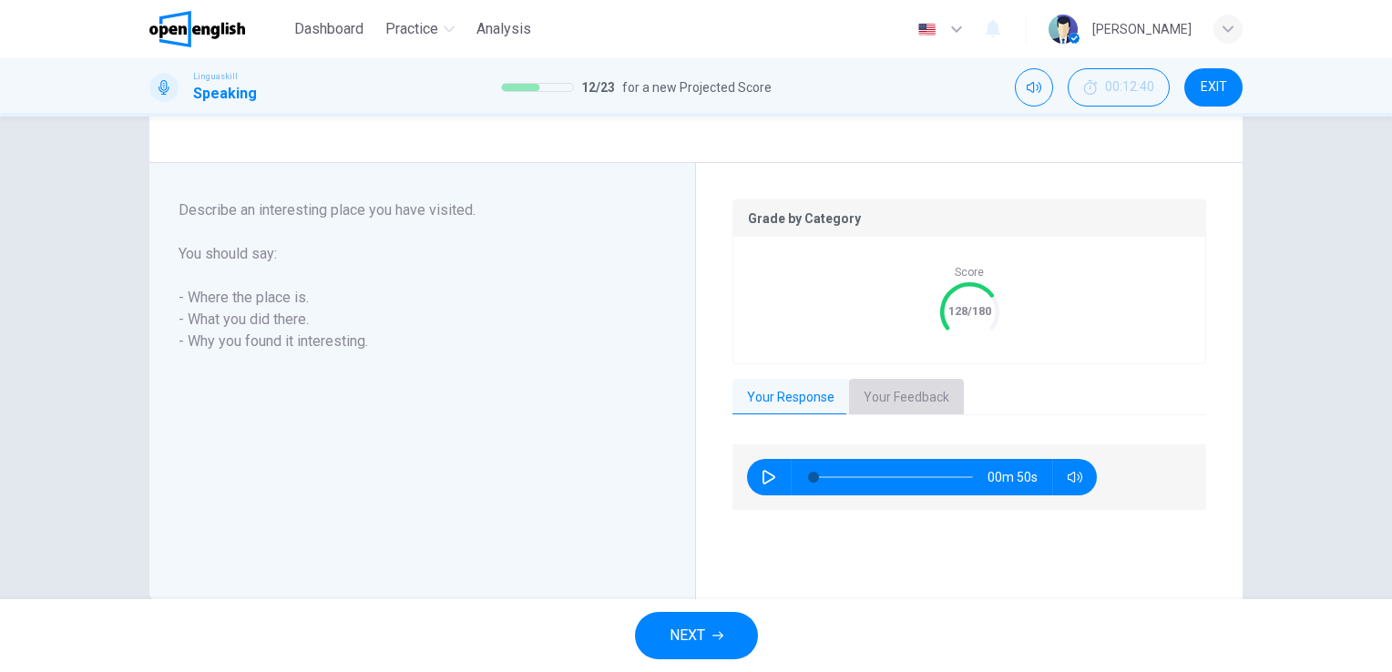
click at [878, 407] on button "Your Feedback" at bounding box center [906, 398] width 115 height 38
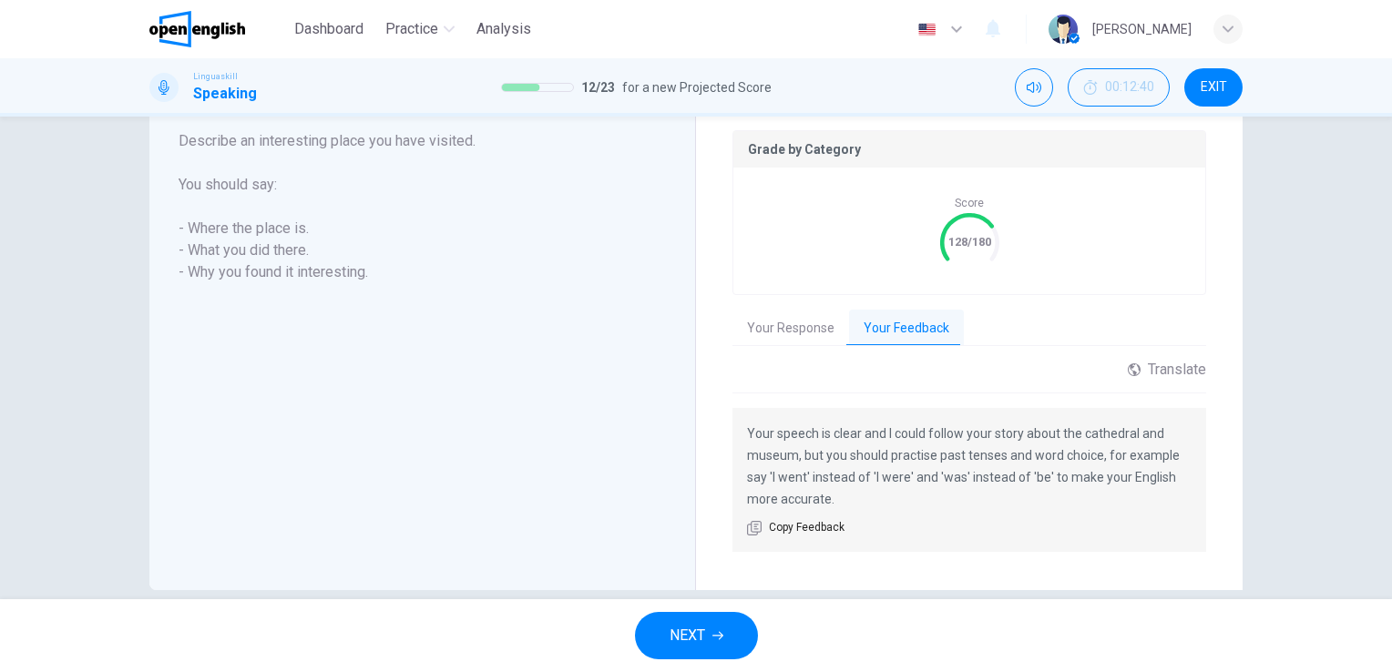
scroll to position [385, 0]
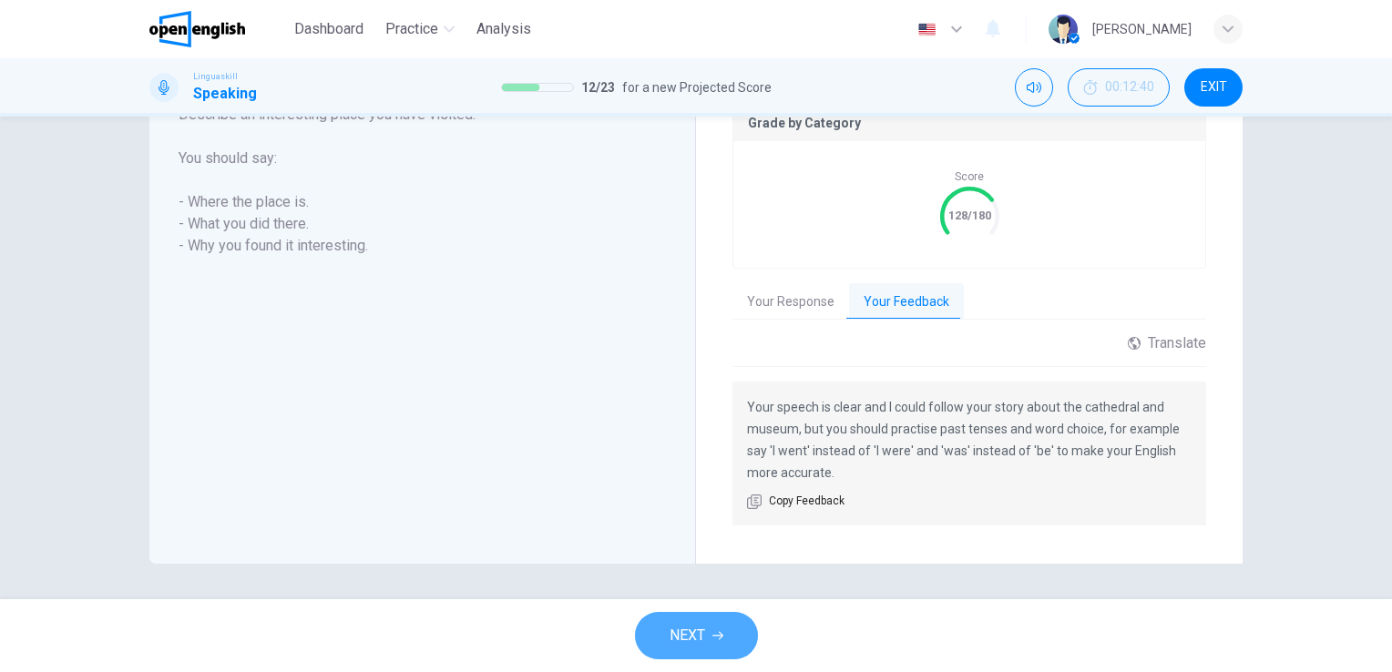
click at [703, 639] on span "NEXT" at bounding box center [688, 636] width 36 height 26
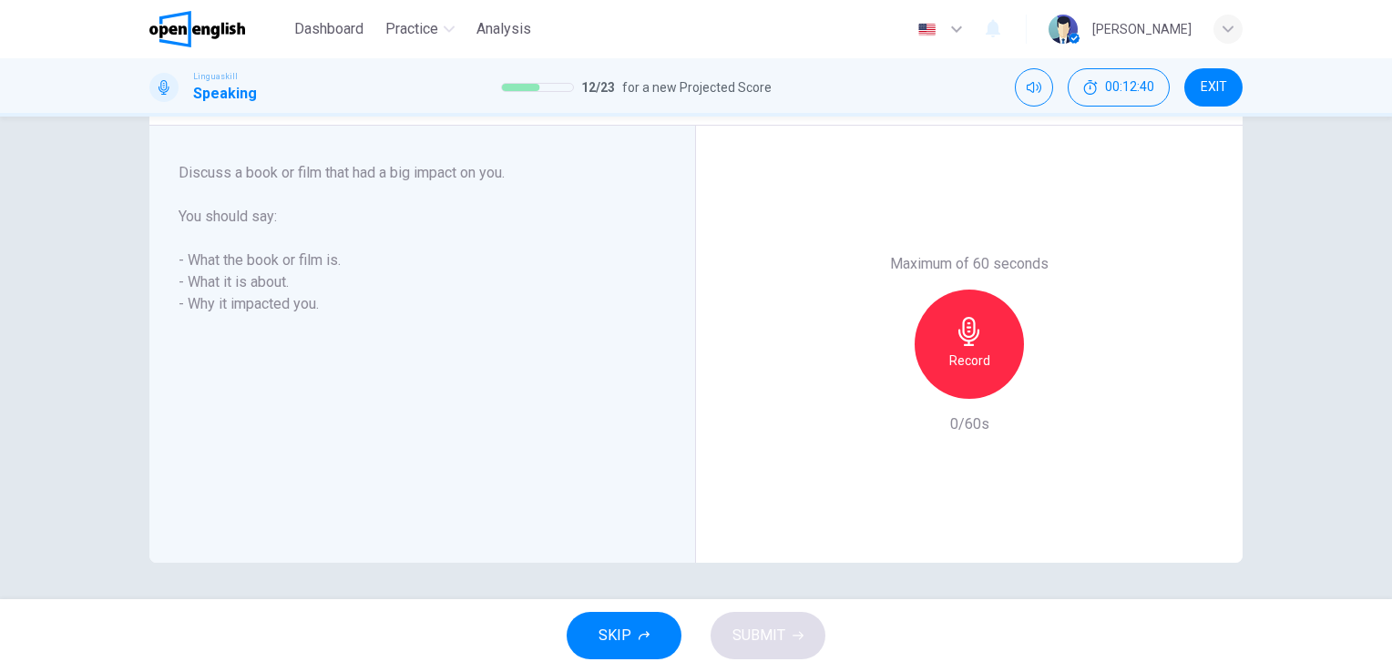
scroll to position [290, 0]
click at [976, 335] on icon "button" at bounding box center [969, 332] width 29 height 29
click at [775, 647] on span "SUBMIT" at bounding box center [759, 636] width 53 height 26
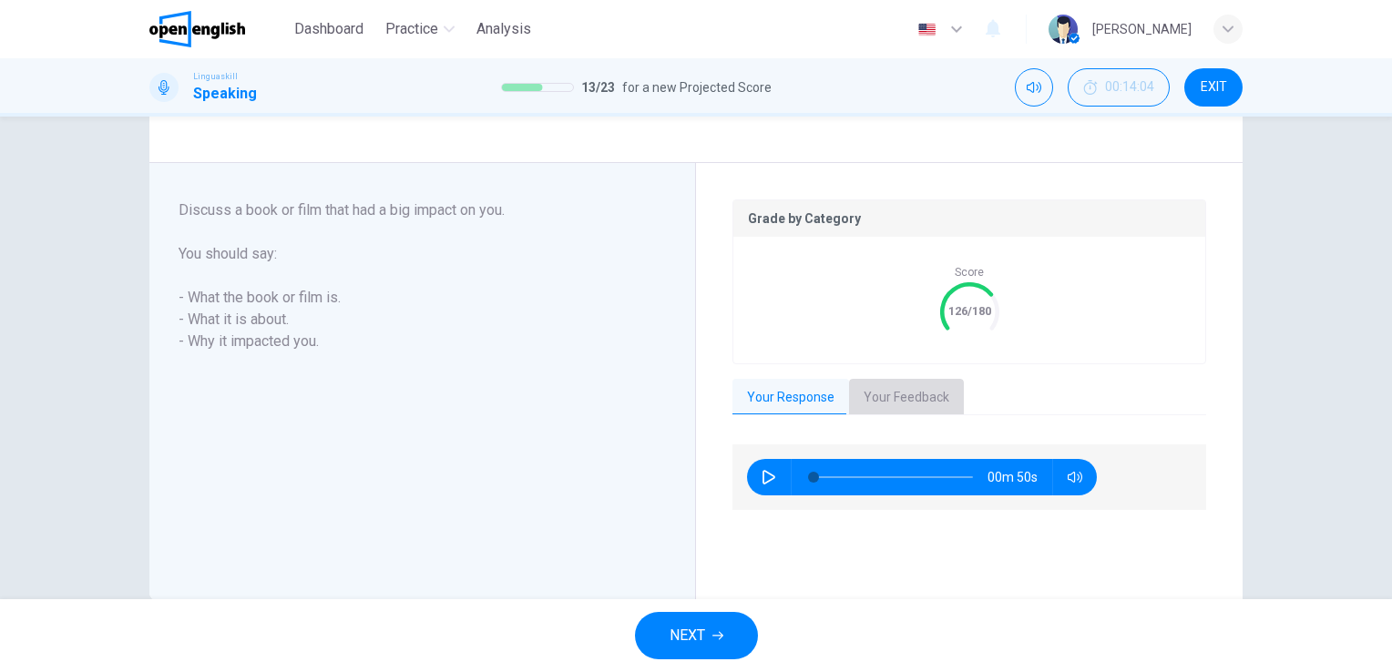
click at [903, 385] on button "Your Feedback" at bounding box center [906, 398] width 115 height 38
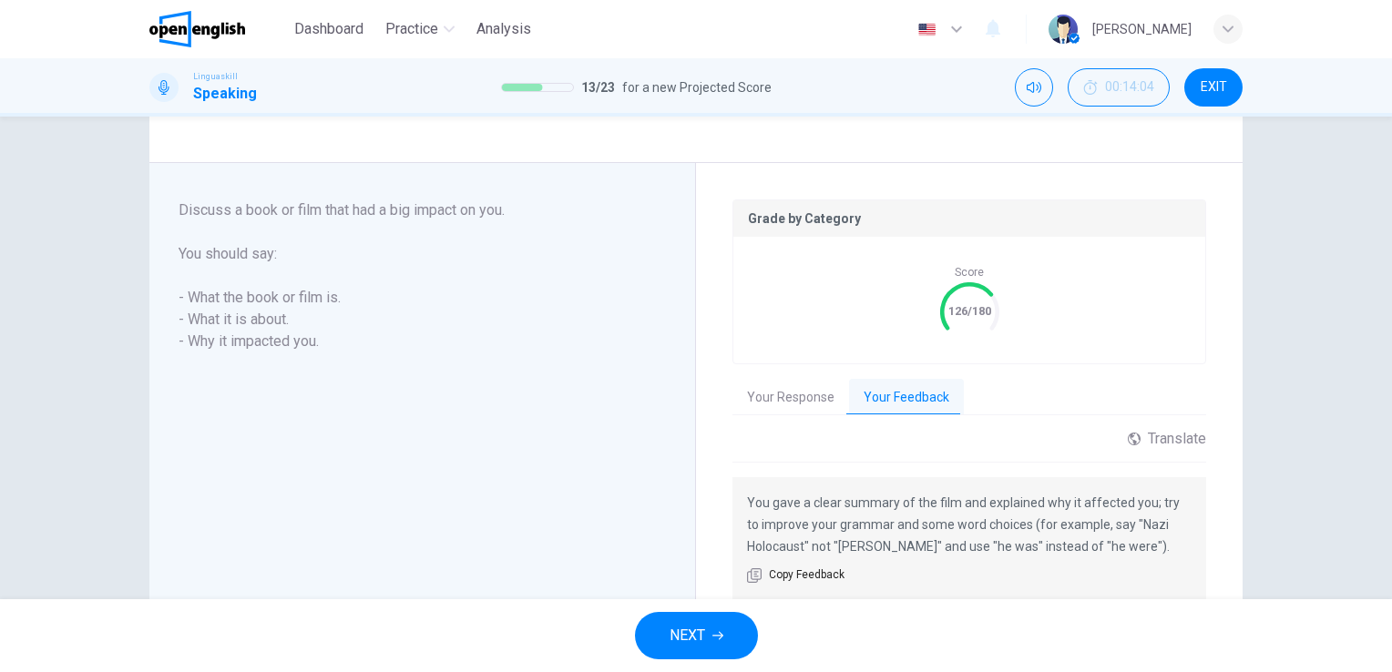
click at [952, 510] on p "You gave a clear summary of the film and explained why it affected you; try to …" at bounding box center [969, 525] width 445 height 66
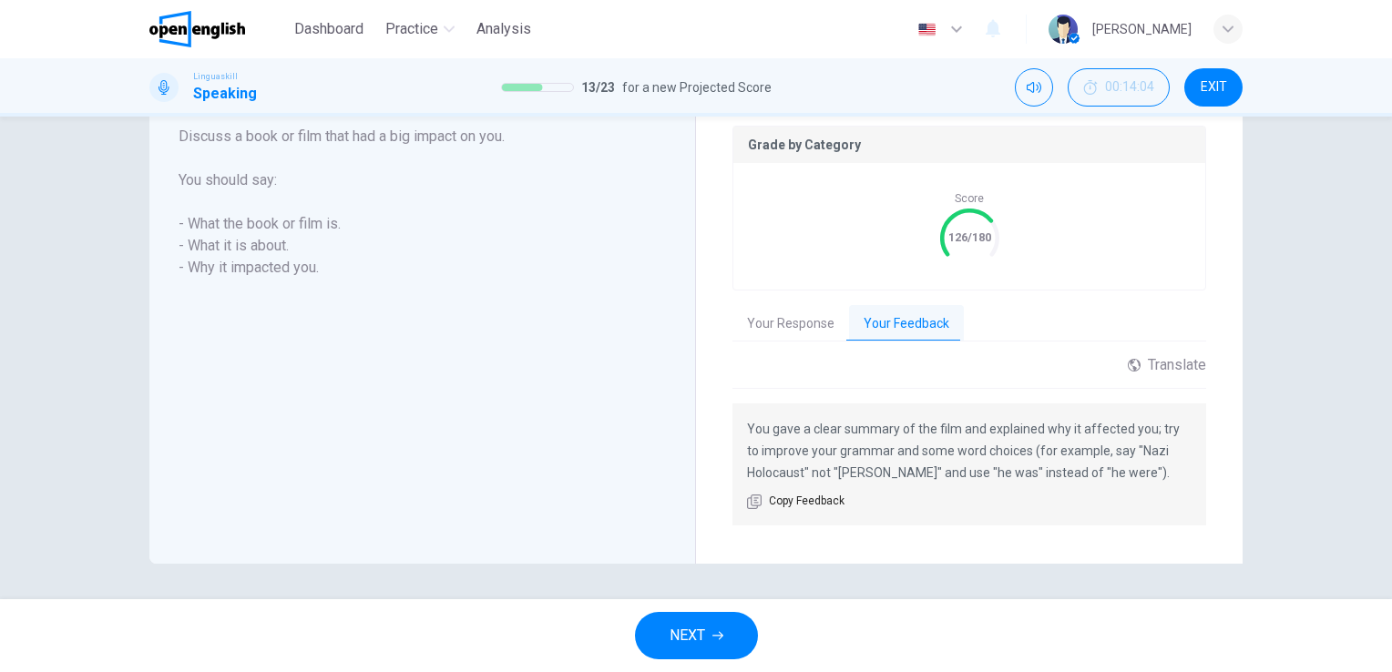
click at [683, 621] on button "NEXT" at bounding box center [696, 635] width 123 height 47
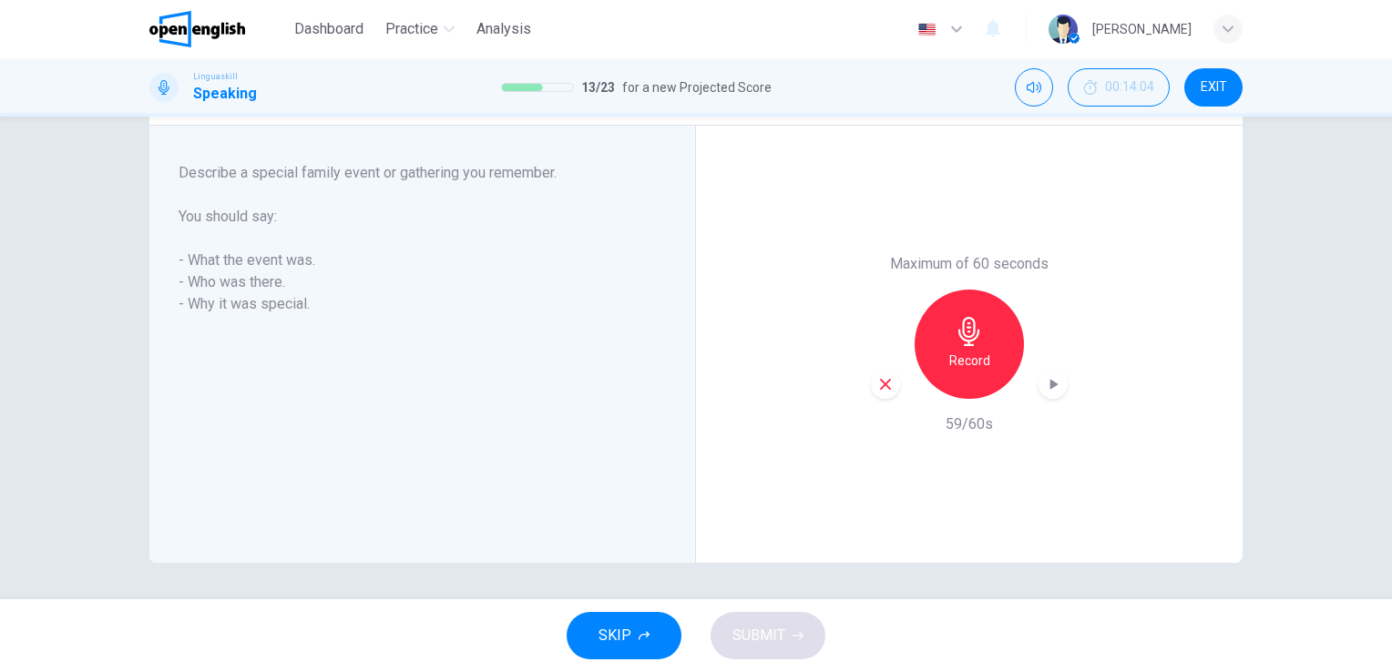
scroll to position [290, 0]
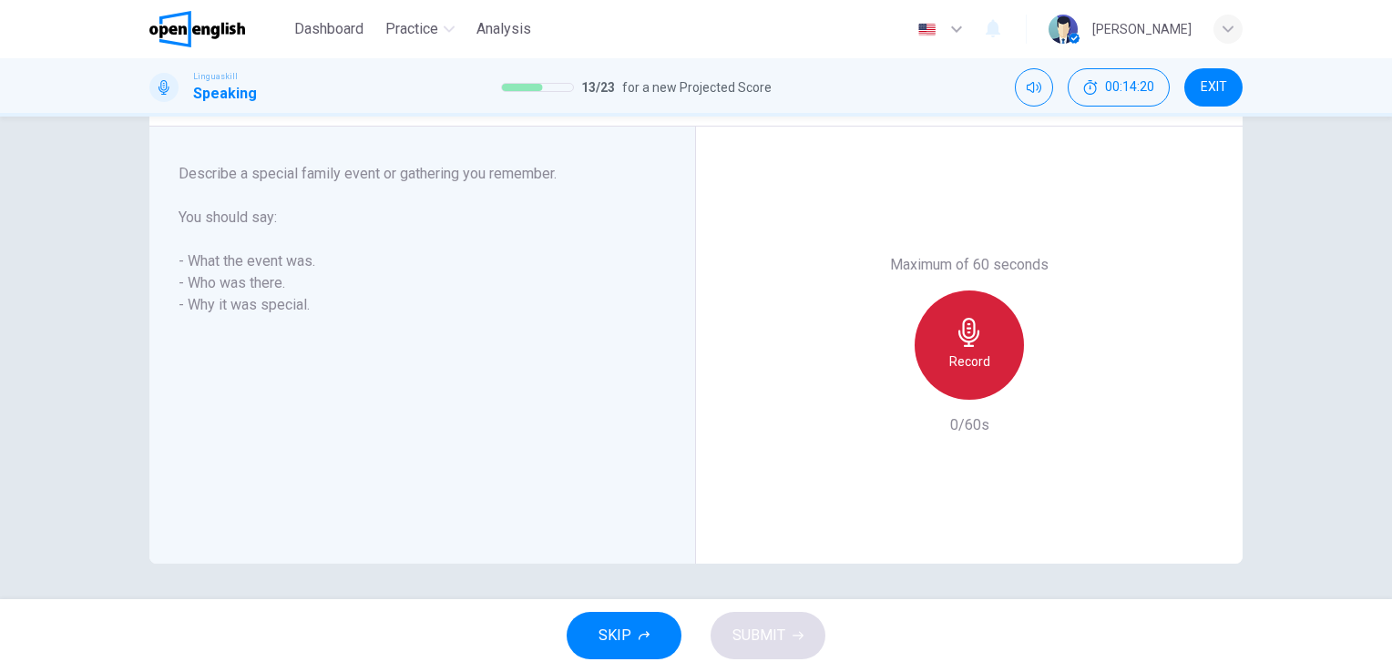
click at [975, 341] on icon "button" at bounding box center [969, 332] width 29 height 29
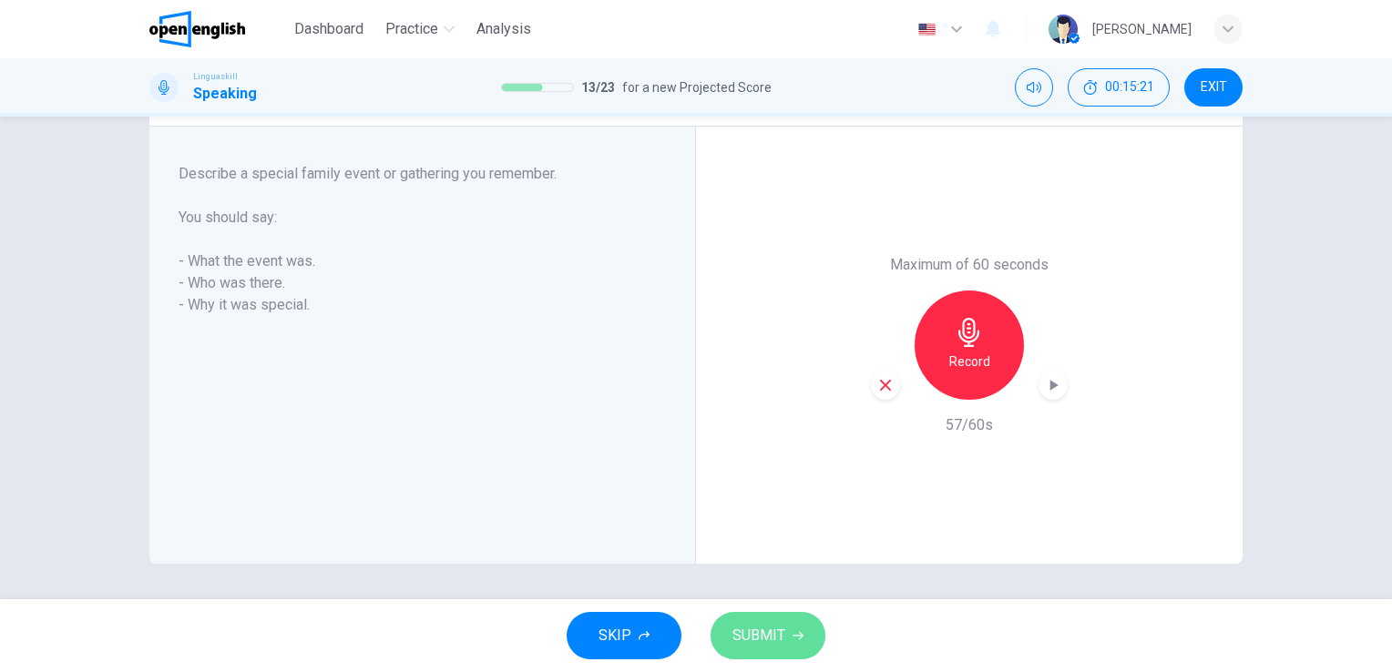
click at [782, 631] on span "SUBMIT" at bounding box center [759, 636] width 53 height 26
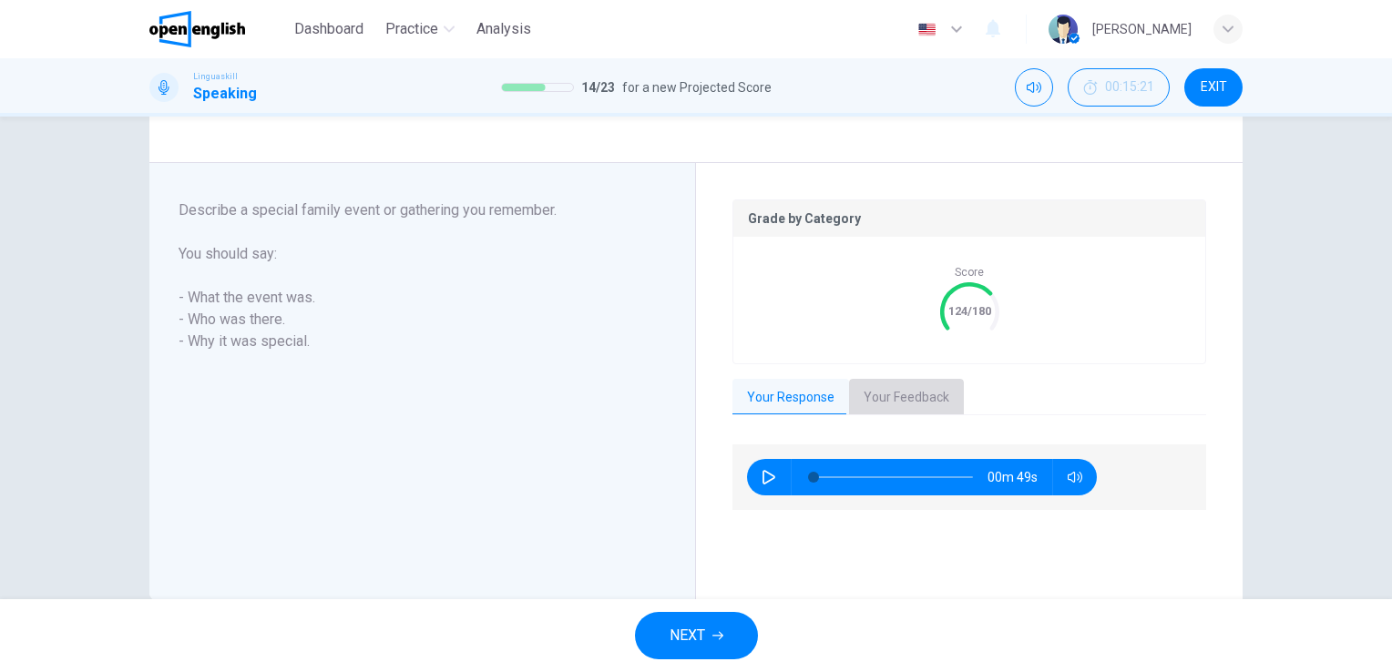
click at [911, 388] on button "Your Feedback" at bounding box center [906, 398] width 115 height 38
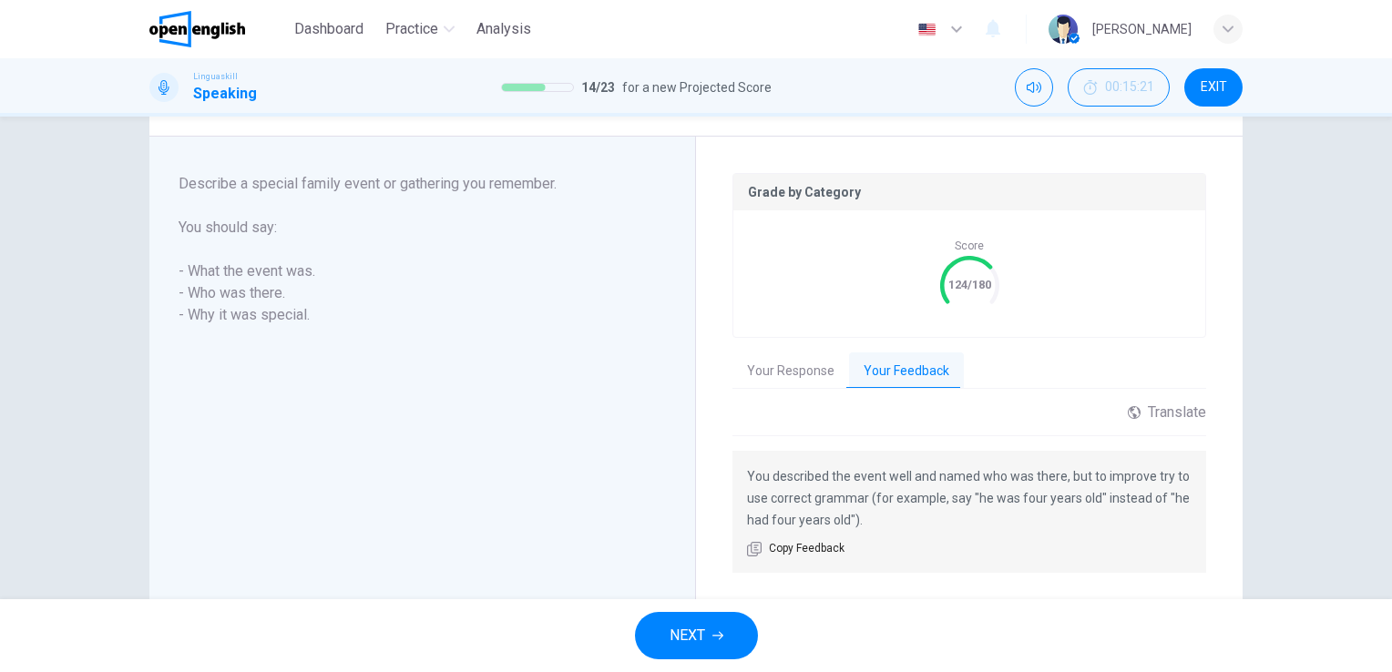
scroll to position [364, 0]
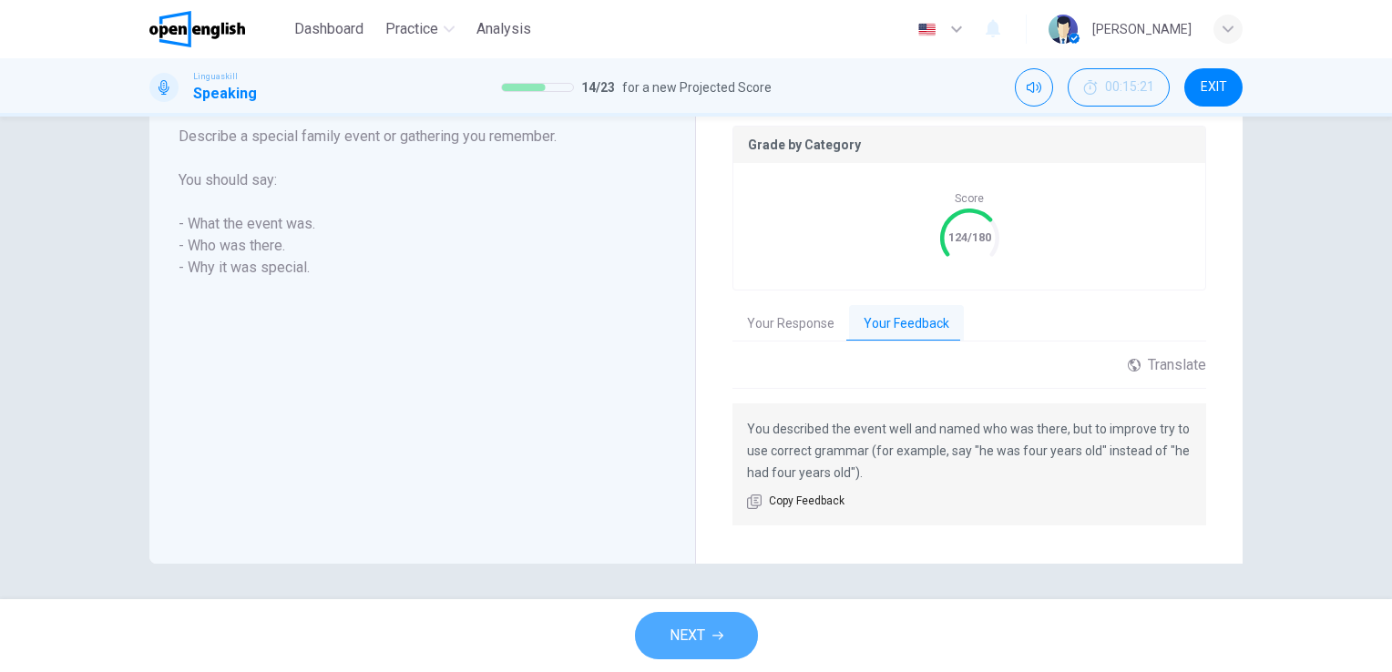
click at [710, 627] on button "NEXT" at bounding box center [696, 635] width 123 height 47
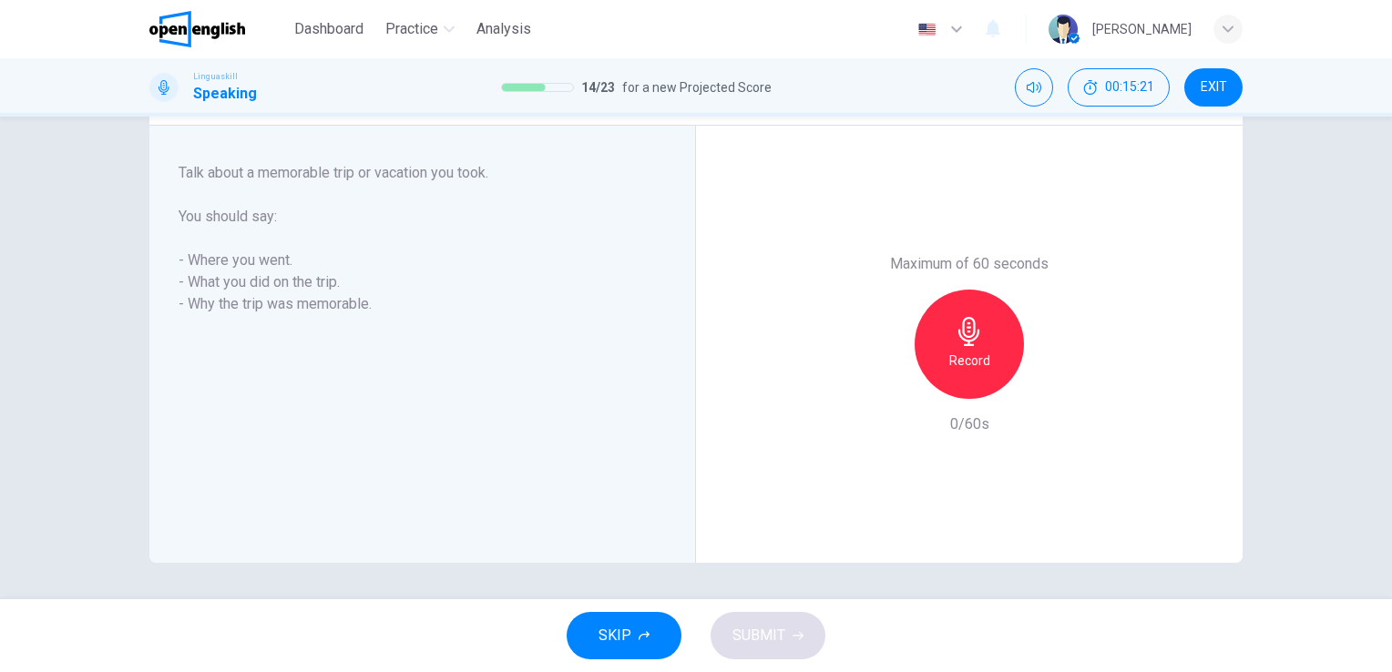
scroll to position [290, 0]
click at [972, 325] on icon "button" at bounding box center [969, 332] width 29 height 29
click at [972, 324] on icon "button" at bounding box center [969, 332] width 29 height 29
click at [746, 629] on span "SUBMIT" at bounding box center [759, 636] width 53 height 26
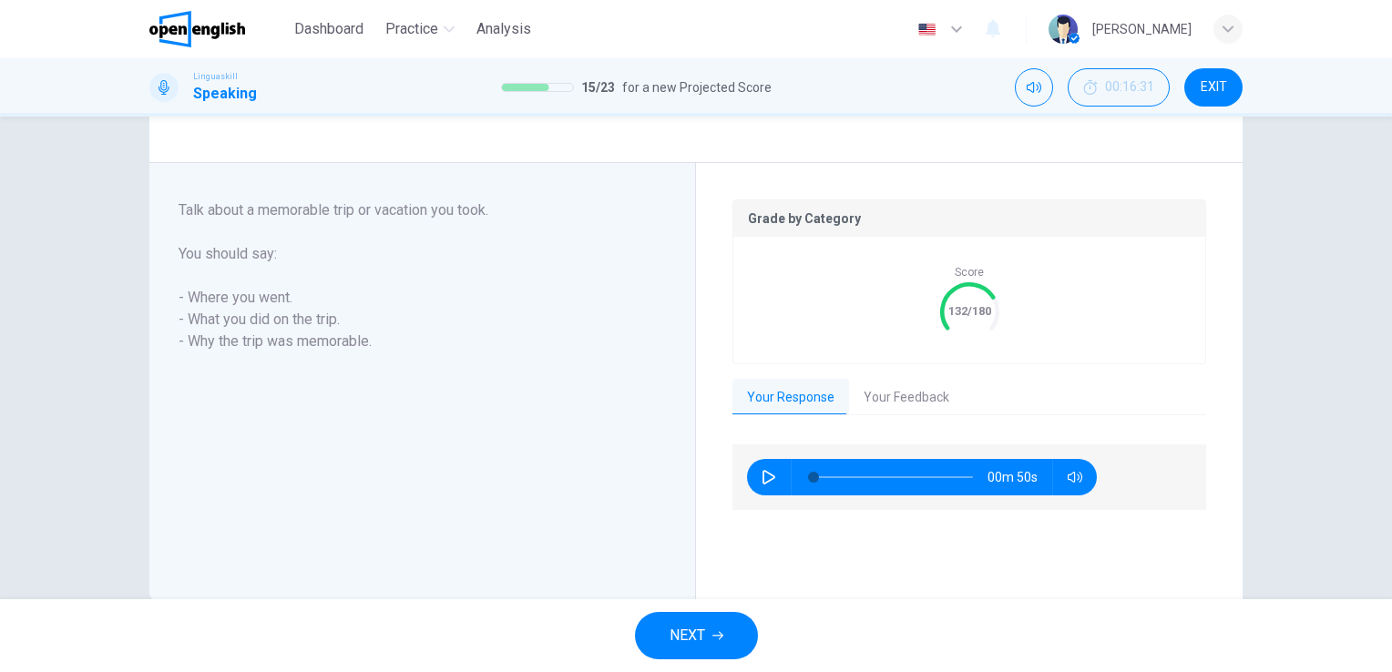
click at [881, 395] on button "Your Feedback" at bounding box center [906, 398] width 115 height 38
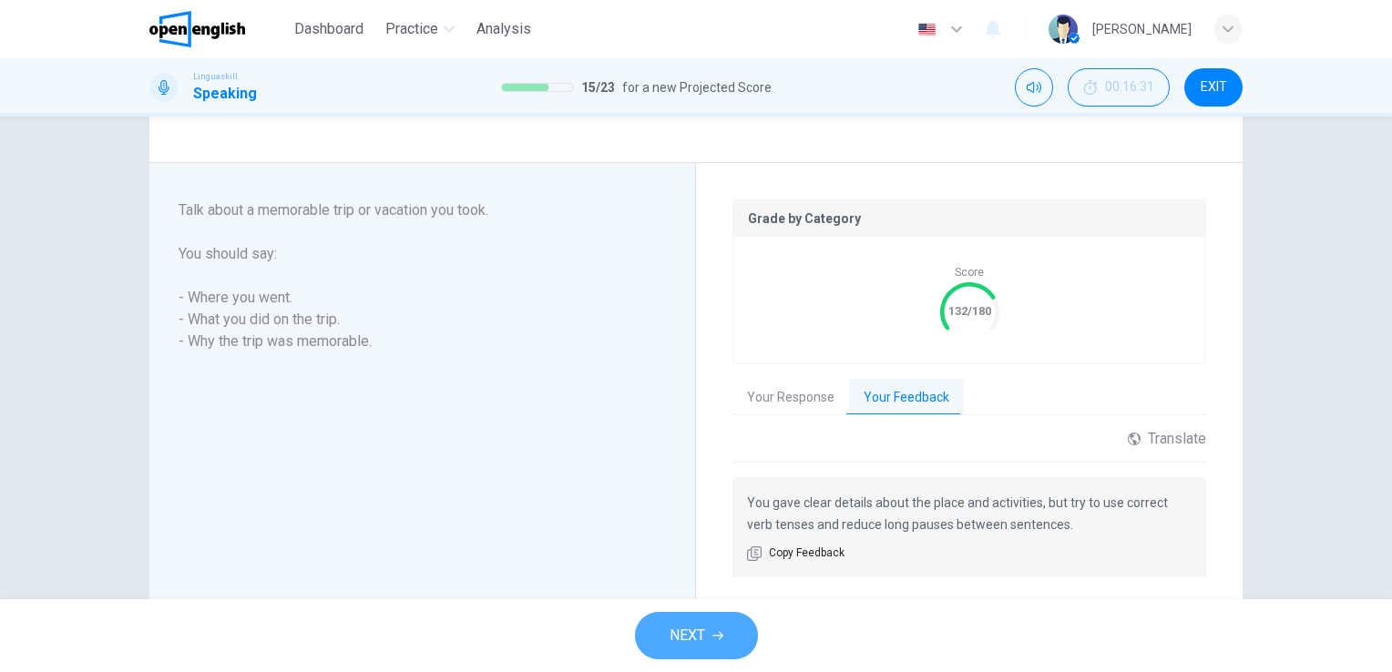
click at [686, 629] on span "NEXT" at bounding box center [688, 636] width 36 height 26
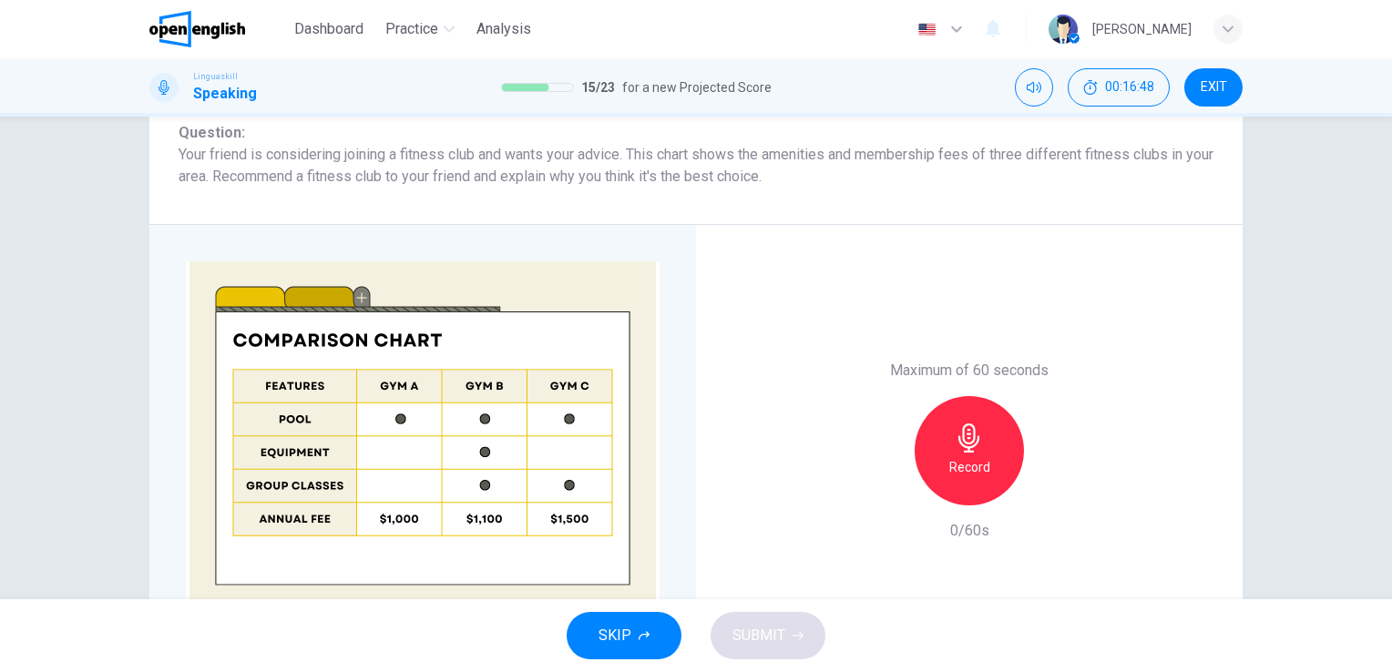
scroll to position [303, 0]
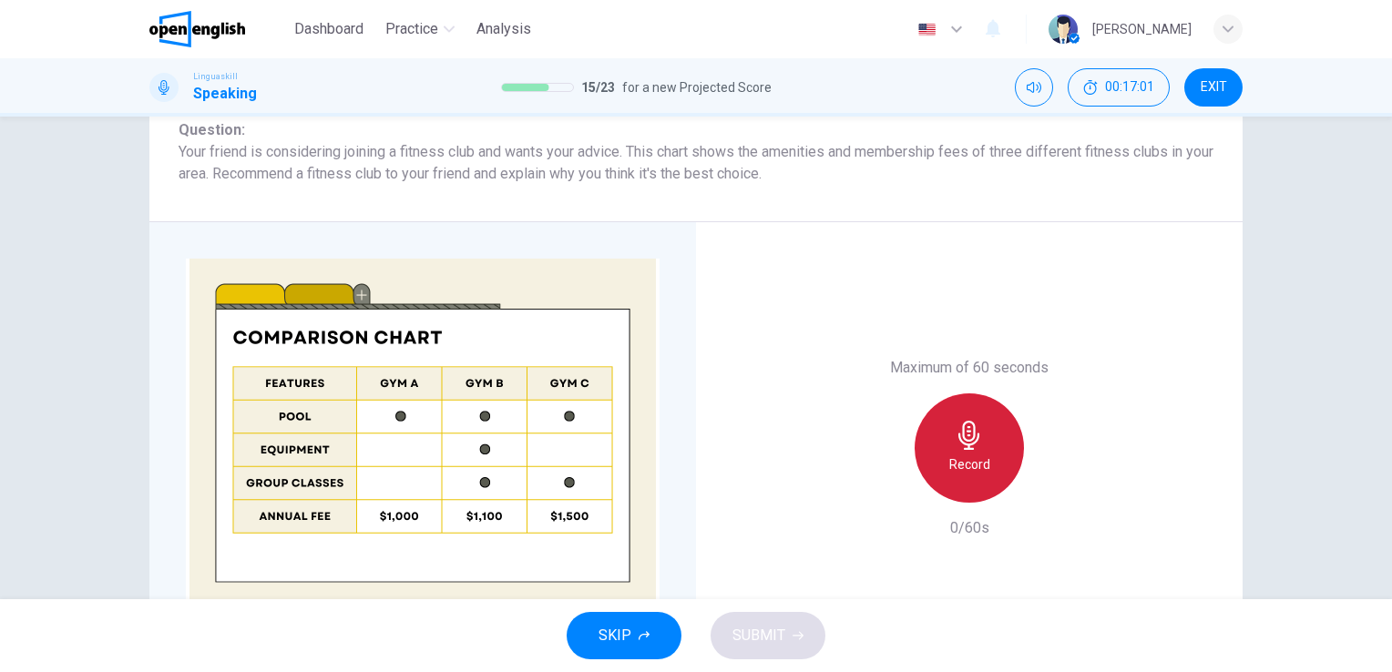
click at [955, 430] on icon "button" at bounding box center [969, 435] width 29 height 29
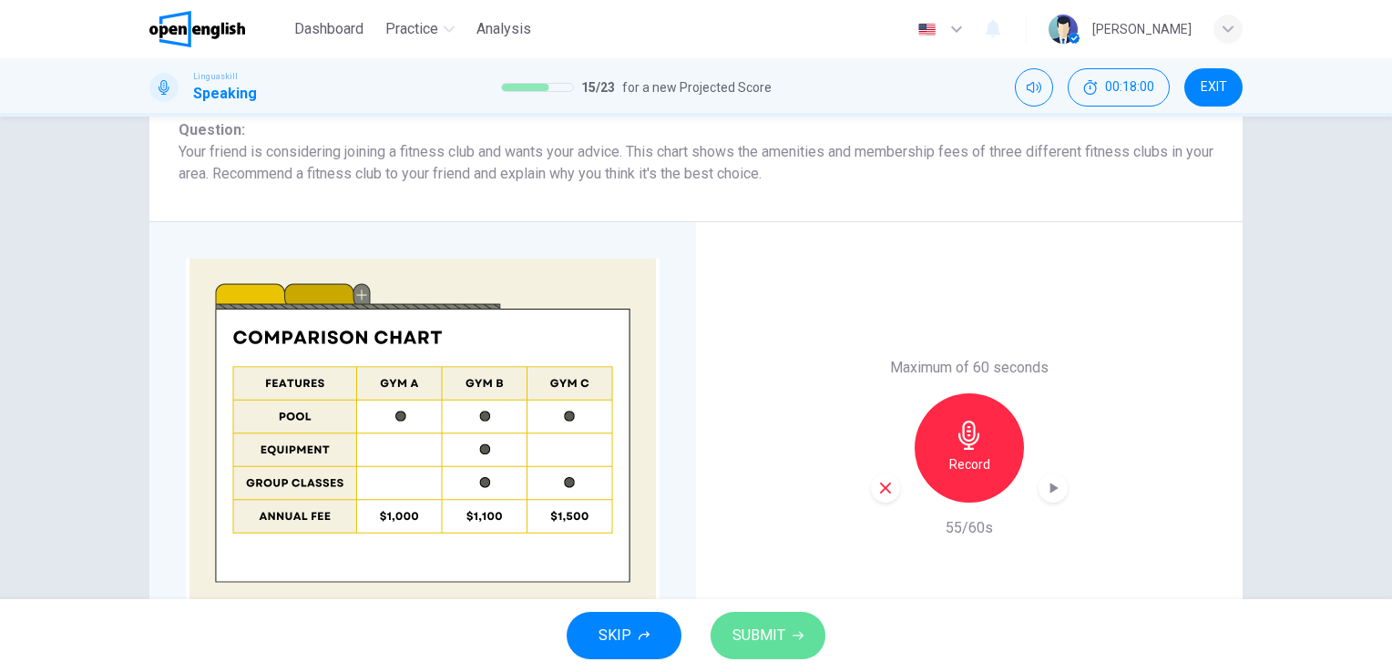
click at [758, 613] on button "SUBMIT" at bounding box center [768, 635] width 115 height 47
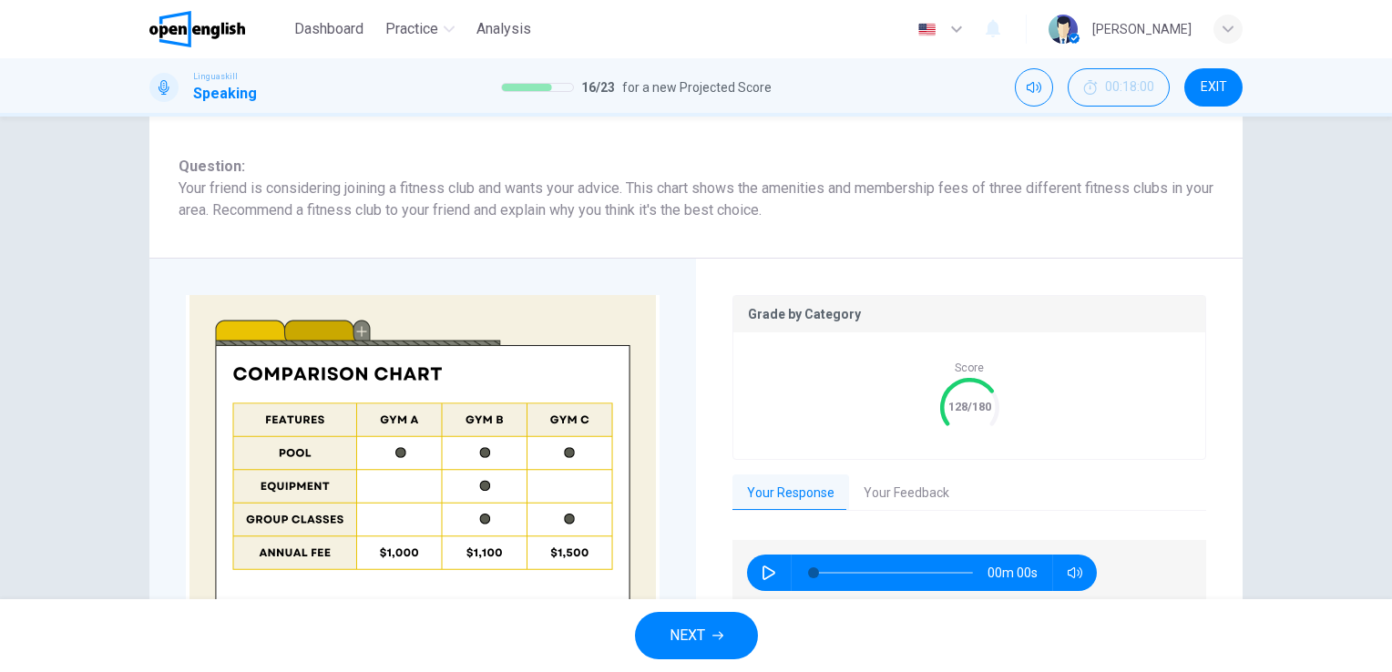
scroll to position [340, 0]
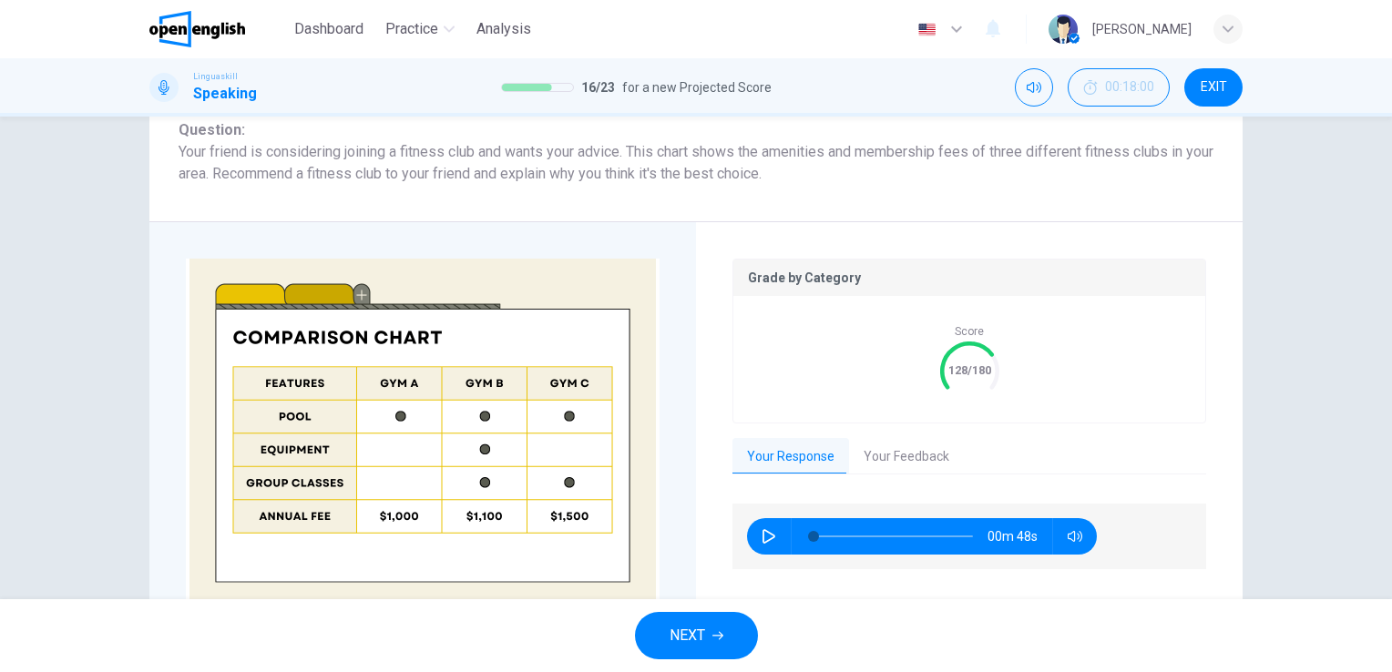
click at [893, 466] on button "Your Feedback" at bounding box center [906, 457] width 115 height 38
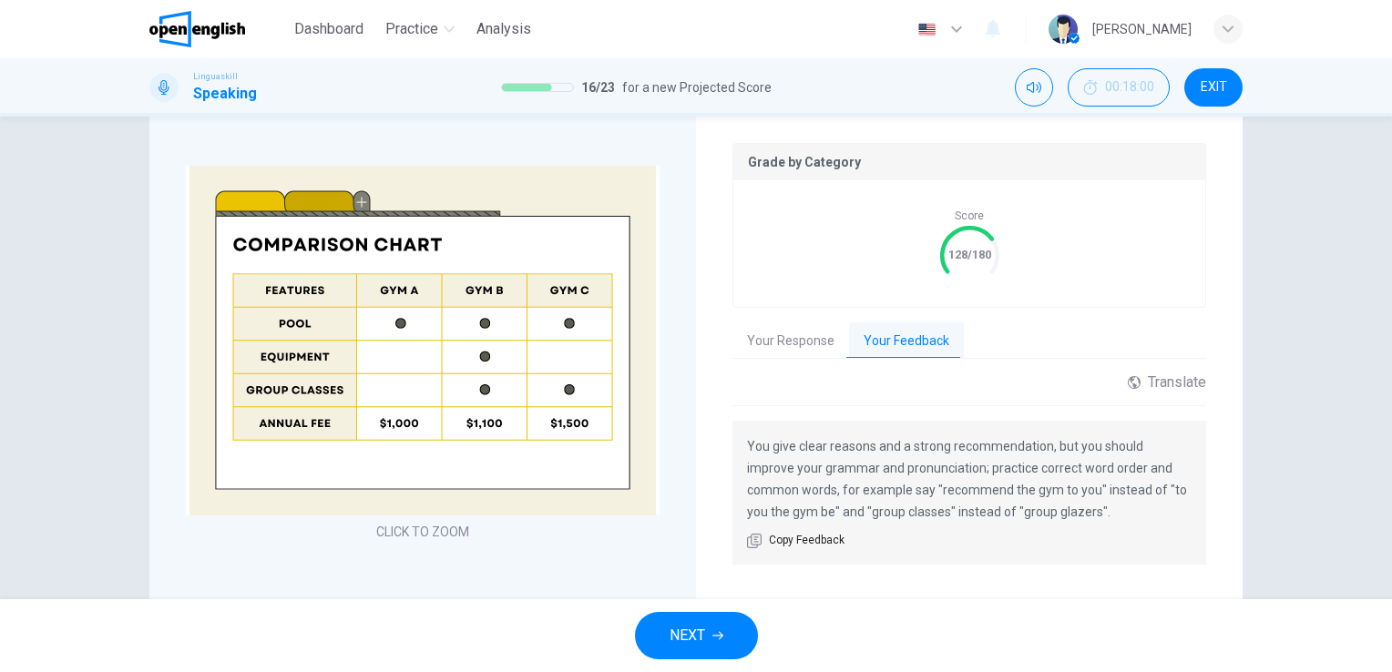
scroll to position [495, 0]
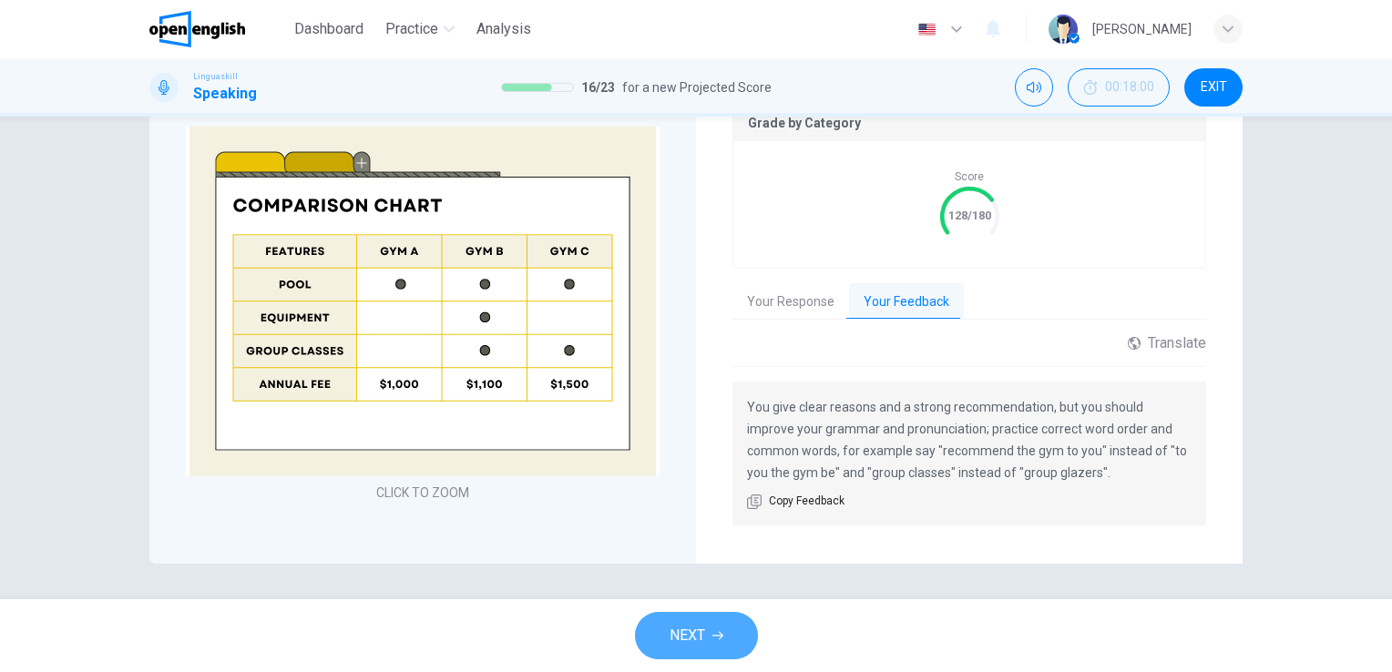
click at [703, 634] on span "NEXT" at bounding box center [688, 636] width 36 height 26
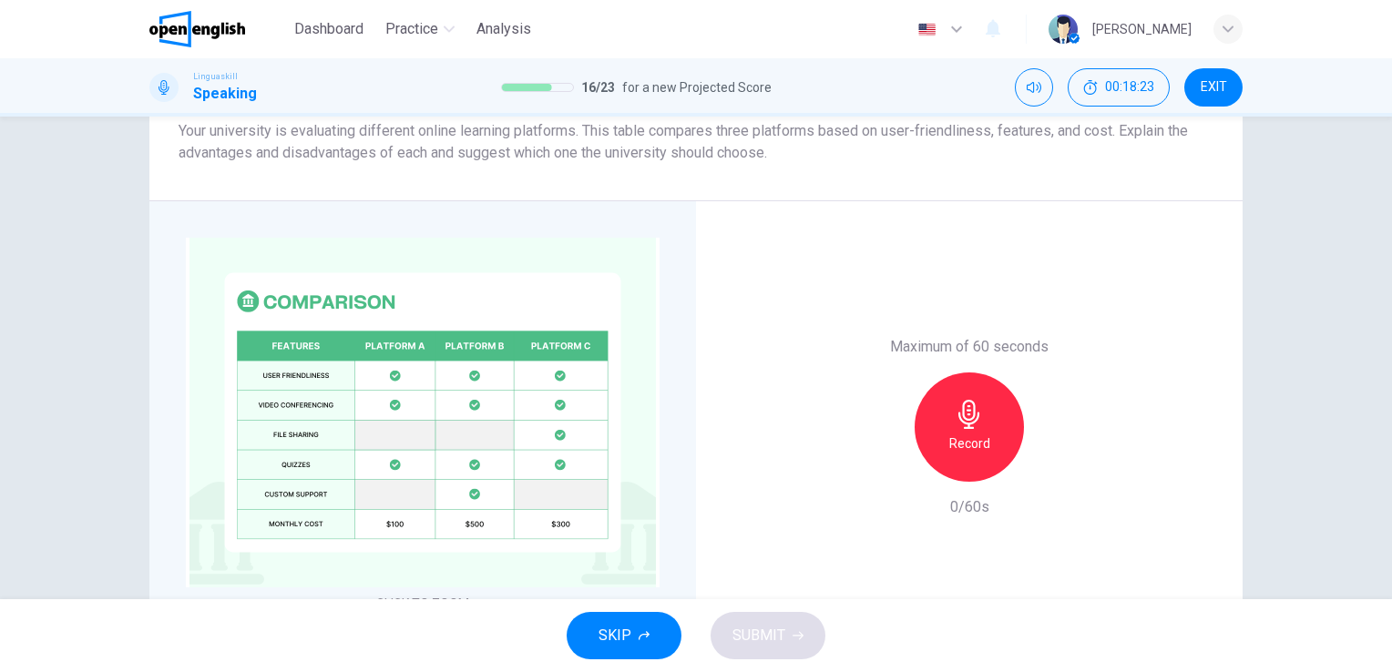
scroll to position [341, 0]
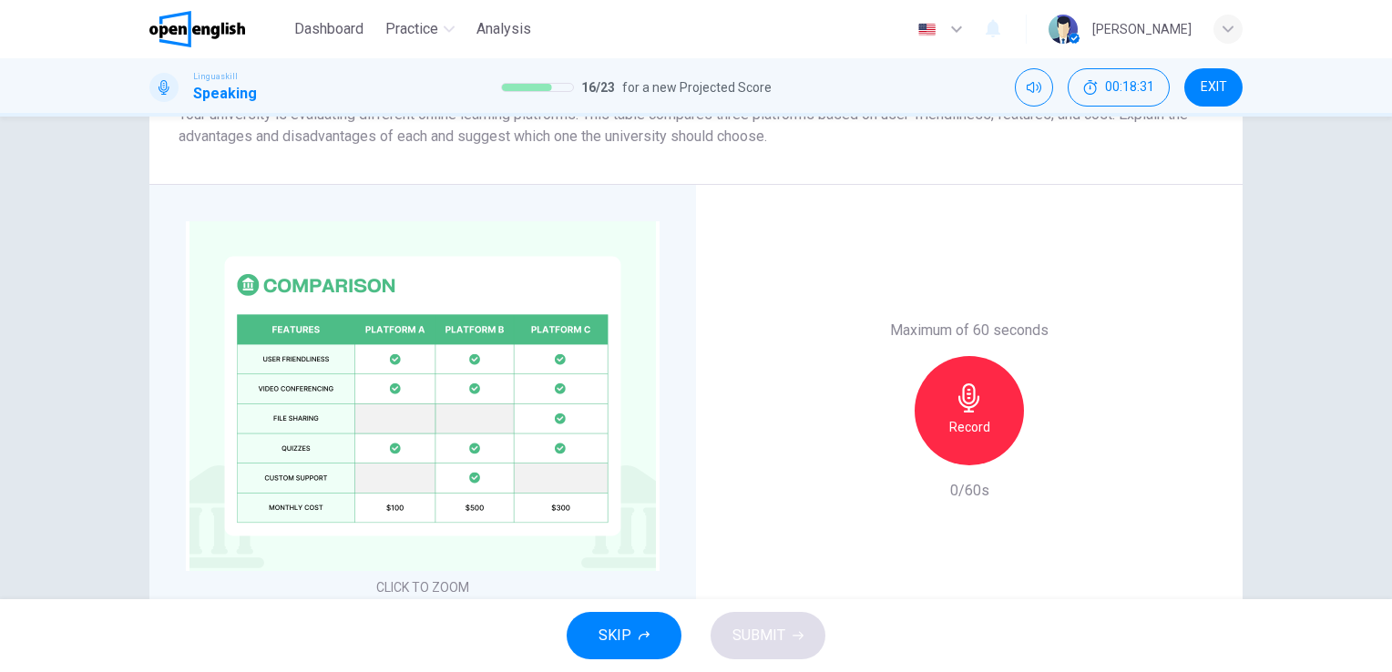
click at [959, 404] on icon "button" at bounding box center [969, 398] width 21 height 29
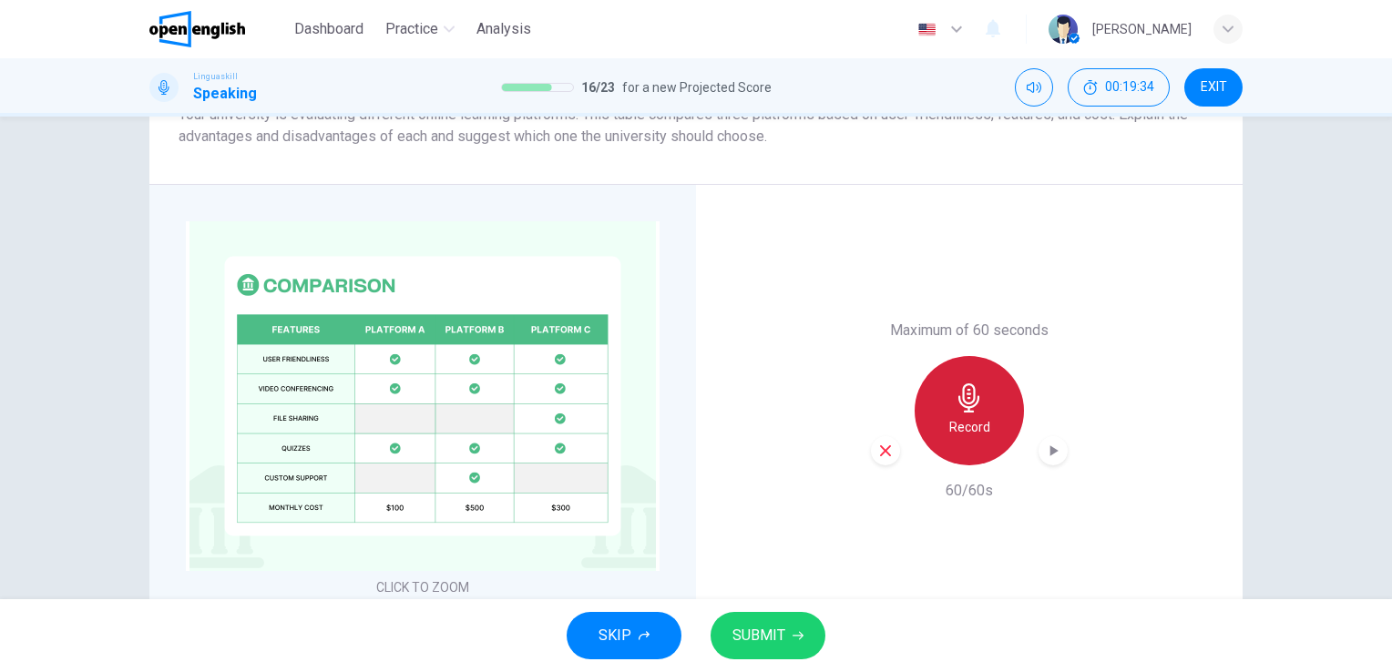
click at [959, 404] on icon "button" at bounding box center [969, 398] width 21 height 29
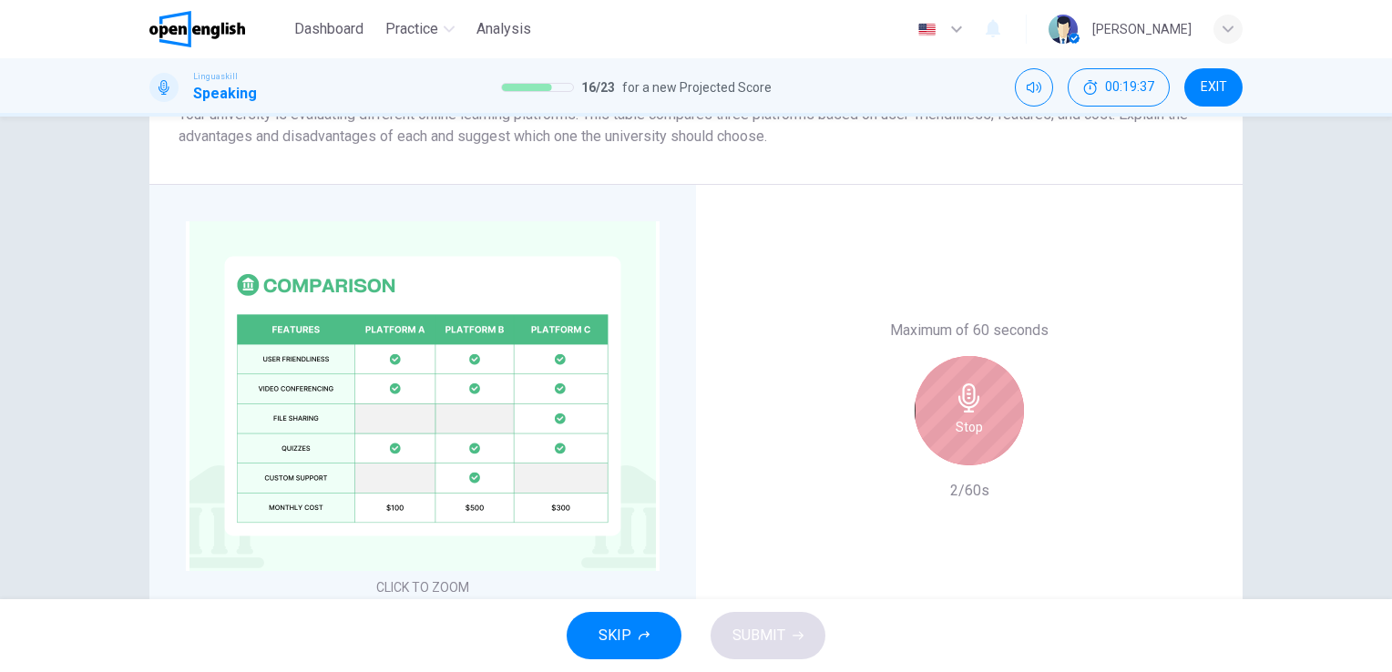
click at [959, 404] on icon "button" at bounding box center [969, 398] width 21 height 29
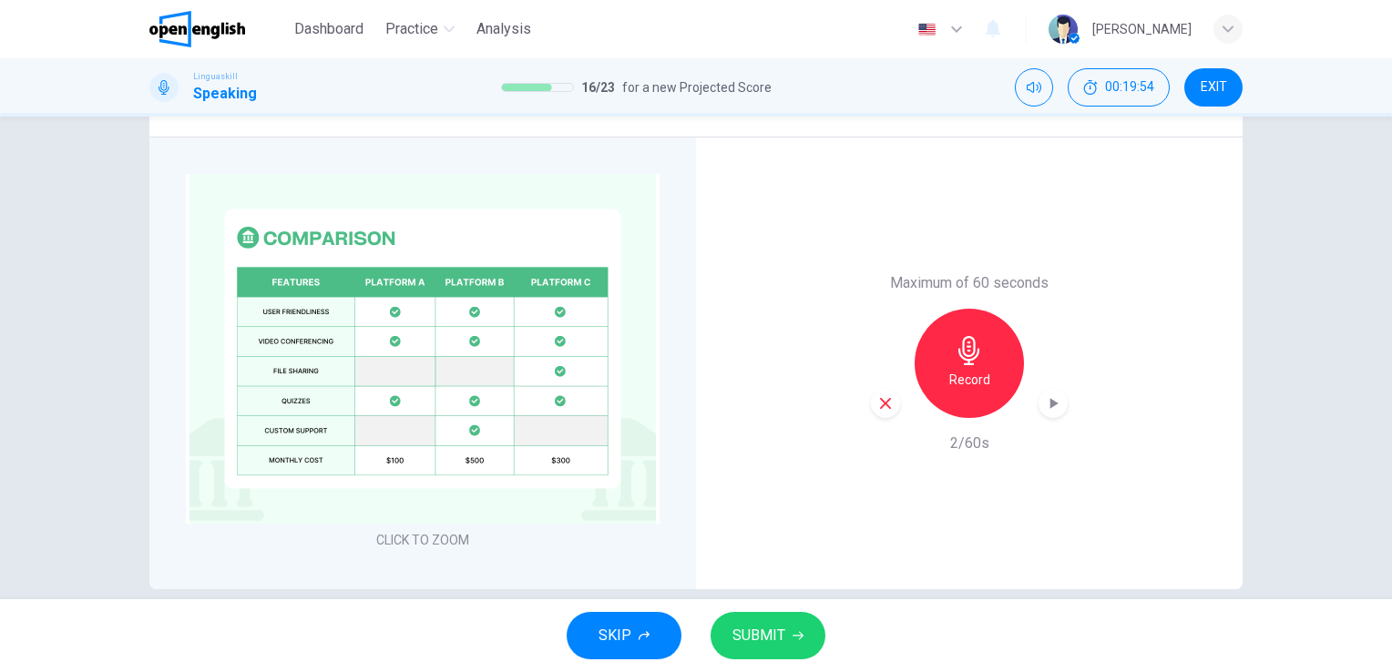
scroll to position [401, 0]
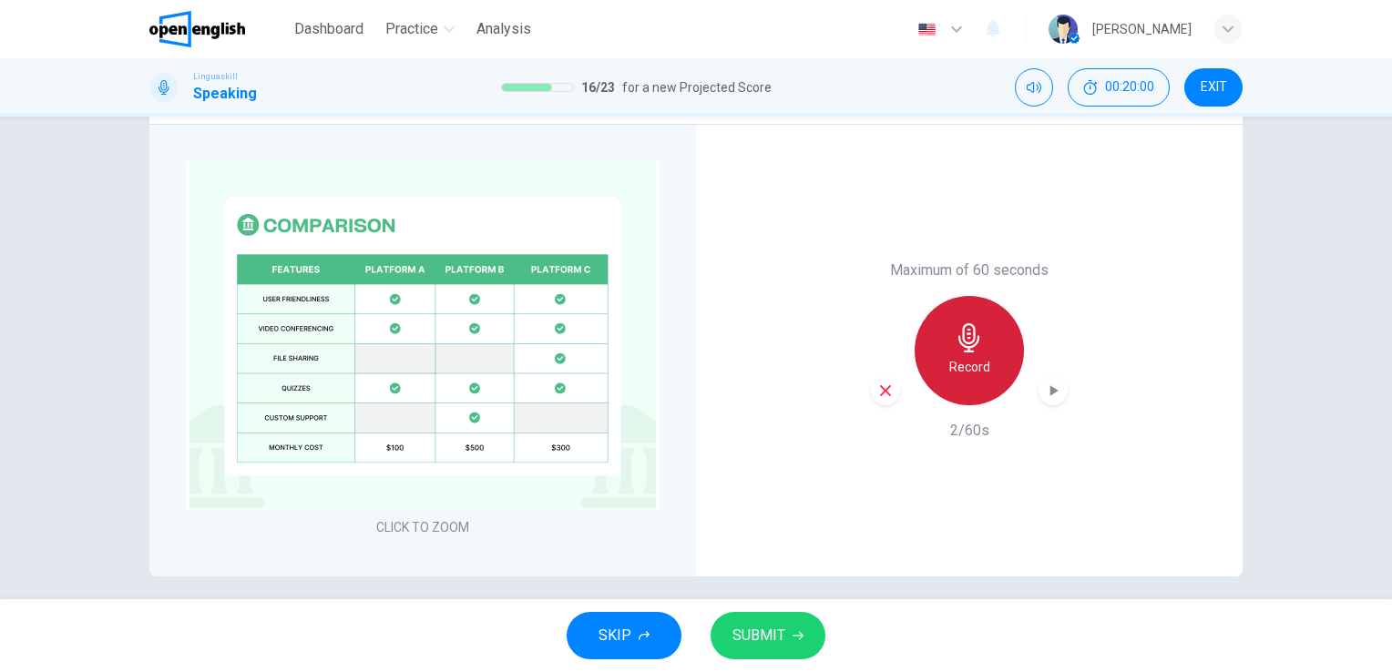
click at [962, 336] on icon "button" at bounding box center [969, 337] width 29 height 29
click at [786, 628] on button "SUBMIT" at bounding box center [768, 635] width 115 height 47
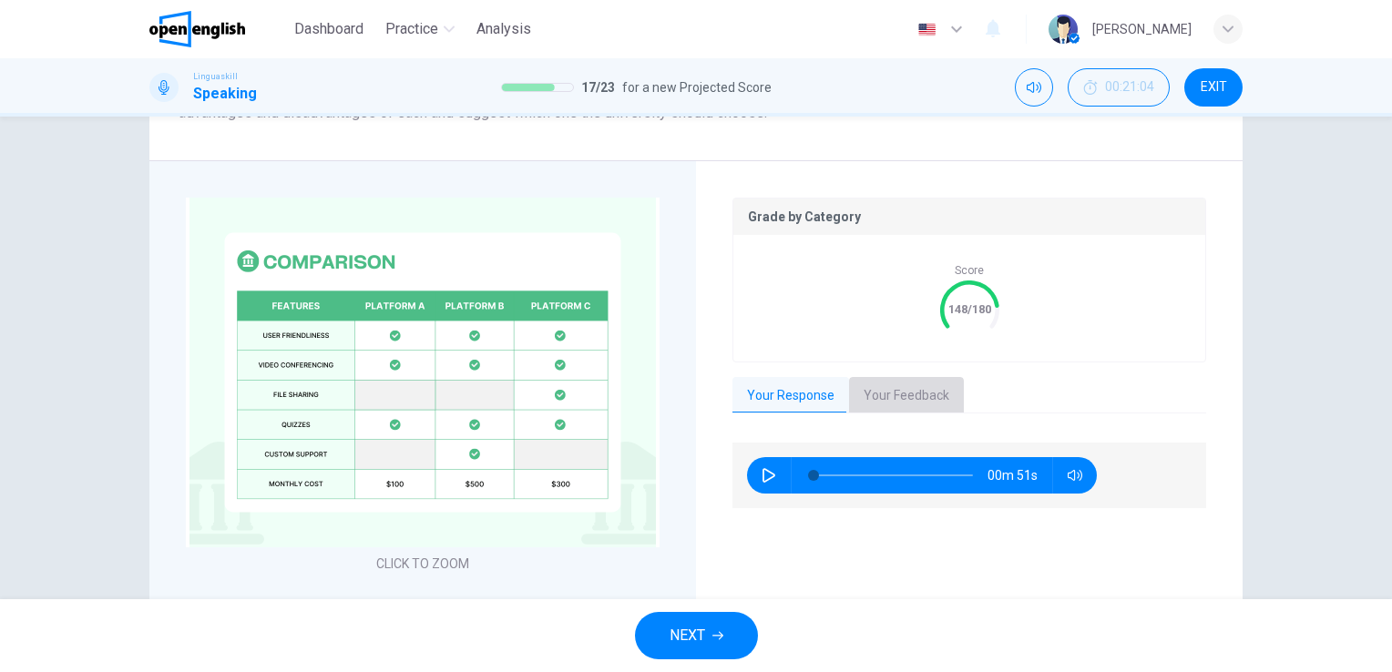
click at [926, 388] on button "Your Feedback" at bounding box center [906, 396] width 115 height 38
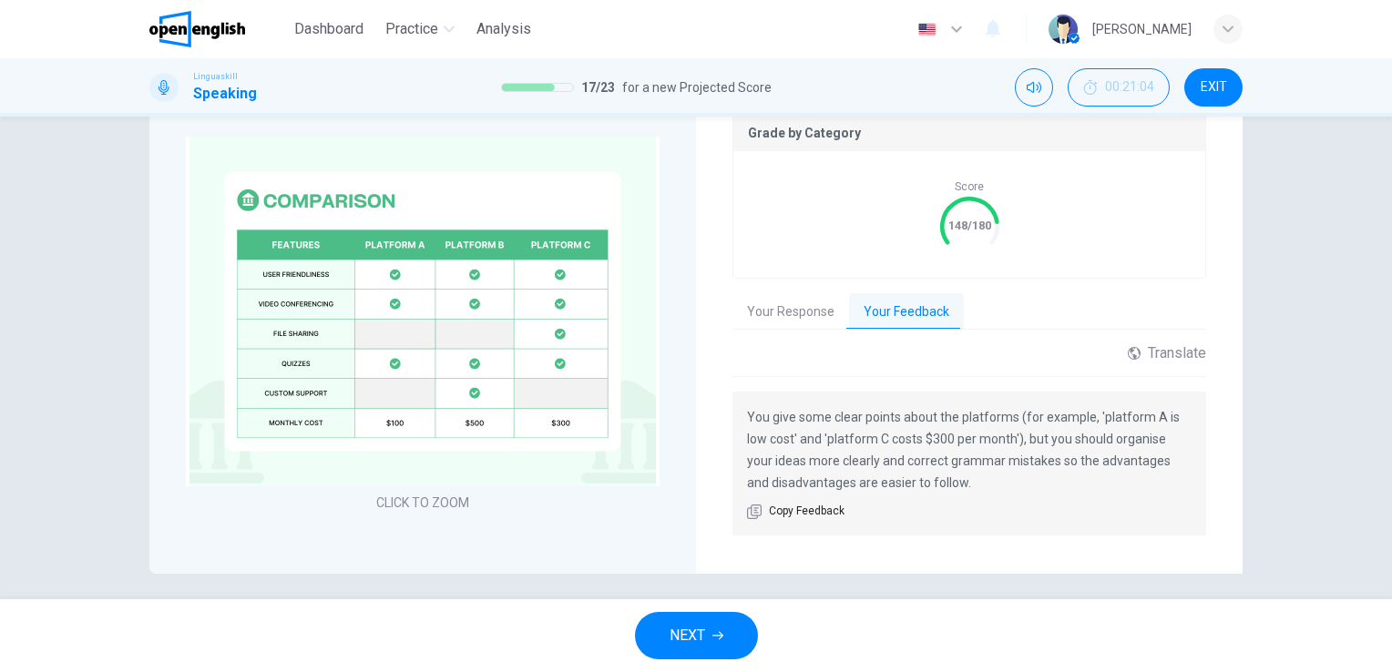
scroll to position [495, 0]
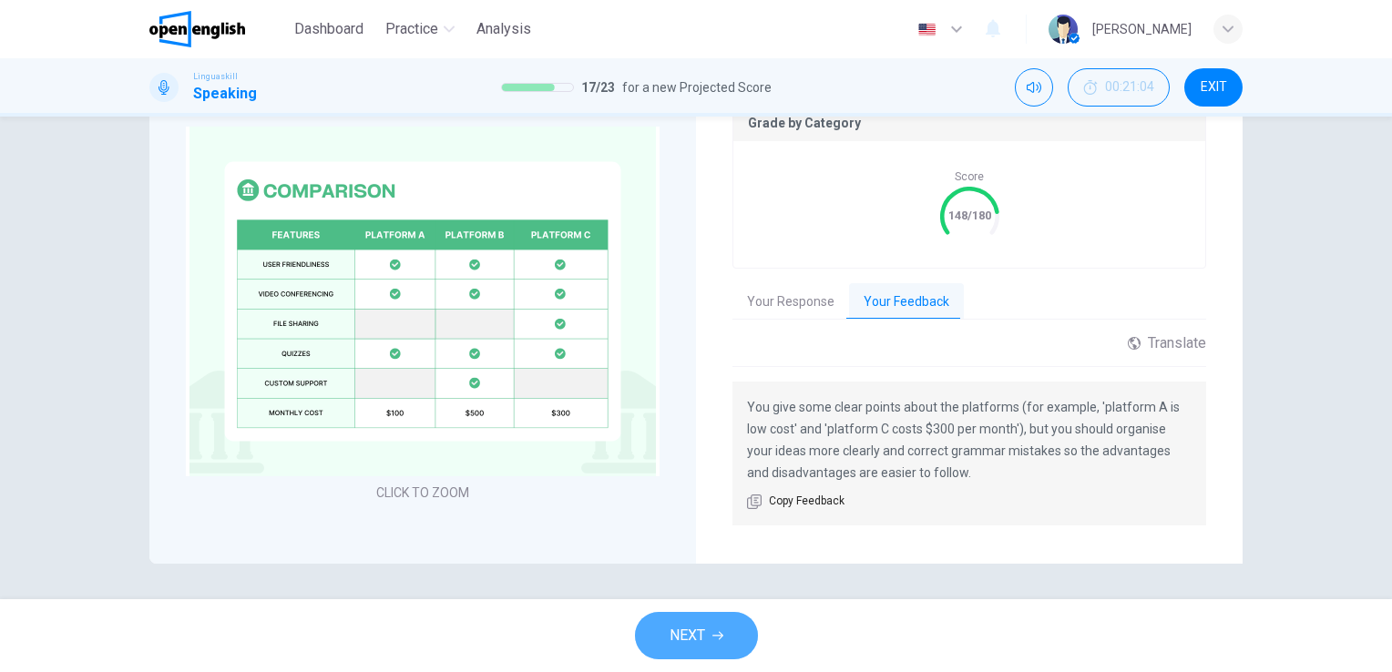
click at [689, 623] on span "NEXT" at bounding box center [688, 636] width 36 height 26
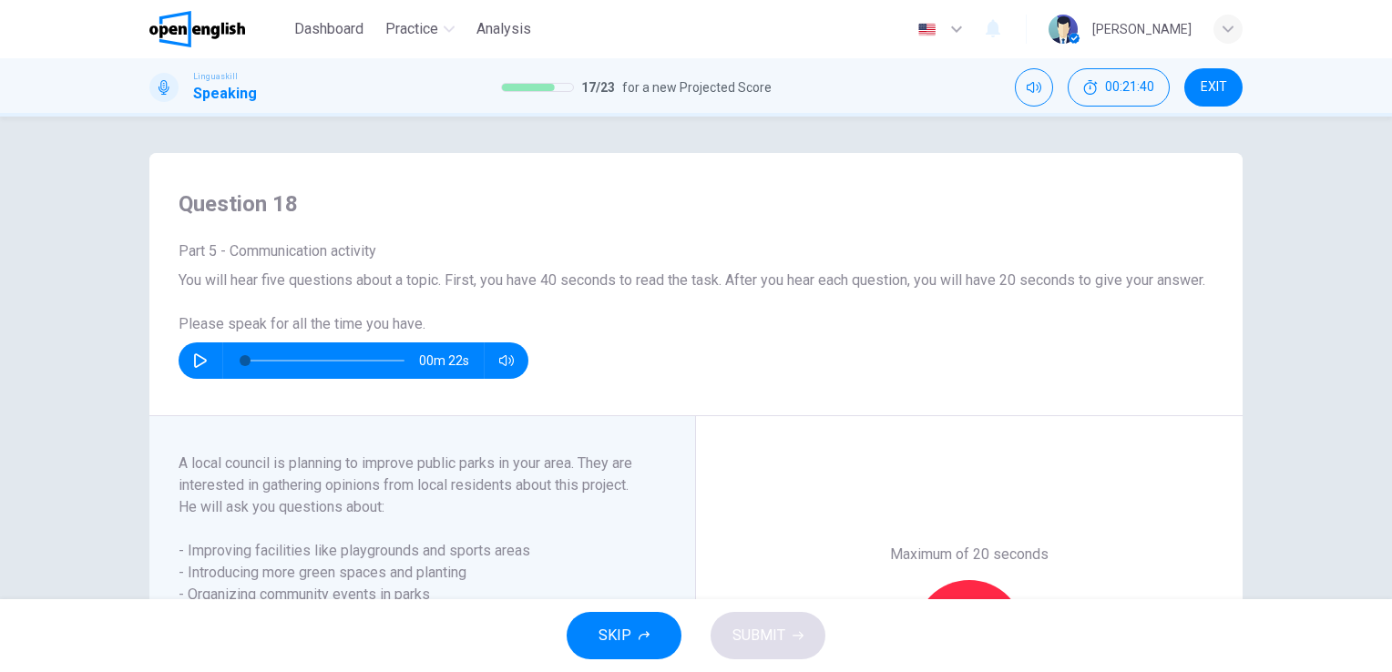
scroll to position [312, 0]
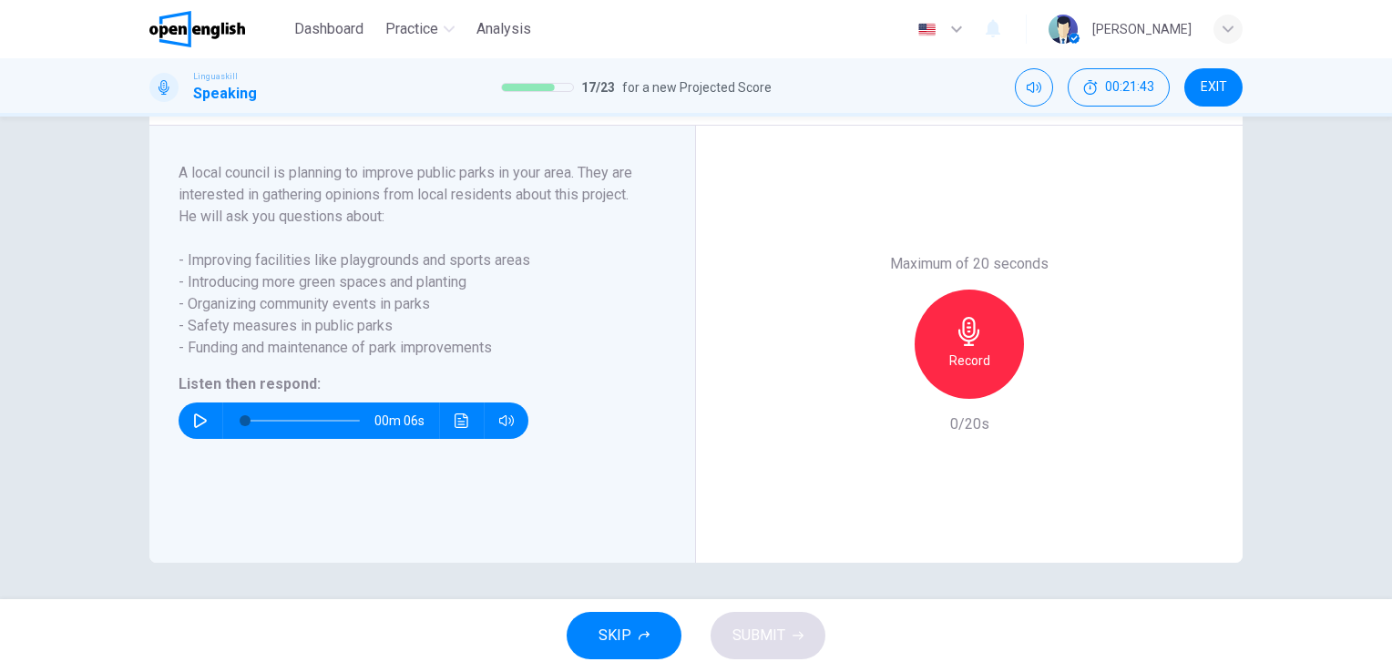
click at [193, 419] on icon "button" at bounding box center [200, 421] width 15 height 15
click at [201, 416] on icon "button" at bounding box center [200, 421] width 15 height 15
click at [940, 356] on div "Record" at bounding box center [969, 344] width 109 height 109
click at [970, 334] on icon "button" at bounding box center [969, 331] width 21 height 29
click at [759, 638] on span "SUBMIT" at bounding box center [759, 636] width 53 height 26
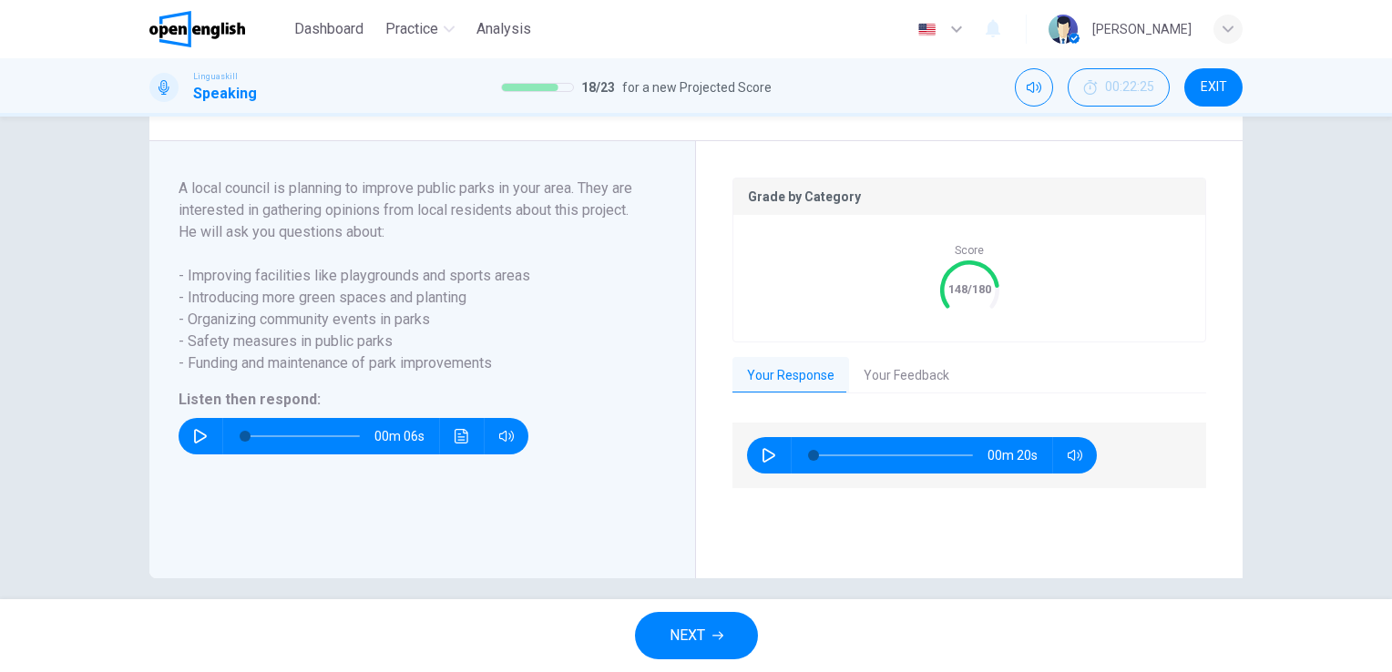
drag, startPoint x: 759, startPoint y: 638, endPoint x: 877, endPoint y: 388, distance: 276.0
click at [877, 388] on div "Dashboard Practice Analysis English ** ​ [PERSON_NAME] Linguaskill Speaking 18 …" at bounding box center [696, 336] width 1392 height 672
click at [877, 388] on button "Your Feedback" at bounding box center [906, 376] width 115 height 38
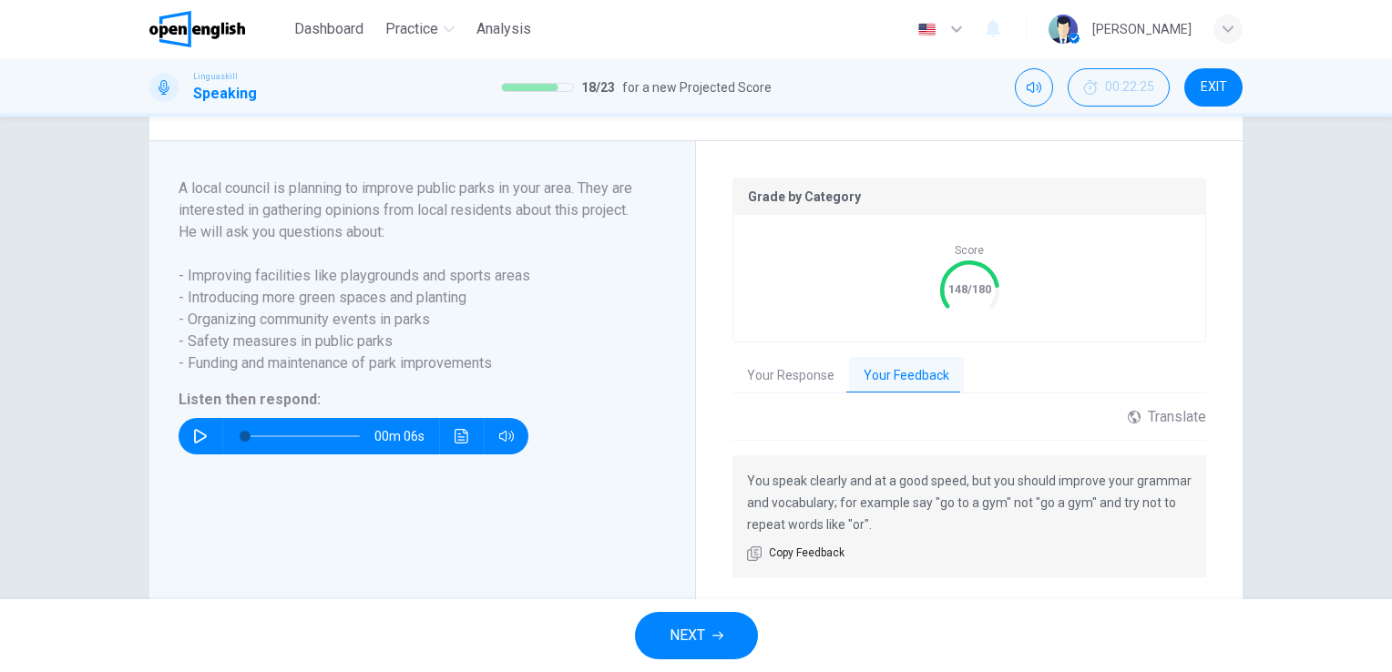
scroll to position [385, 0]
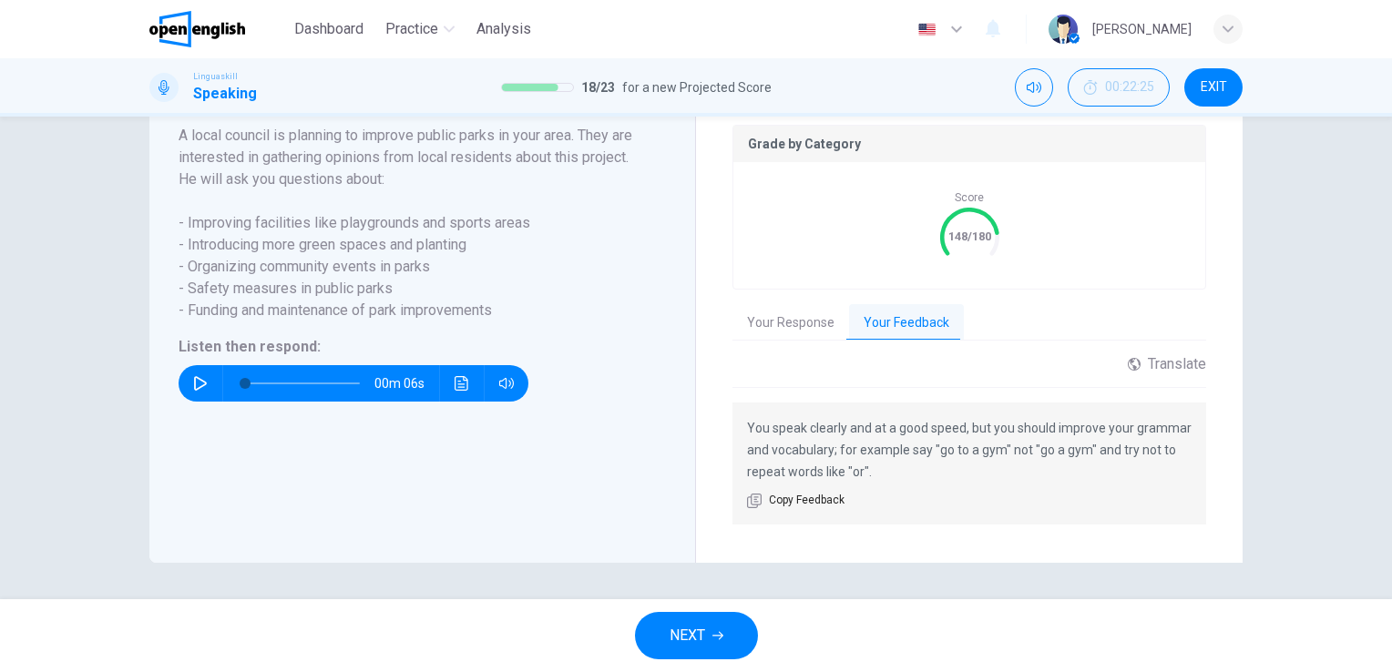
click at [693, 651] on button "NEXT" at bounding box center [696, 635] width 123 height 47
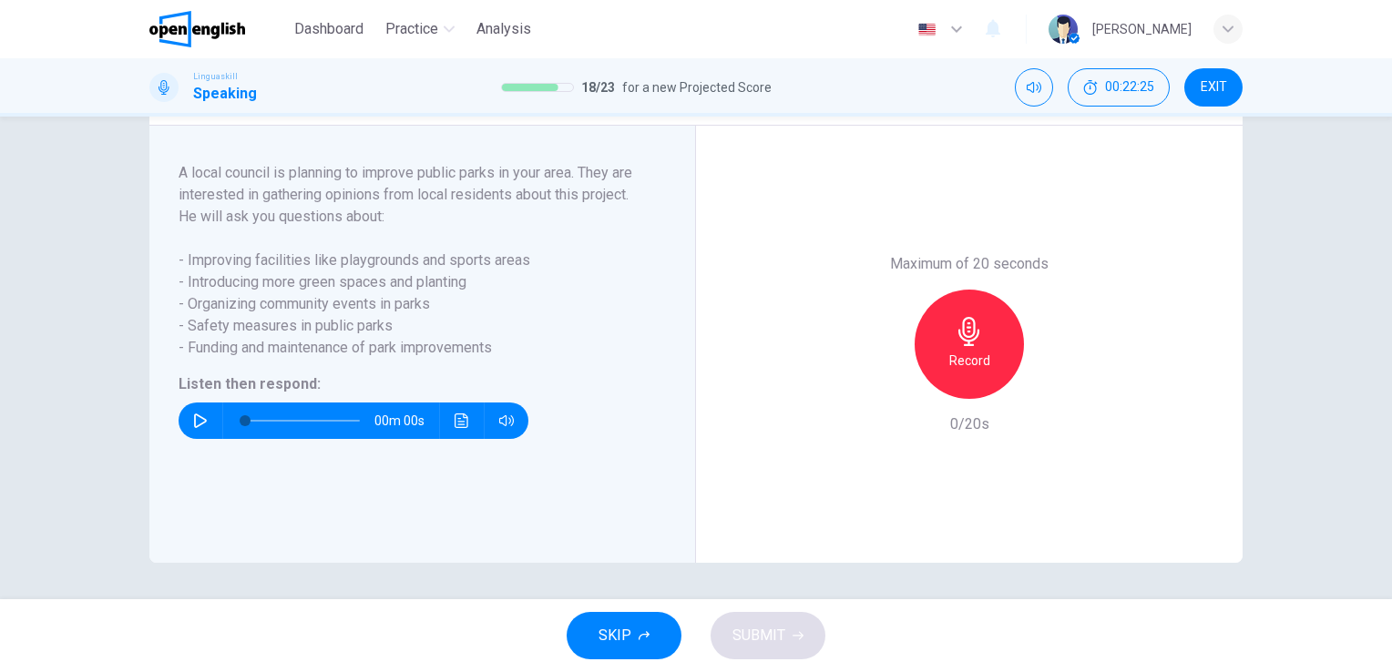
scroll to position [312, 0]
click at [193, 425] on icon "button" at bounding box center [200, 421] width 15 height 15
click at [962, 316] on div "Record" at bounding box center [969, 344] width 109 height 109
click at [776, 615] on button "SUBMIT" at bounding box center [768, 635] width 115 height 47
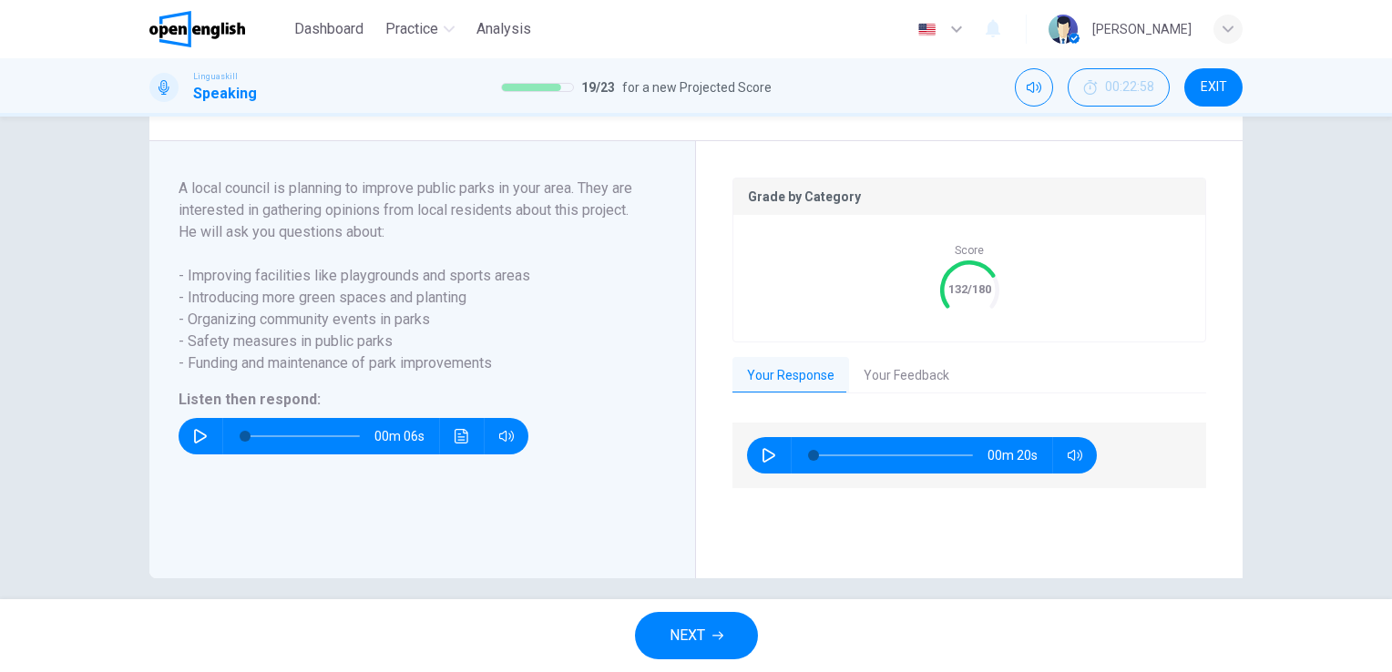
click at [879, 394] on button "Your Feedback" at bounding box center [906, 376] width 115 height 38
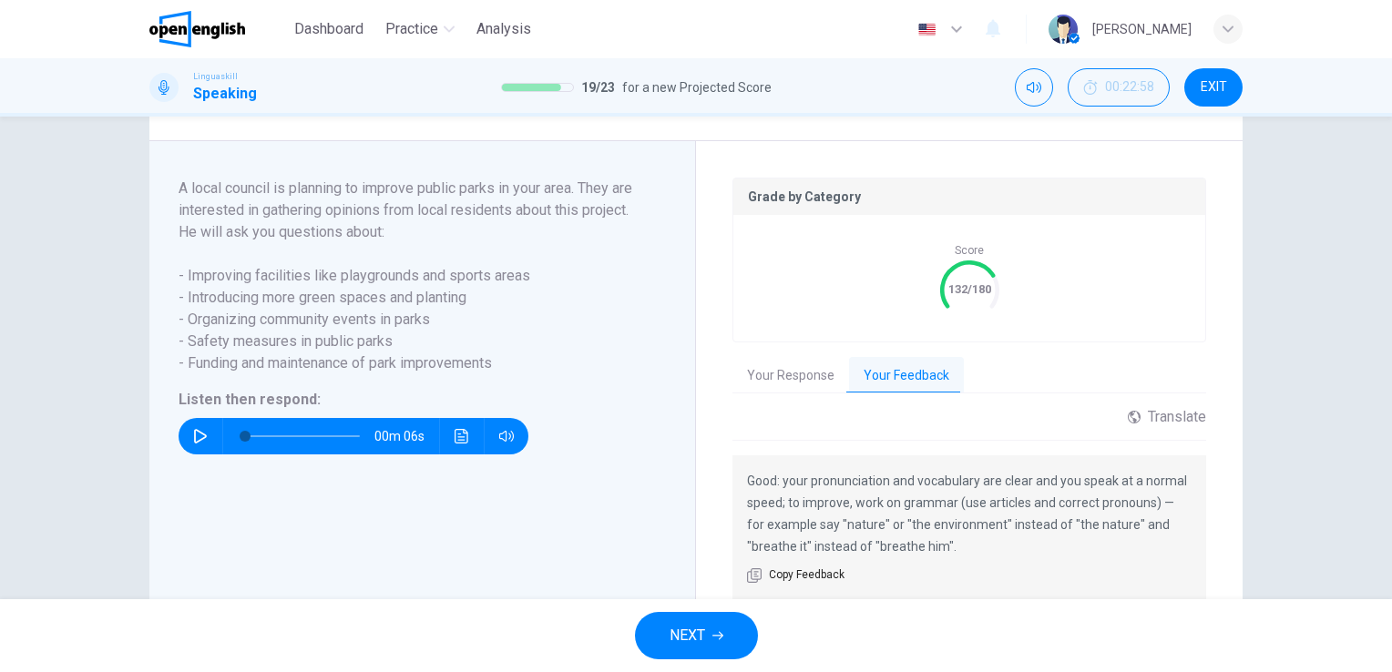
click at [685, 630] on span "NEXT" at bounding box center [688, 636] width 36 height 26
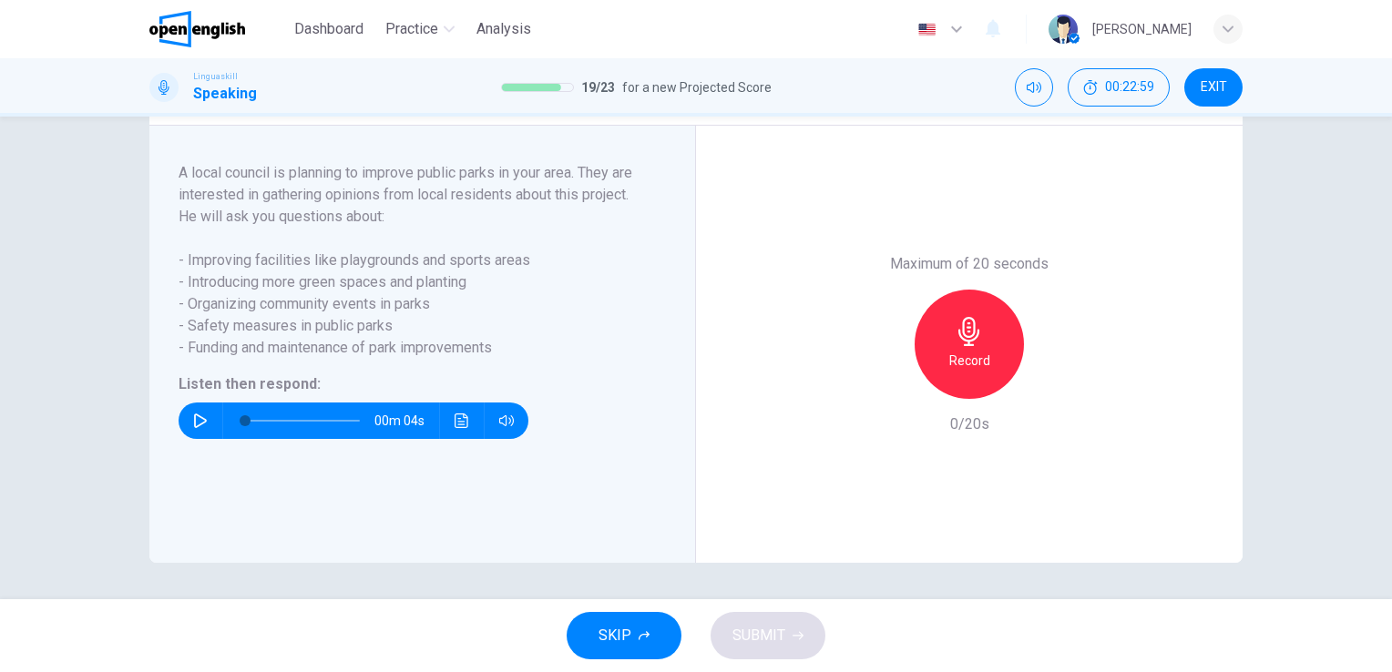
click at [194, 418] on icon "button" at bounding box center [200, 421] width 15 height 15
click at [966, 342] on icon "button" at bounding box center [969, 331] width 21 height 29
click at [194, 422] on icon "button" at bounding box center [200, 421] width 15 height 15
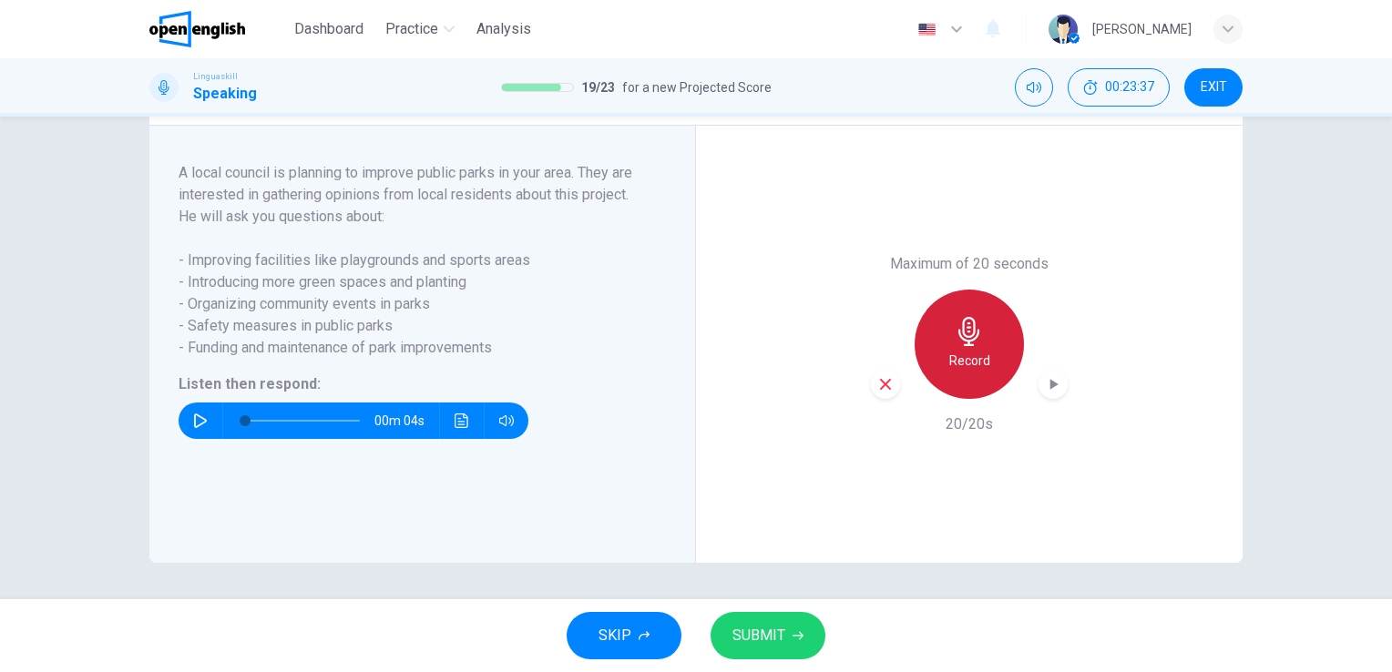
click at [962, 336] on icon "button" at bounding box center [969, 331] width 21 height 29
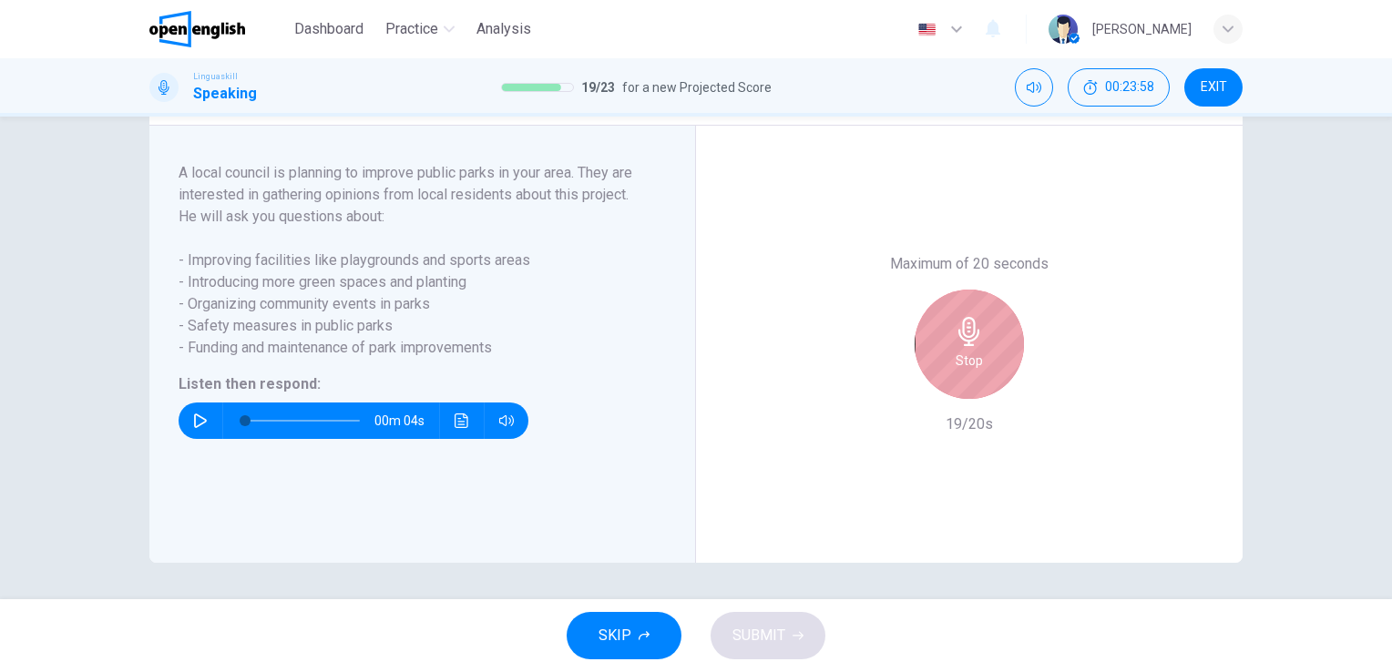
click at [962, 336] on icon "button" at bounding box center [969, 331] width 21 height 29
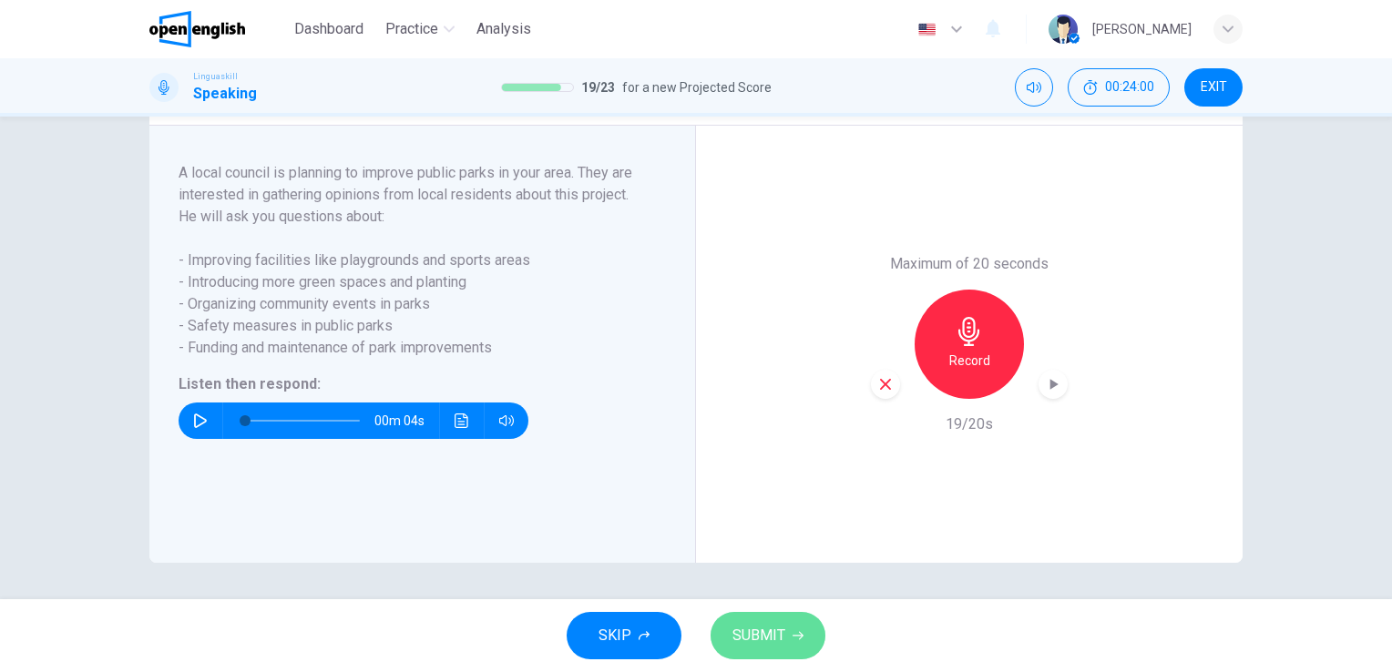
click at [776, 637] on span "SUBMIT" at bounding box center [759, 636] width 53 height 26
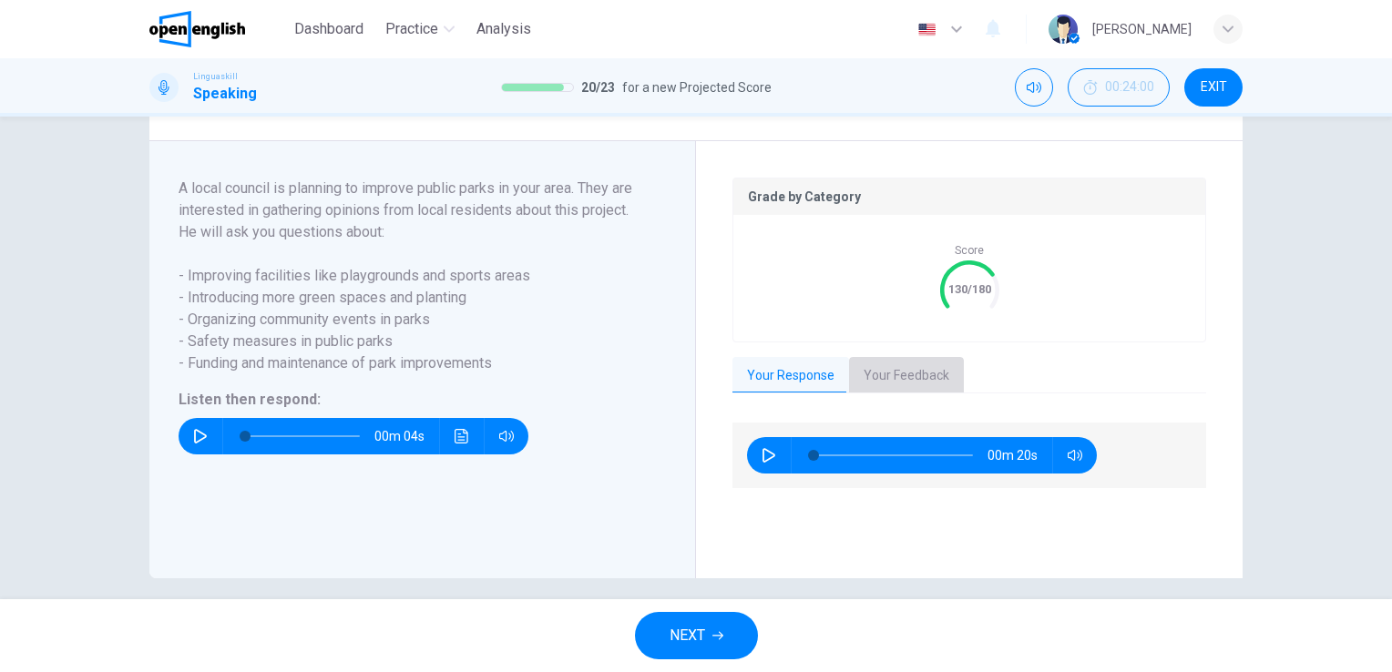
click at [897, 385] on button "Your Feedback" at bounding box center [906, 376] width 115 height 38
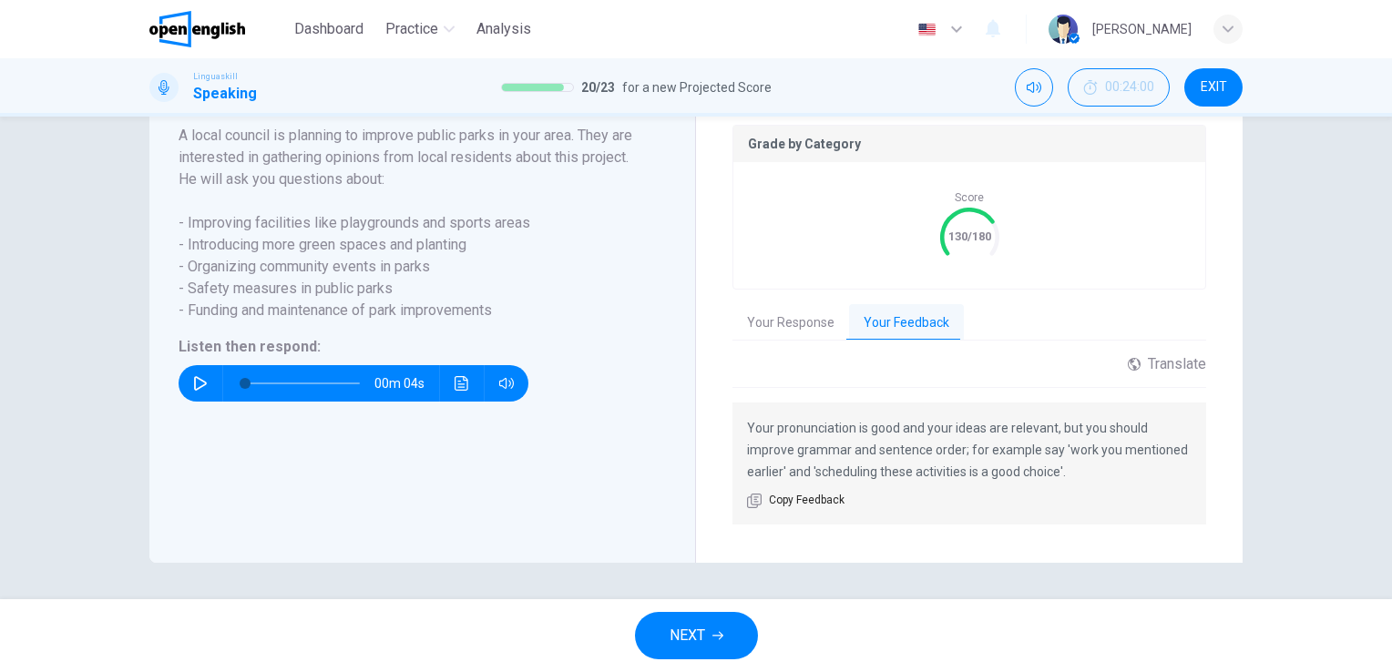
scroll to position [385, 0]
click at [667, 627] on button "NEXT" at bounding box center [696, 635] width 123 height 47
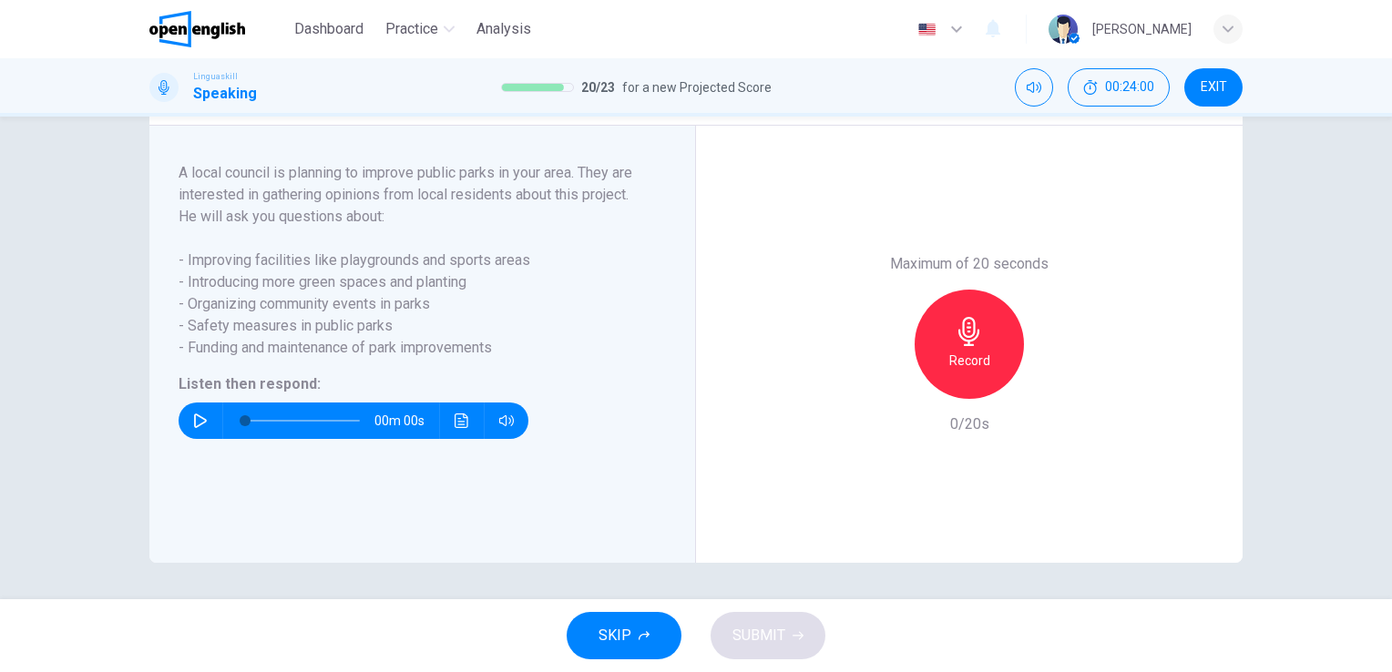
scroll to position [312, 0]
click at [190, 436] on button "button" at bounding box center [200, 421] width 29 height 36
click at [966, 353] on h6 "Record" at bounding box center [969, 361] width 41 height 22
click at [966, 353] on h6 "Stop" at bounding box center [969, 361] width 27 height 22
click at [782, 637] on span "SUBMIT" at bounding box center [759, 636] width 53 height 26
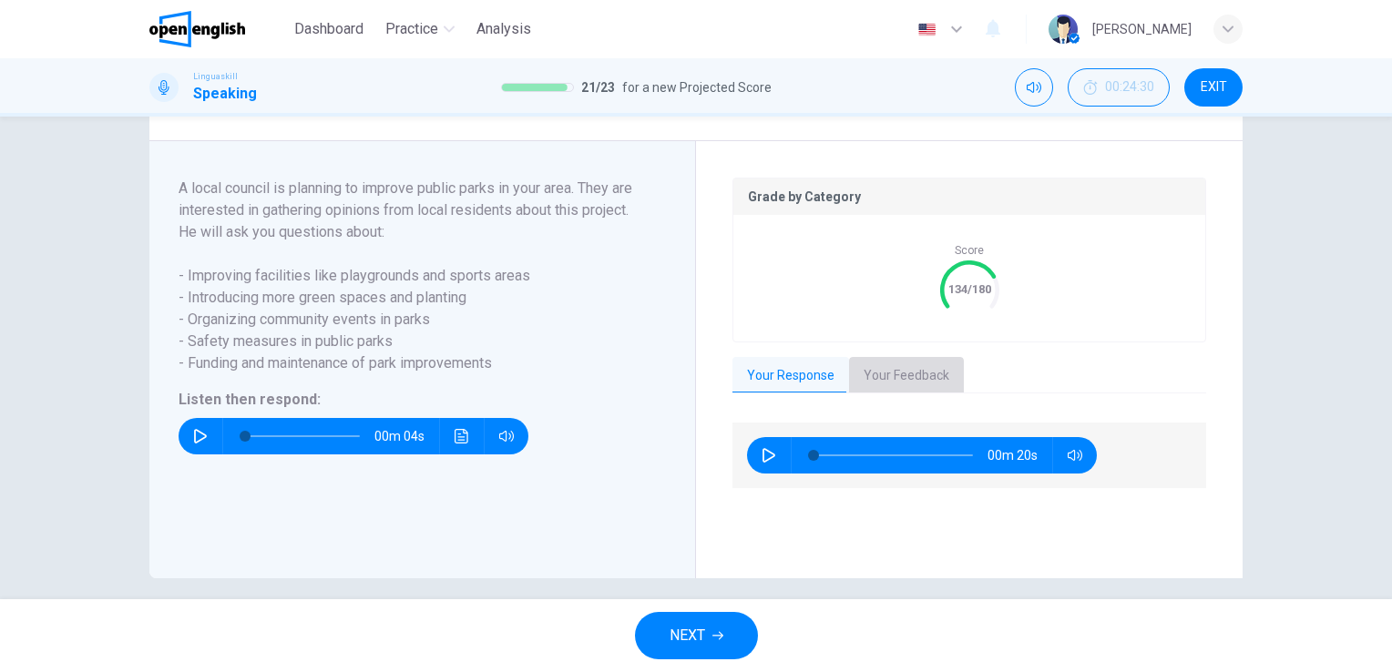
click at [898, 382] on button "Your Feedback" at bounding box center [906, 376] width 115 height 38
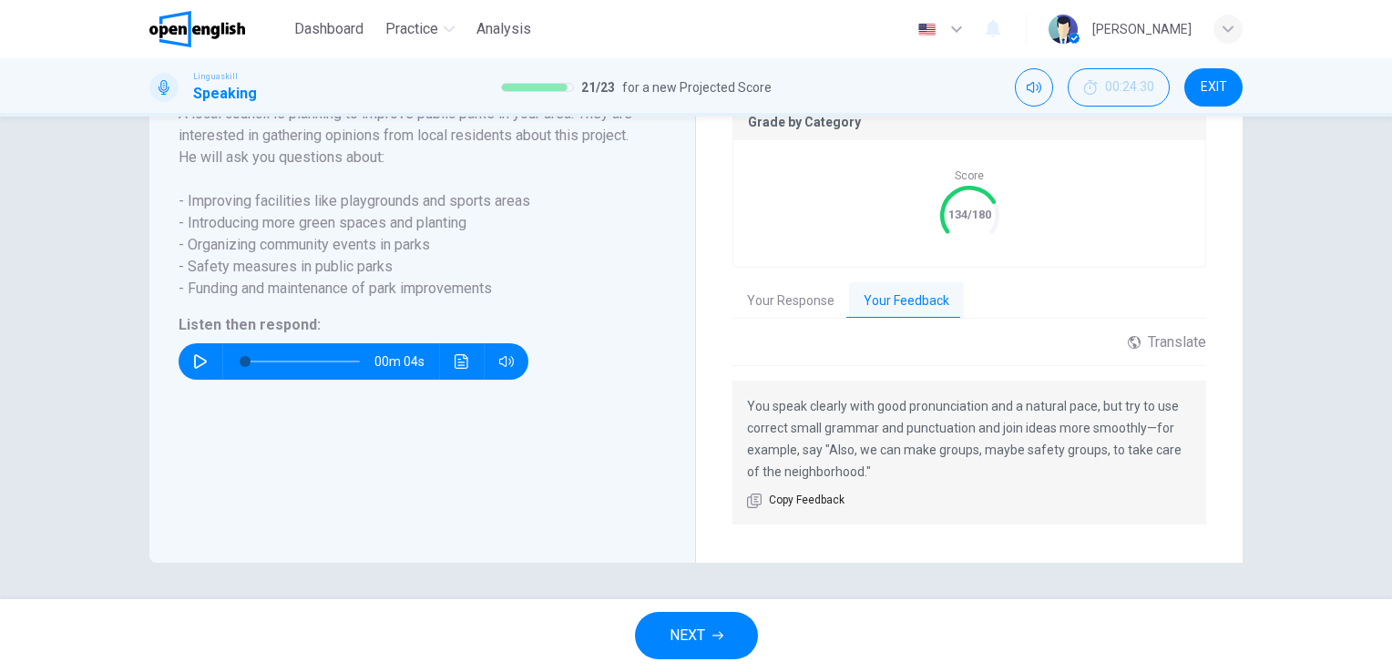
scroll to position [407, 0]
click at [704, 627] on span "NEXT" at bounding box center [688, 636] width 36 height 26
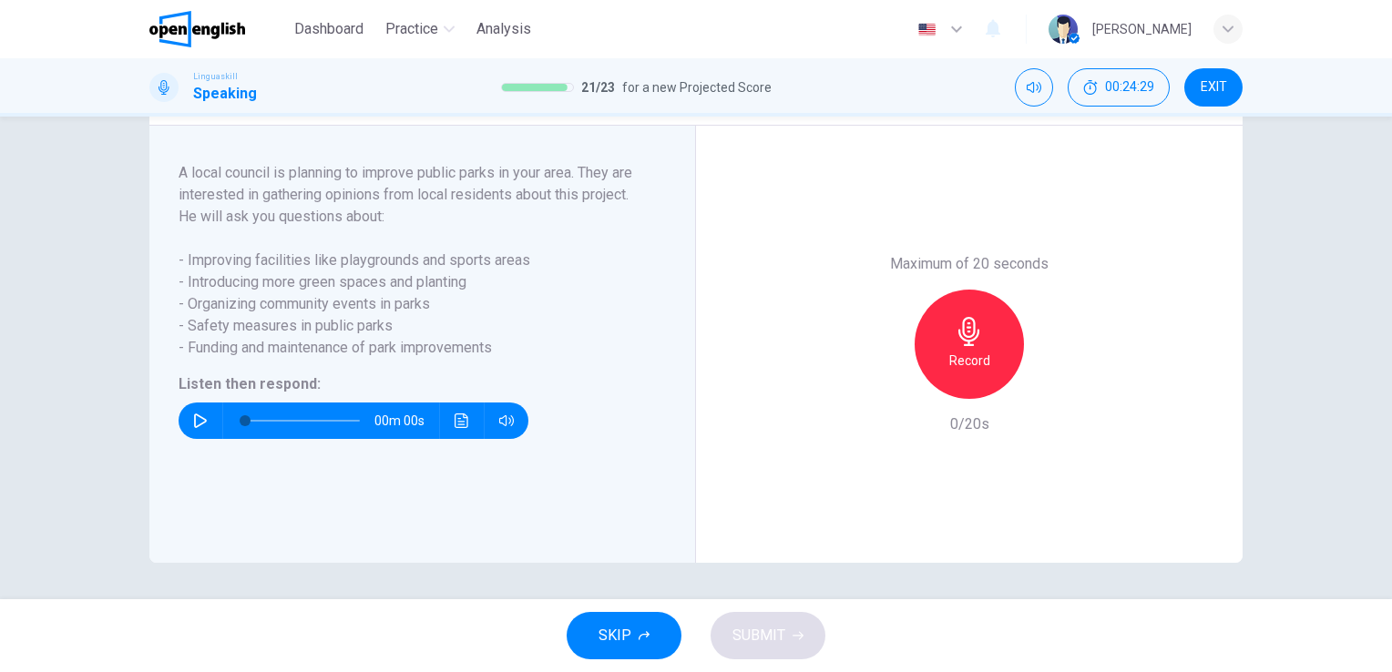
scroll to position [312, 0]
click at [193, 423] on icon "button" at bounding box center [200, 421] width 15 height 15
type input "*"
click at [977, 348] on div "Record" at bounding box center [969, 344] width 109 height 109
click at [977, 348] on div "Stop" at bounding box center [969, 344] width 109 height 109
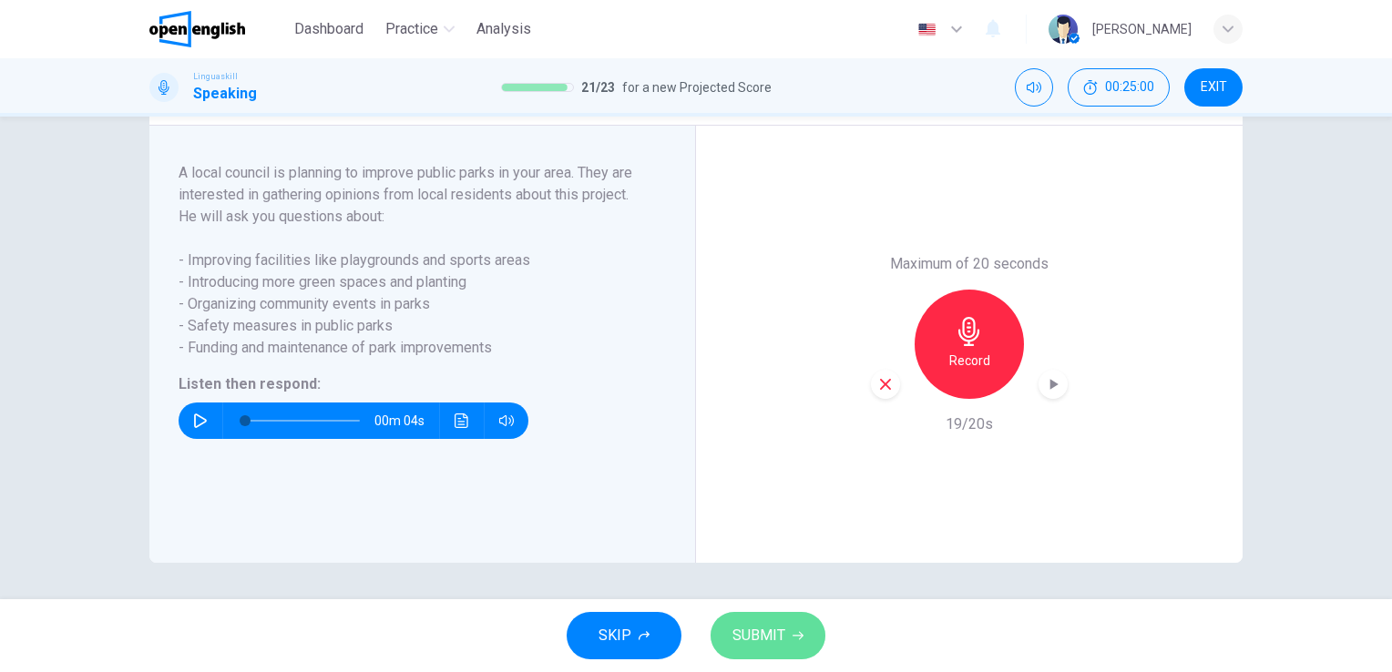
click at [772, 635] on span "SUBMIT" at bounding box center [759, 636] width 53 height 26
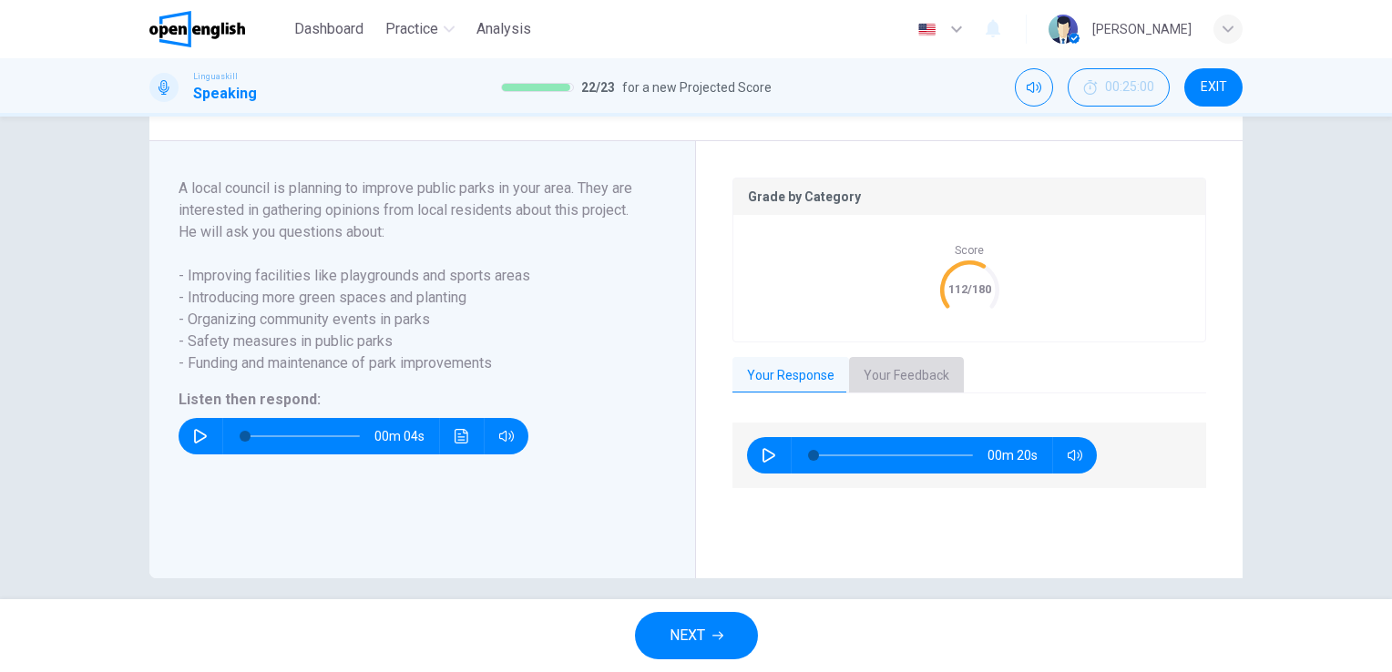
click at [908, 392] on button "Your Feedback" at bounding box center [906, 376] width 115 height 38
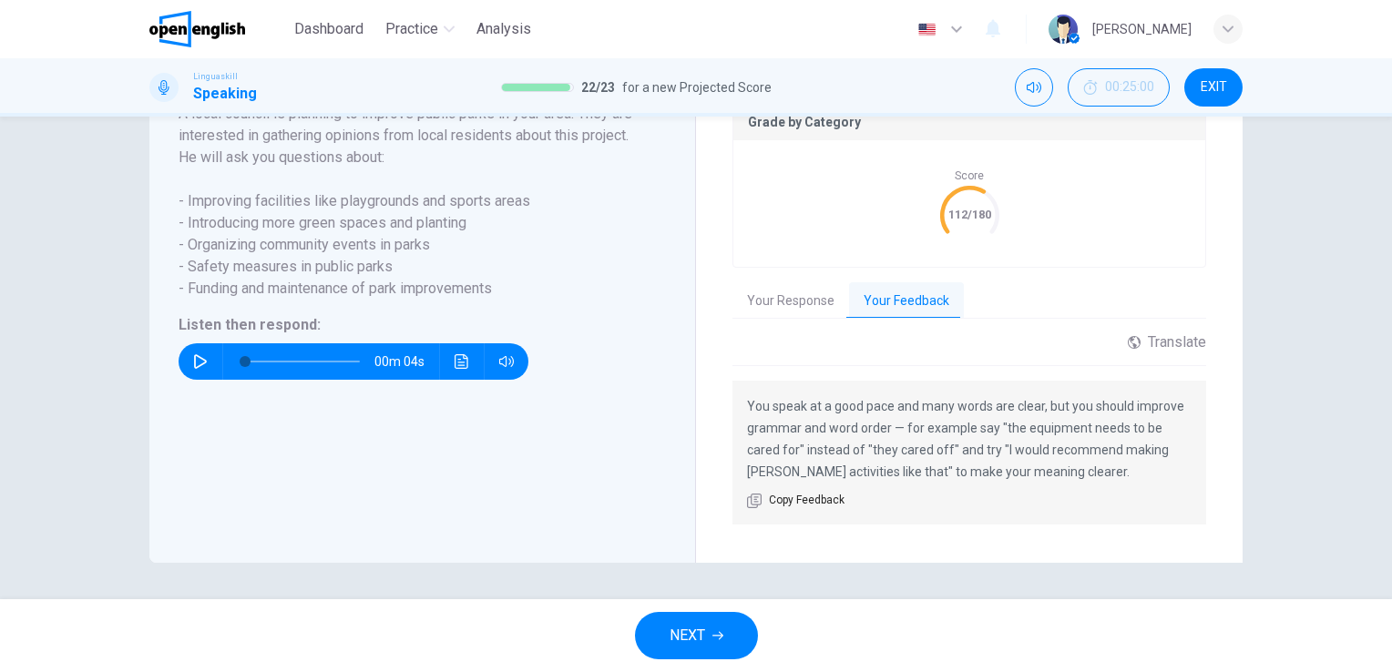
scroll to position [407, 0]
click at [692, 626] on span "NEXT" at bounding box center [688, 636] width 36 height 26
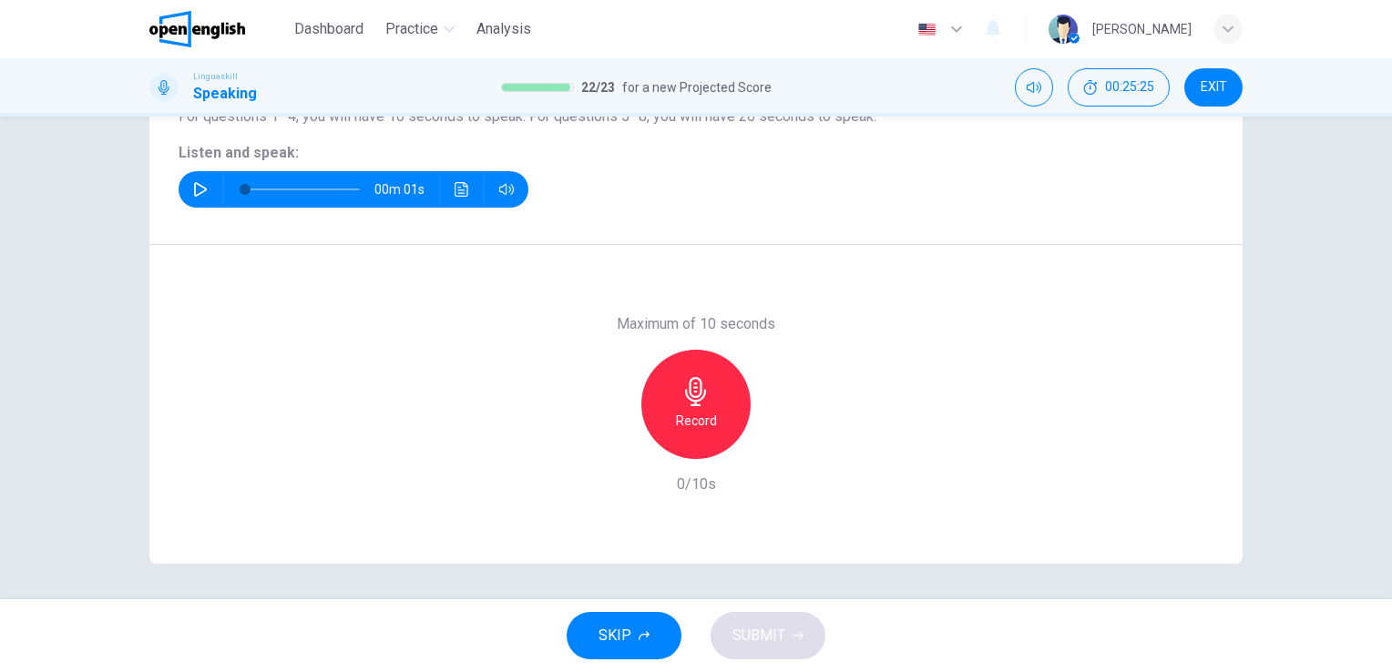
scroll to position [0, 0]
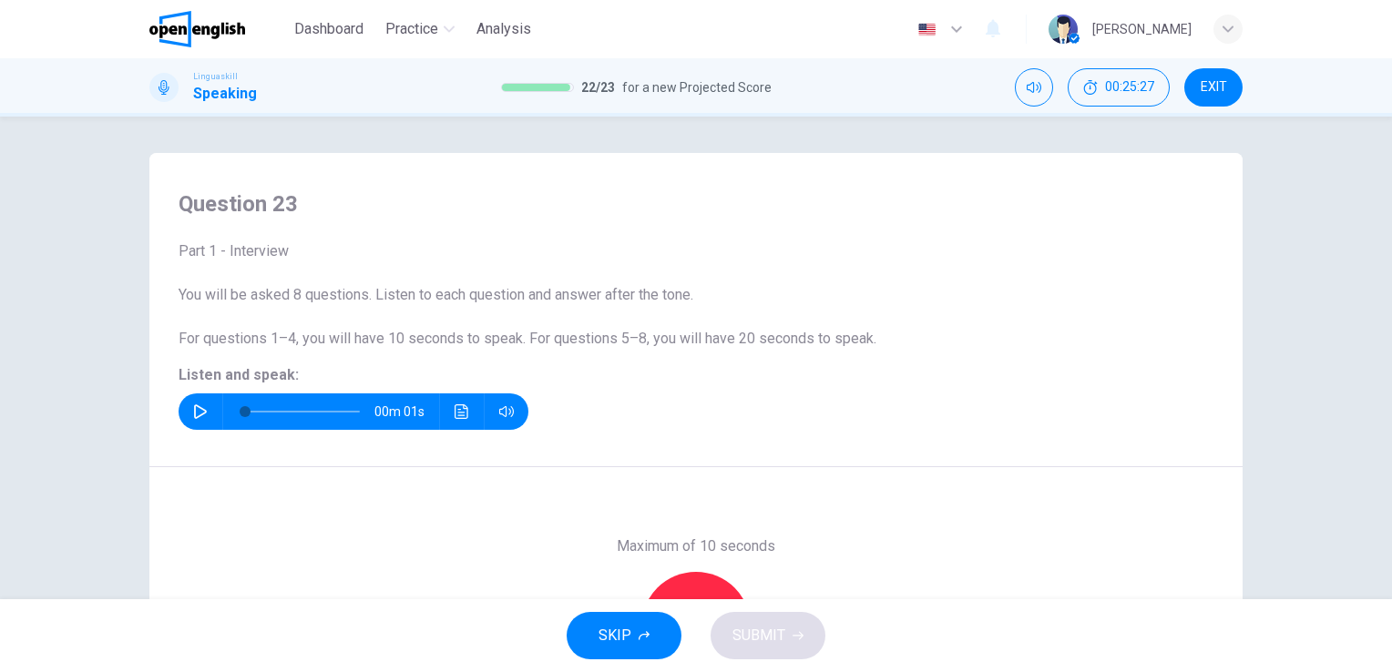
click at [193, 410] on icon "button" at bounding box center [200, 412] width 15 height 15
type input "*"
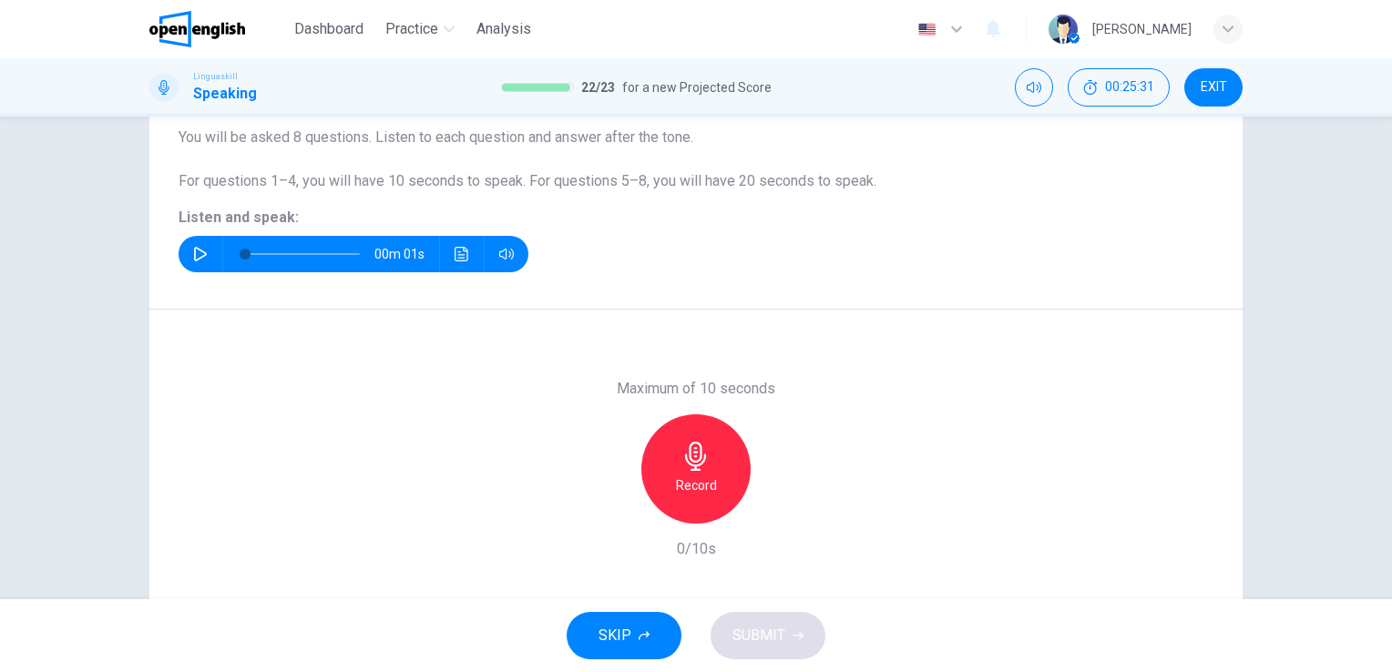
scroll to position [222, 0]
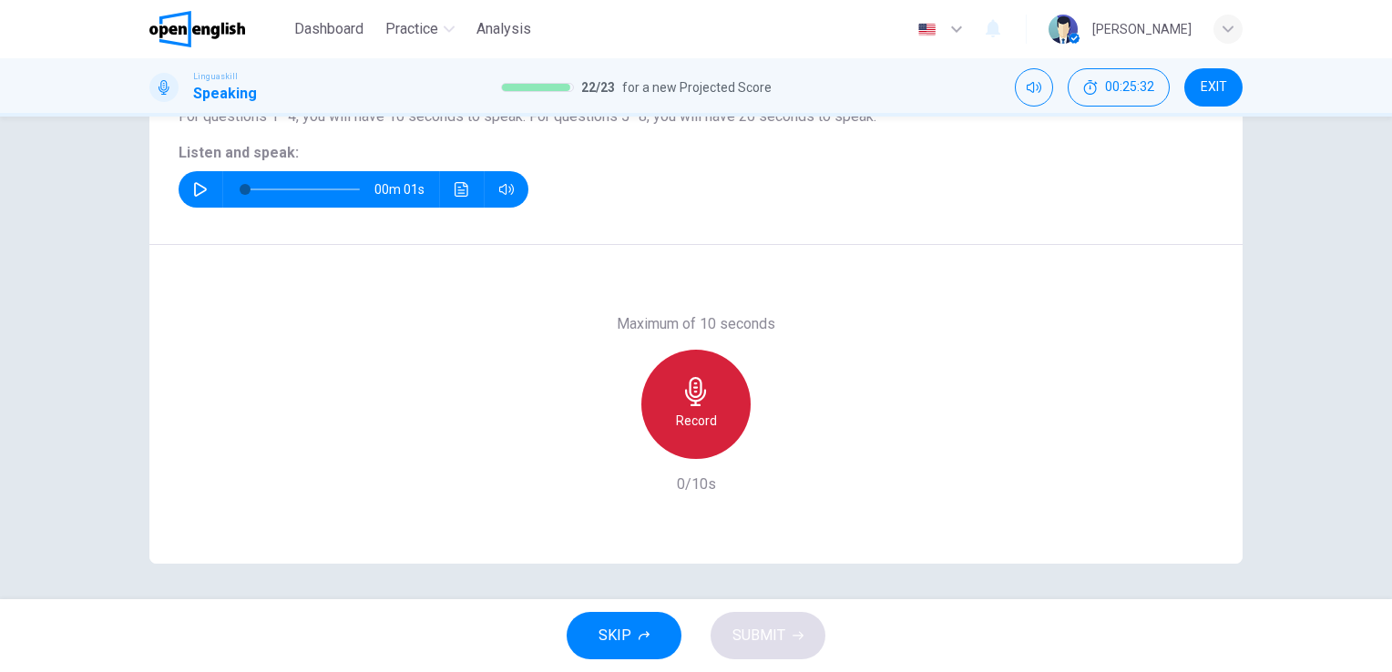
click at [682, 379] on icon "button" at bounding box center [696, 391] width 29 height 29
click at [693, 374] on div "Stop" at bounding box center [696, 404] width 109 height 109
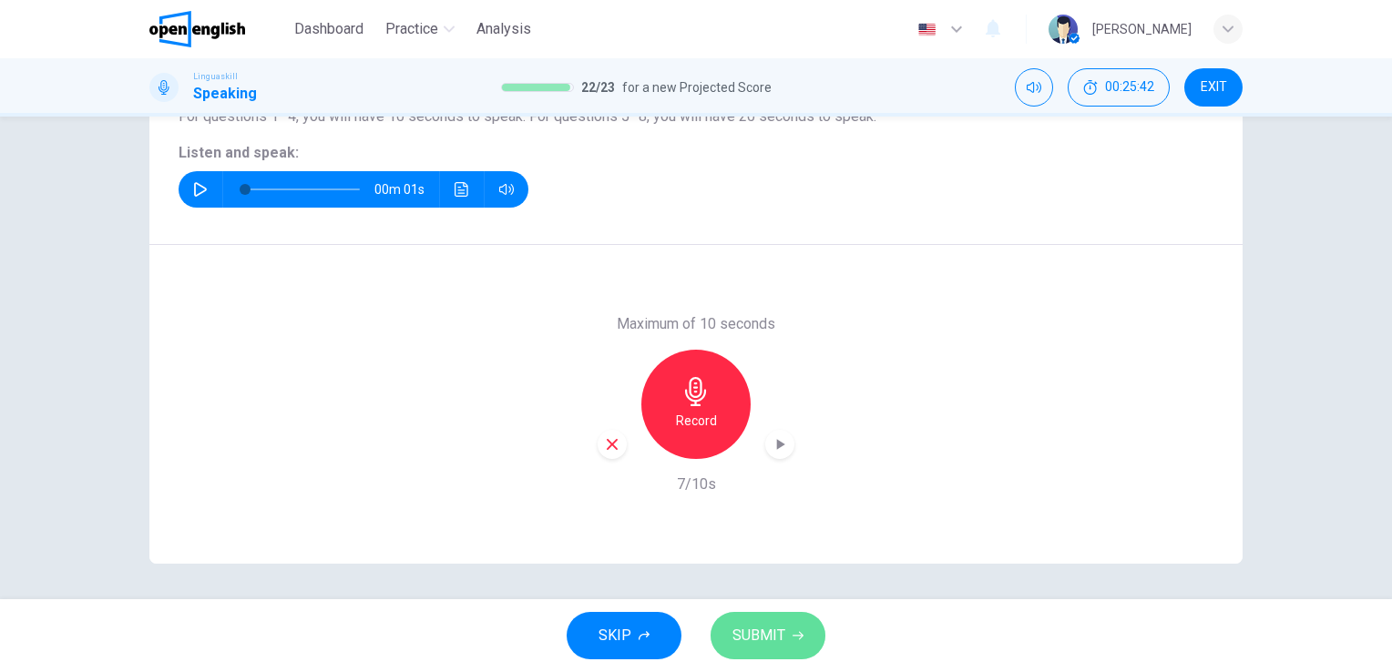
click at [765, 622] on button "SUBMIT" at bounding box center [768, 635] width 115 height 47
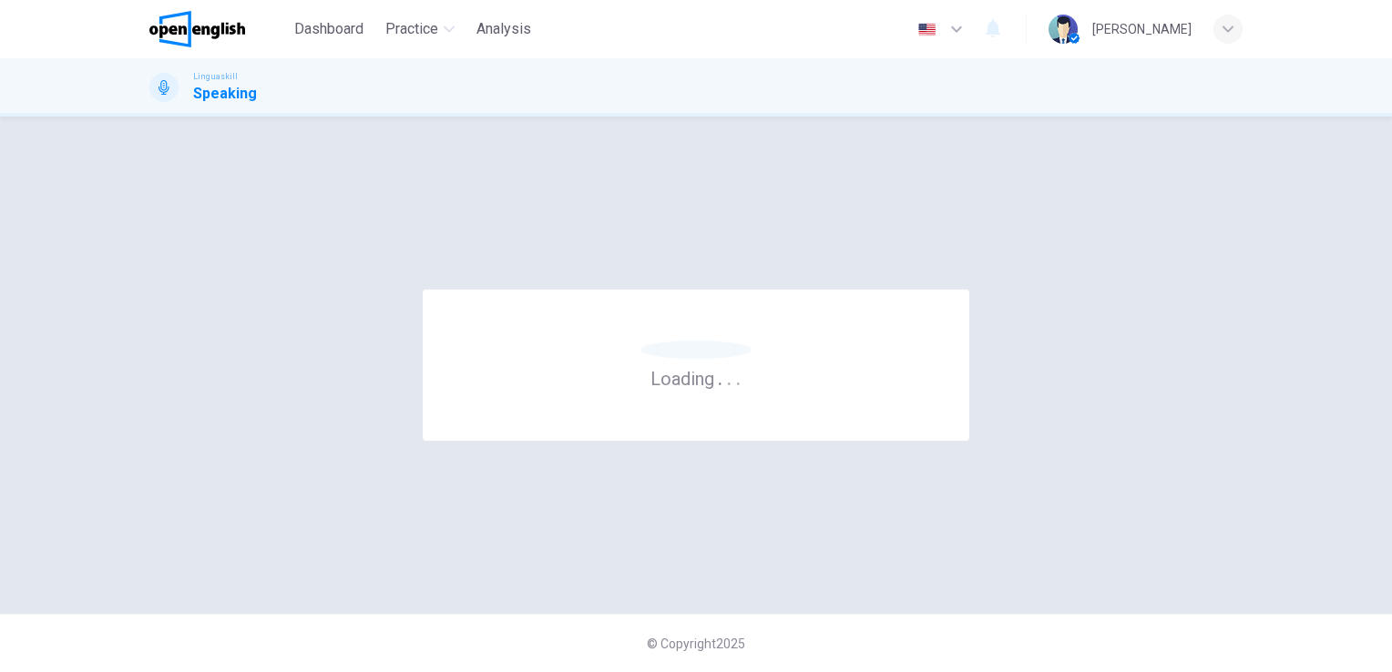
scroll to position [0, 0]
